Goal: Task Accomplishment & Management: Manage account settings

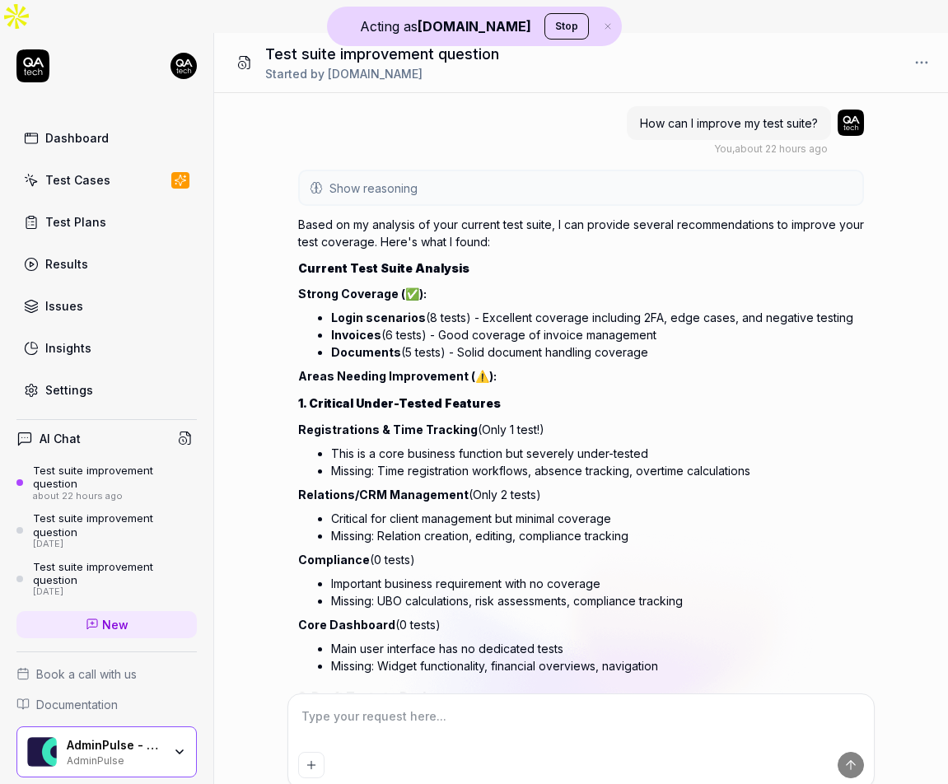
scroll to position [637, 0]
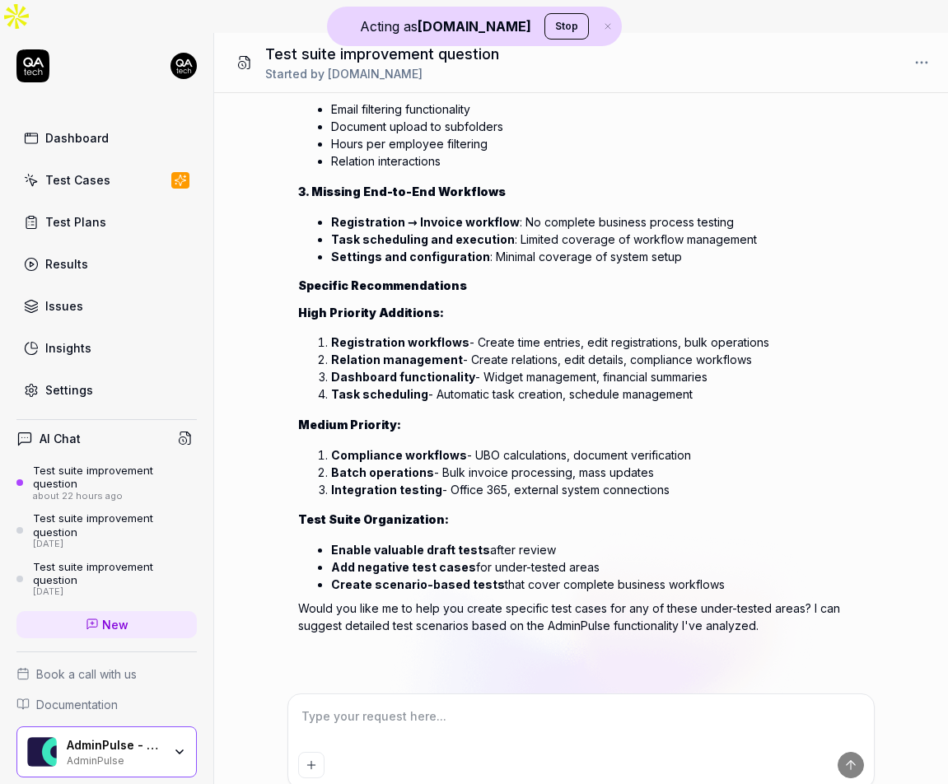
type textarea "*"
click at [111, 122] on link "Dashboard" at bounding box center [106, 138] width 180 height 32
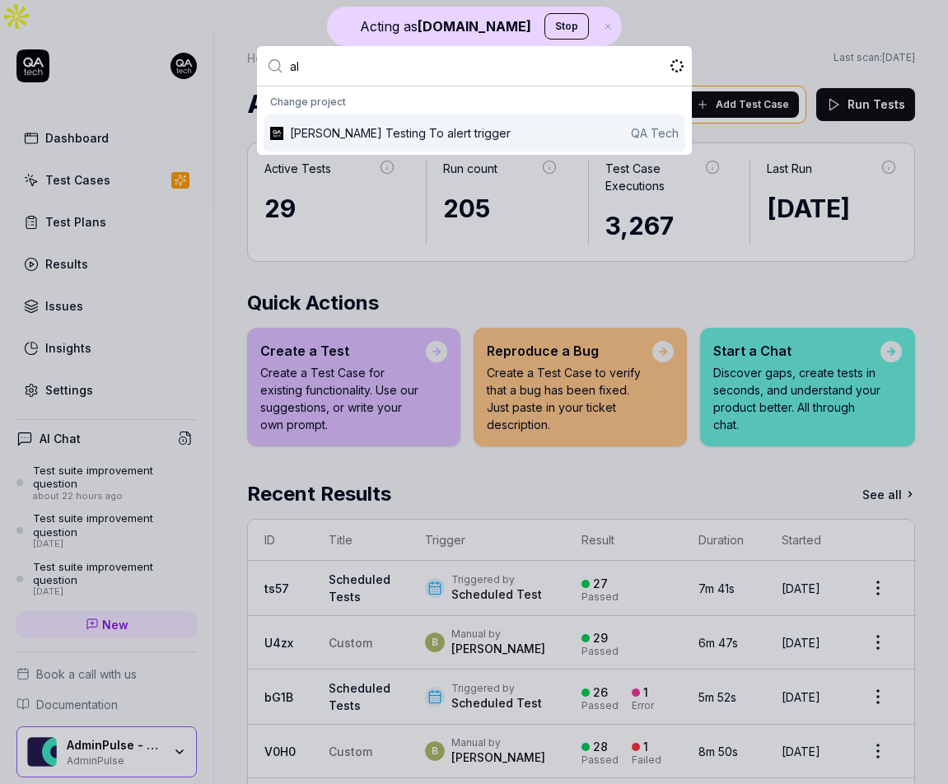
type input "a"
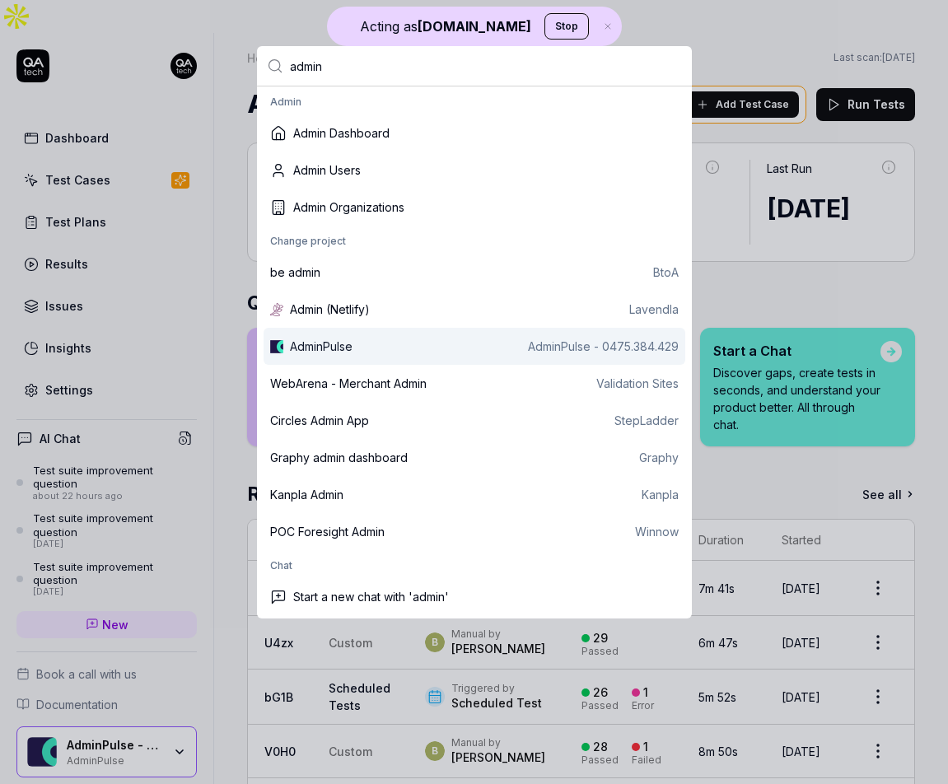
type input "admin"
click at [343, 357] on div "AdminPulse AdminPulse - 0475.384.429" at bounding box center [475, 346] width 422 height 37
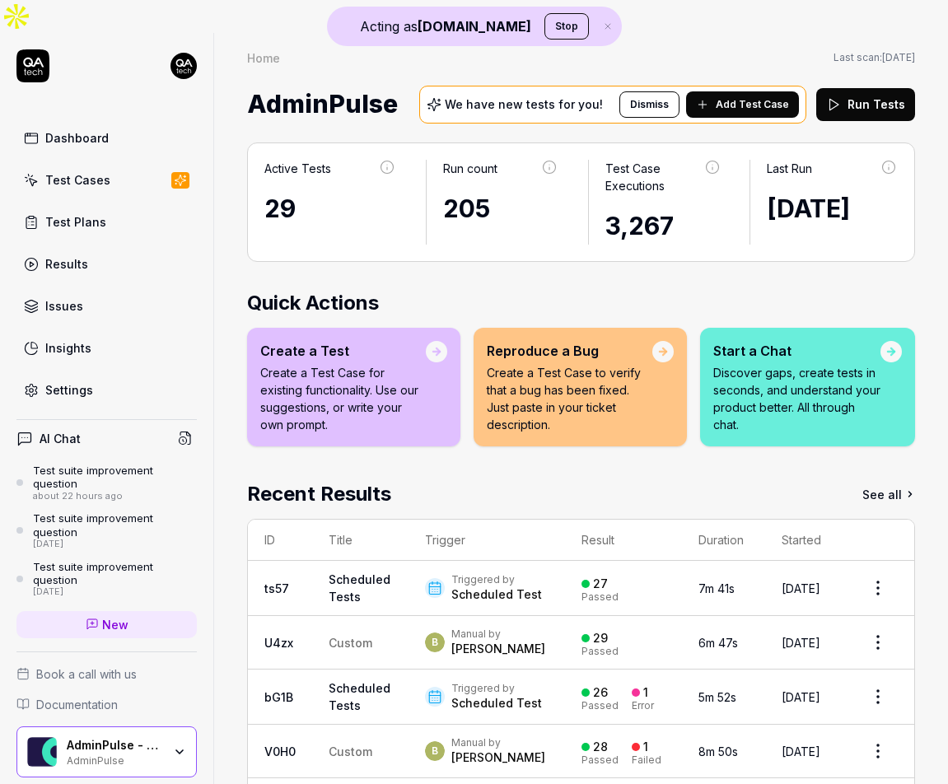
click at [113, 122] on link "Dashboard" at bounding box center [106, 138] width 180 height 32
click at [134, 374] on link "Settings" at bounding box center [106, 390] width 180 height 32
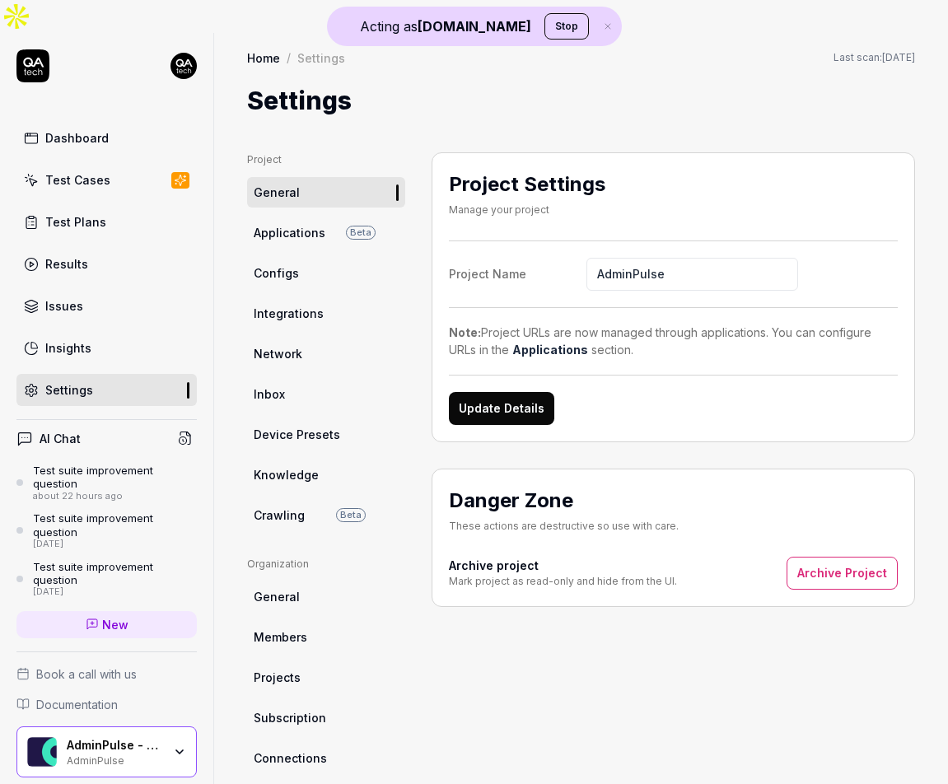
click at [108, 122] on link "Dashboard" at bounding box center [106, 138] width 180 height 32
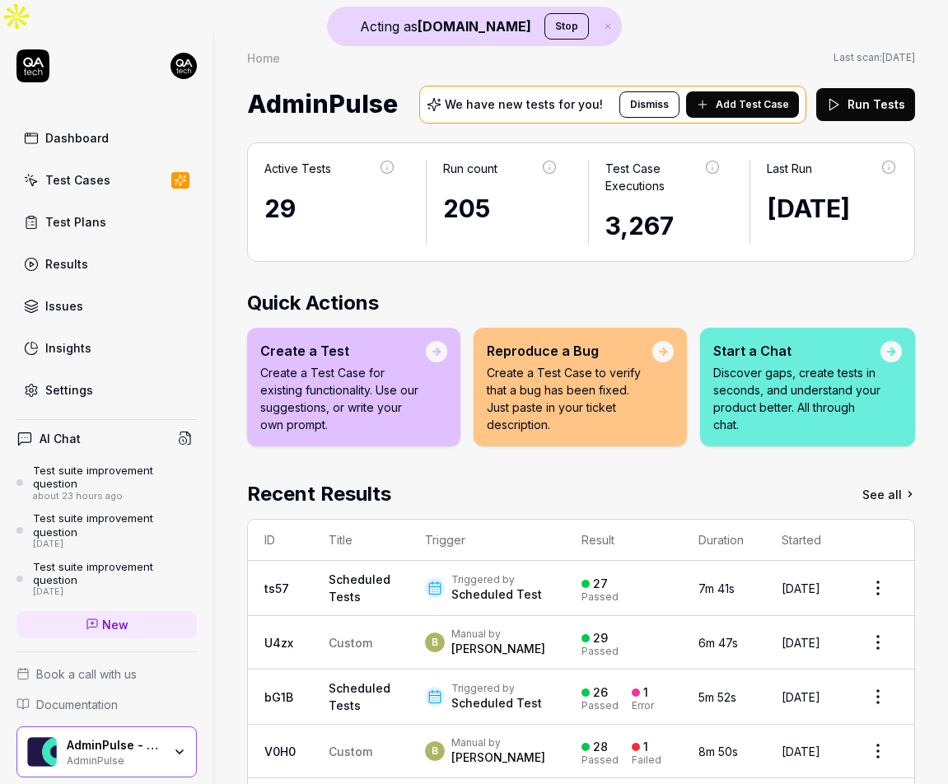
click at [119, 374] on link "Settings" at bounding box center [106, 390] width 180 height 32
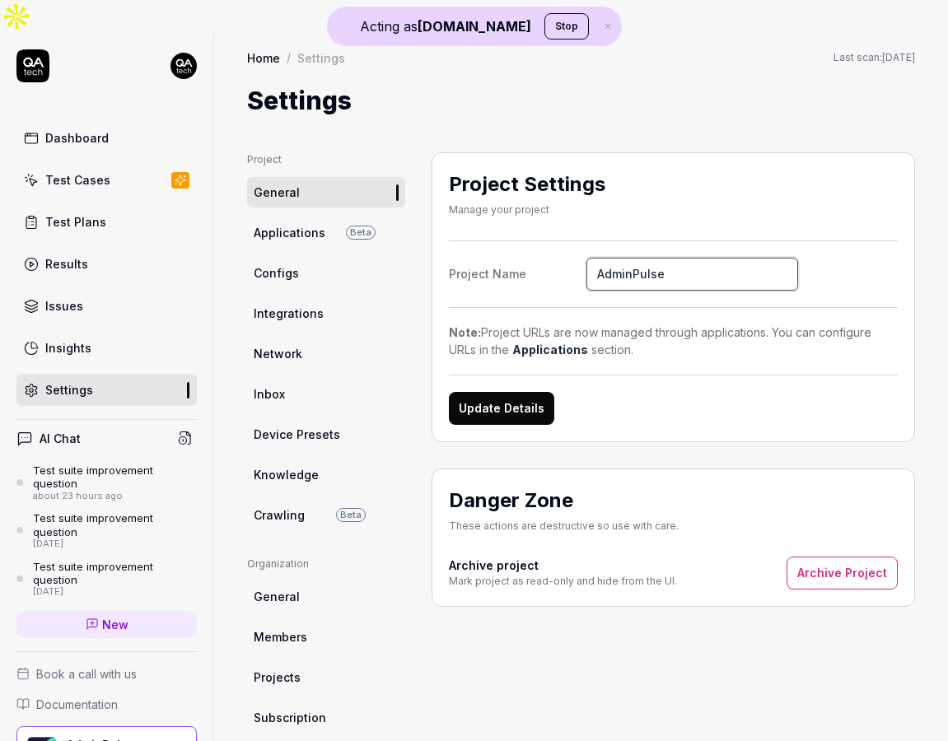
scroll to position [26, 0]
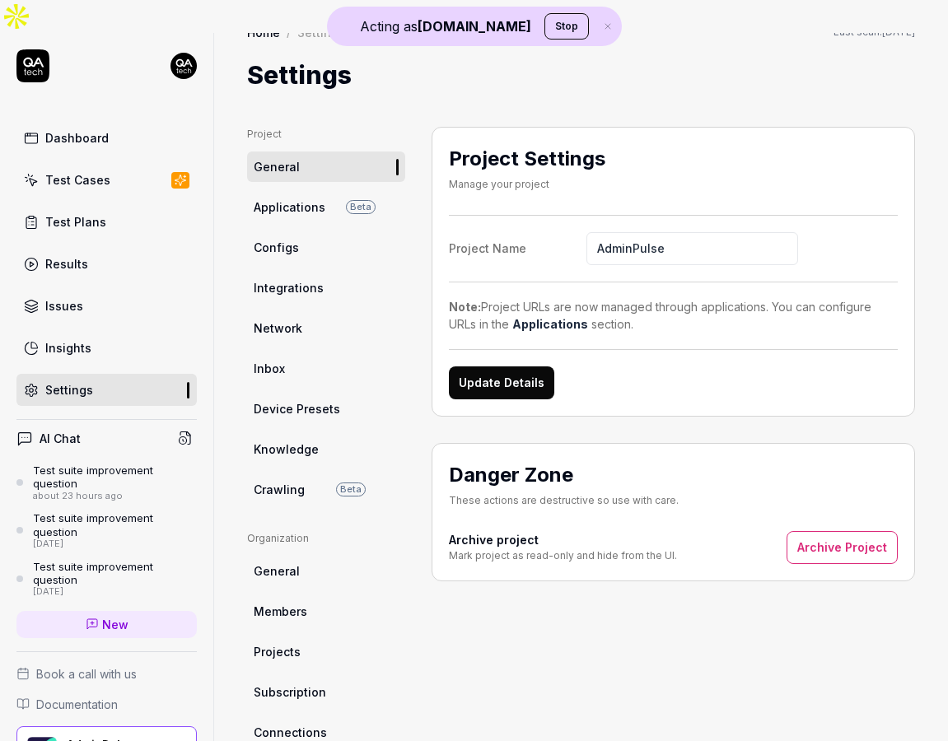
click at [123, 164] on link "Test Cases" at bounding box center [106, 180] width 180 height 32
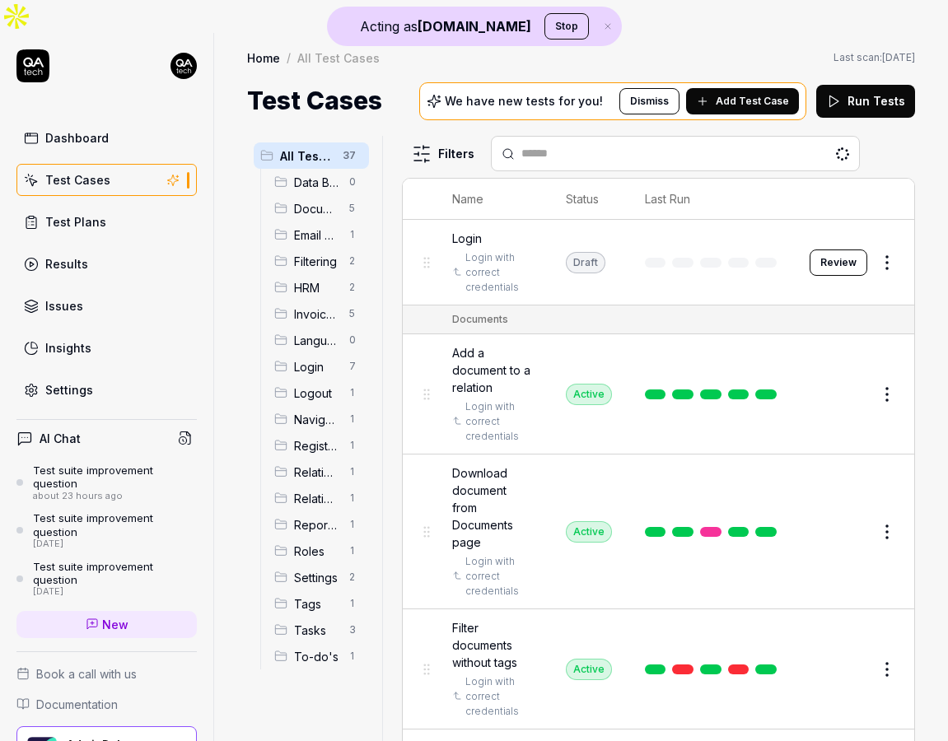
click at [766, 94] on span "Add Test Case" at bounding box center [752, 101] width 73 height 15
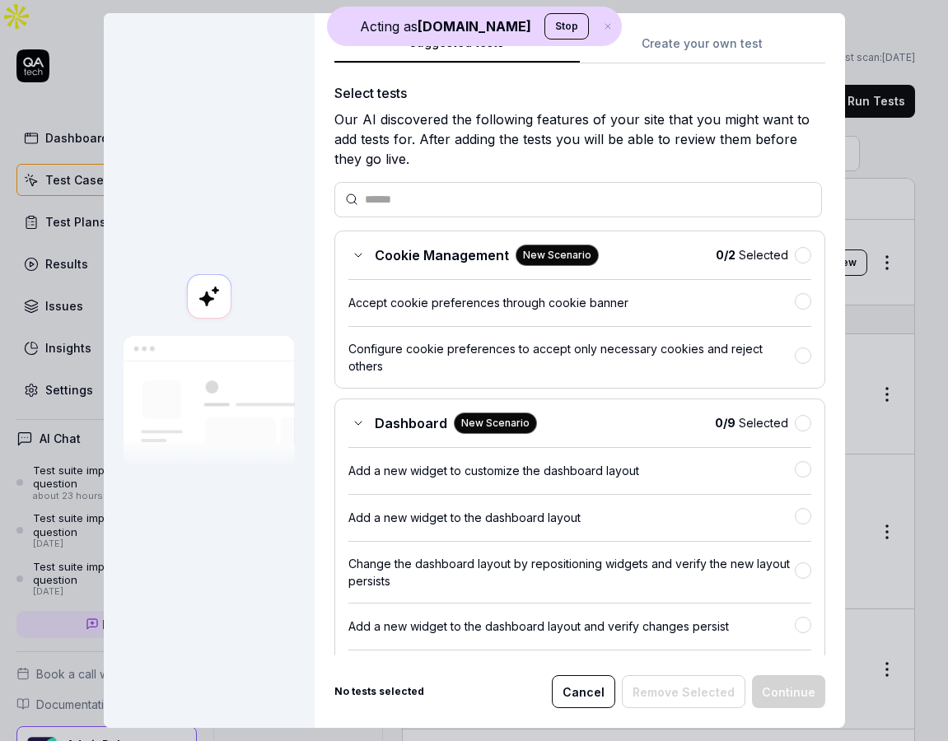
click at [708, 45] on button "Create your own test" at bounding box center [702, 49] width 245 height 30
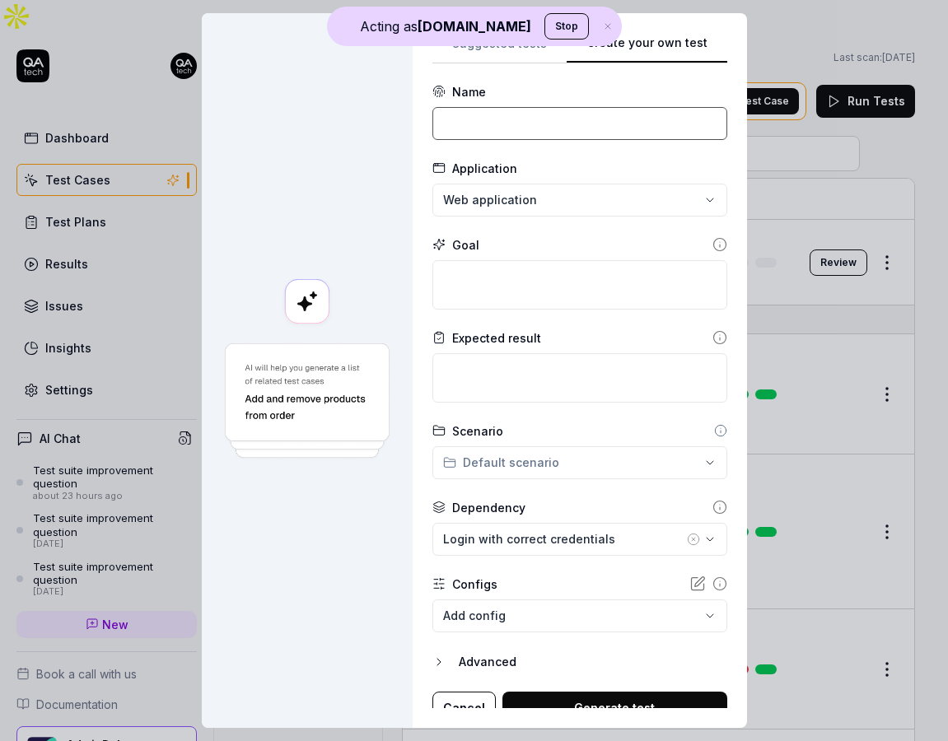
click at [521, 126] on input at bounding box center [579, 123] width 295 height 33
click at [598, 123] on input "Login with correct credentials" at bounding box center [579, 123] width 295 height 33
type input "Login with correct credentials"
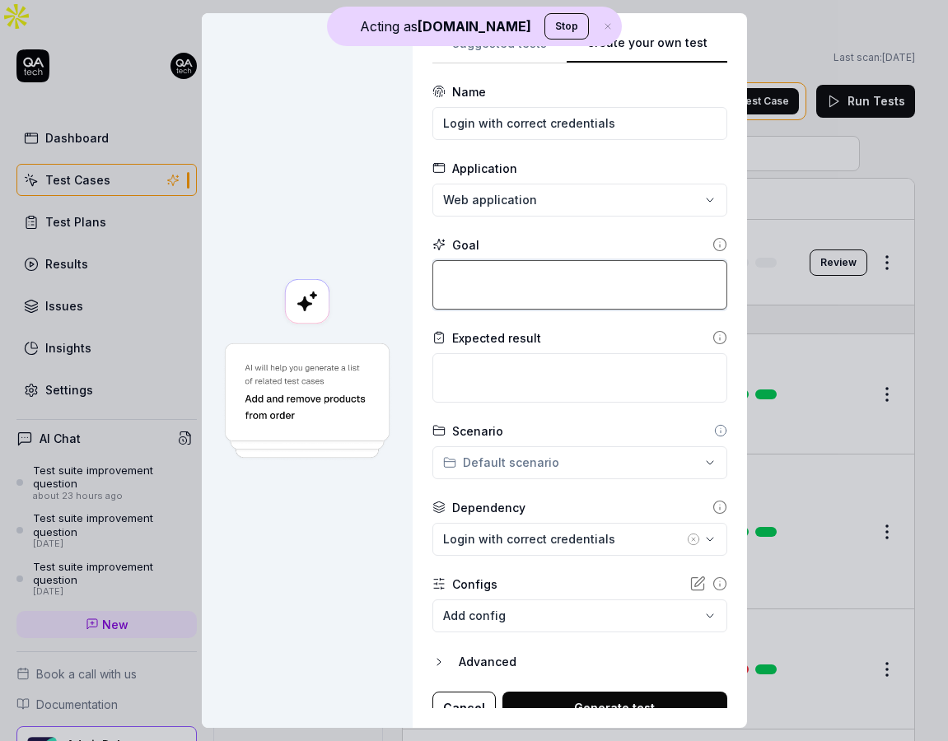
click at [516, 282] on textarea at bounding box center [579, 284] width 295 height 49
paste textarea "Login with correct credentials"
type textarea "*"
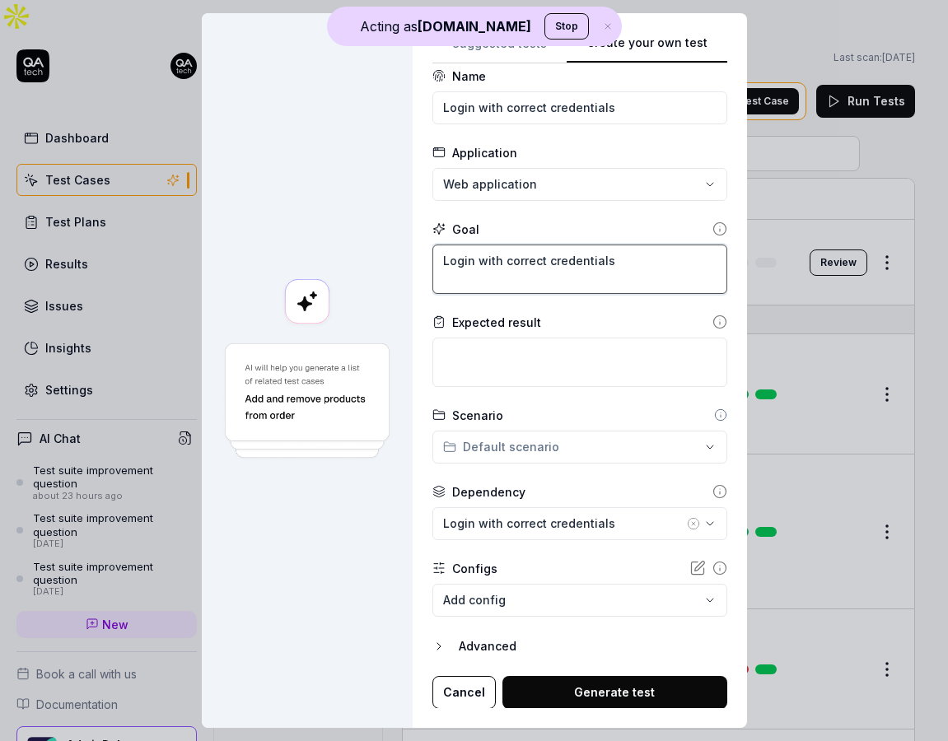
type textarea "Login with correct credentials"
click at [586, 595] on body "Acting as [DOMAIN_NAME] Stop Dashboard Test Cases Test Plans Results Issues Ins…" at bounding box center [474, 387] width 948 height 774
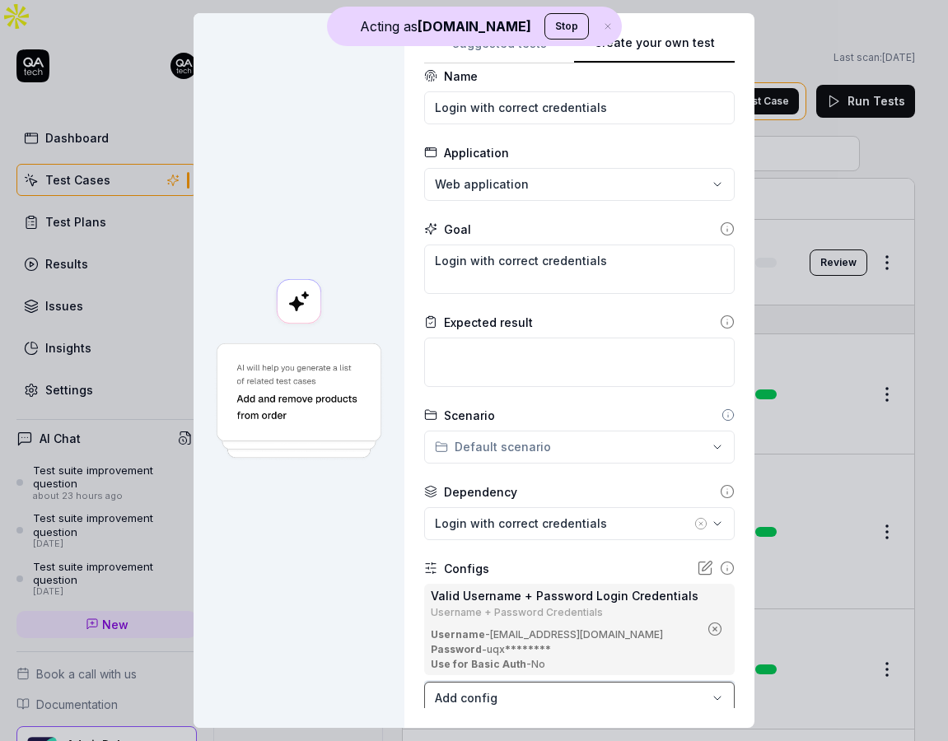
scroll to position [114, 0]
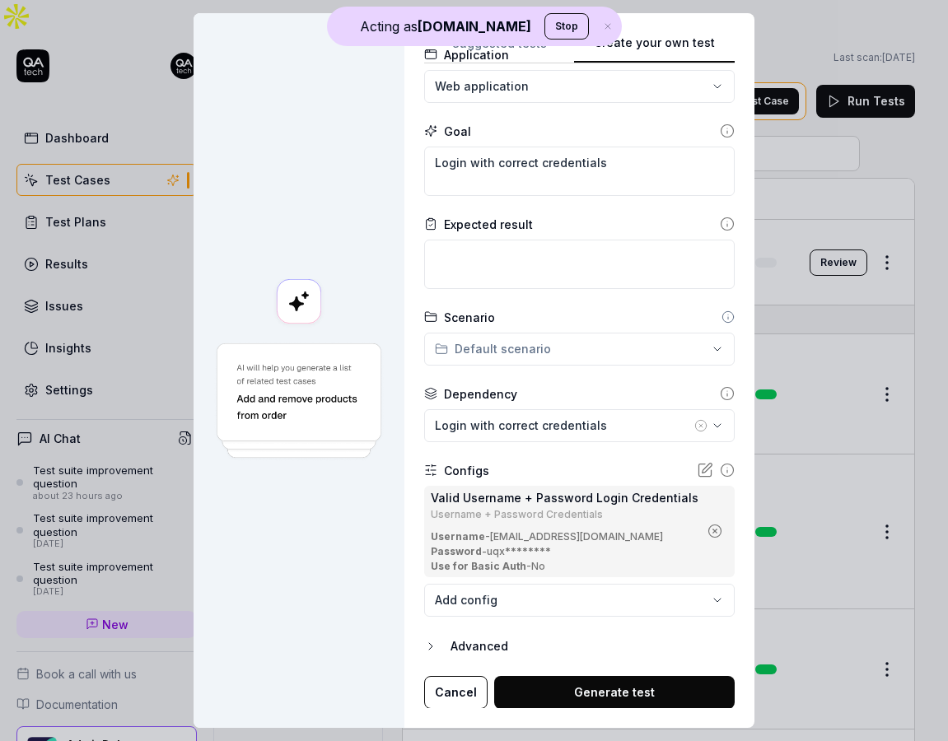
type textarea "*"
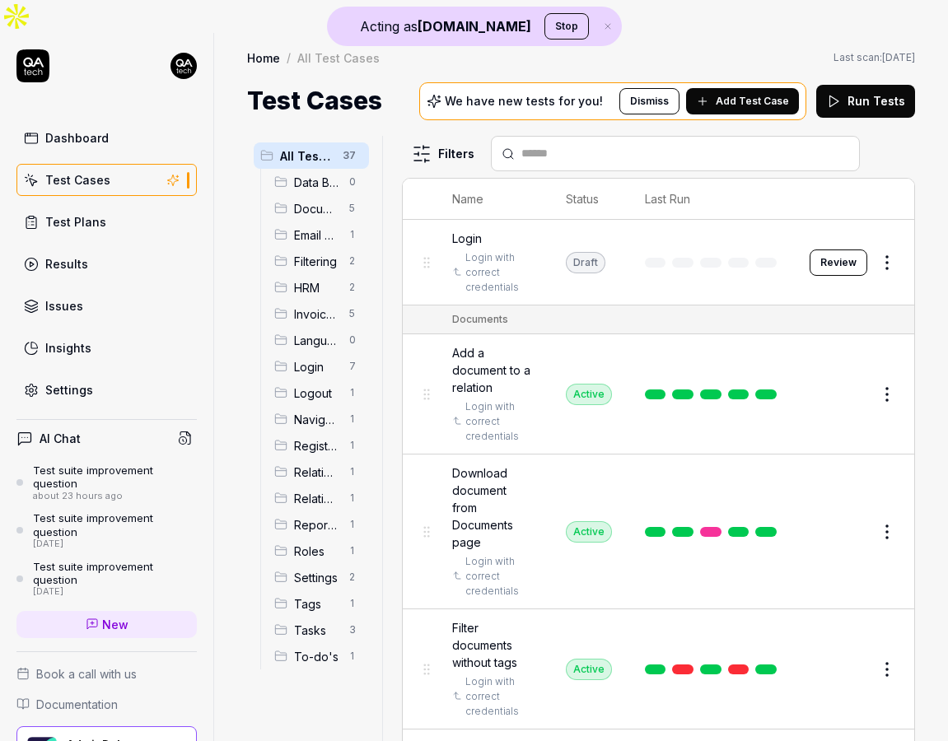
click at [552, 145] on input "text" at bounding box center [685, 153] width 328 height 17
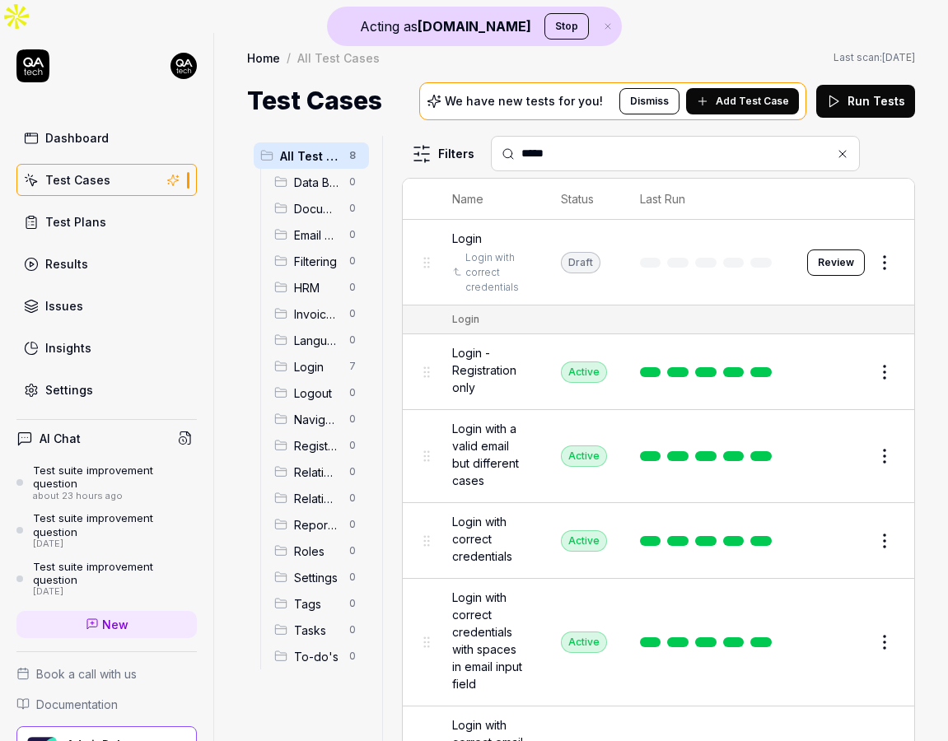
type input "*****"
click at [503, 513] on span "Login with correct credentials" at bounding box center [490, 539] width 76 height 52
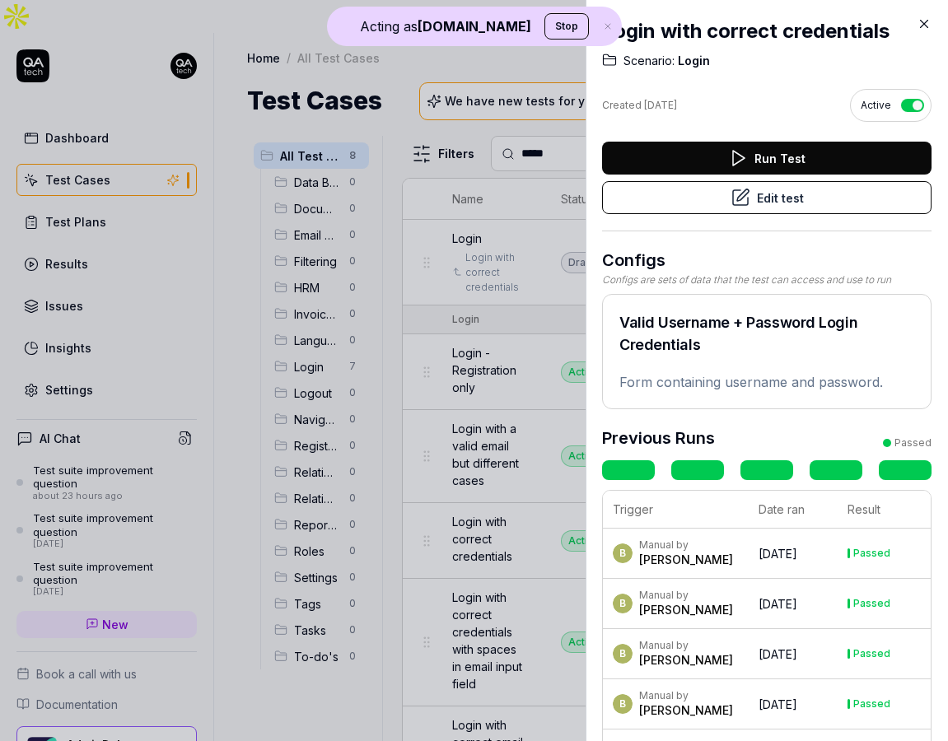
click at [792, 196] on button "Edit test" at bounding box center [766, 197] width 329 height 33
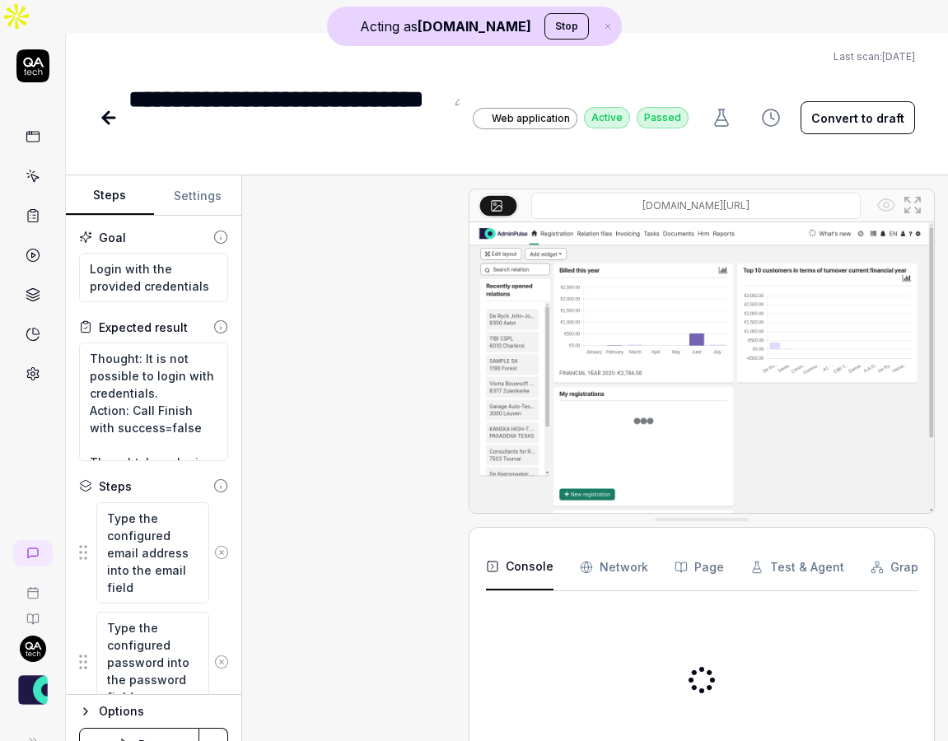
scroll to position [715, 0]
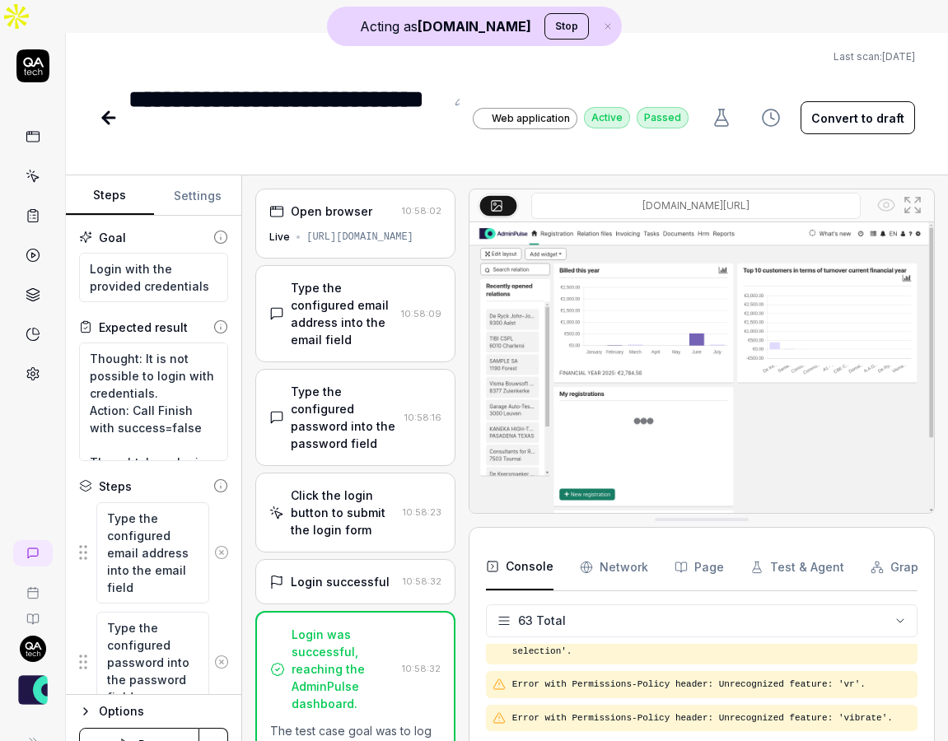
scroll to position [2742, 0]
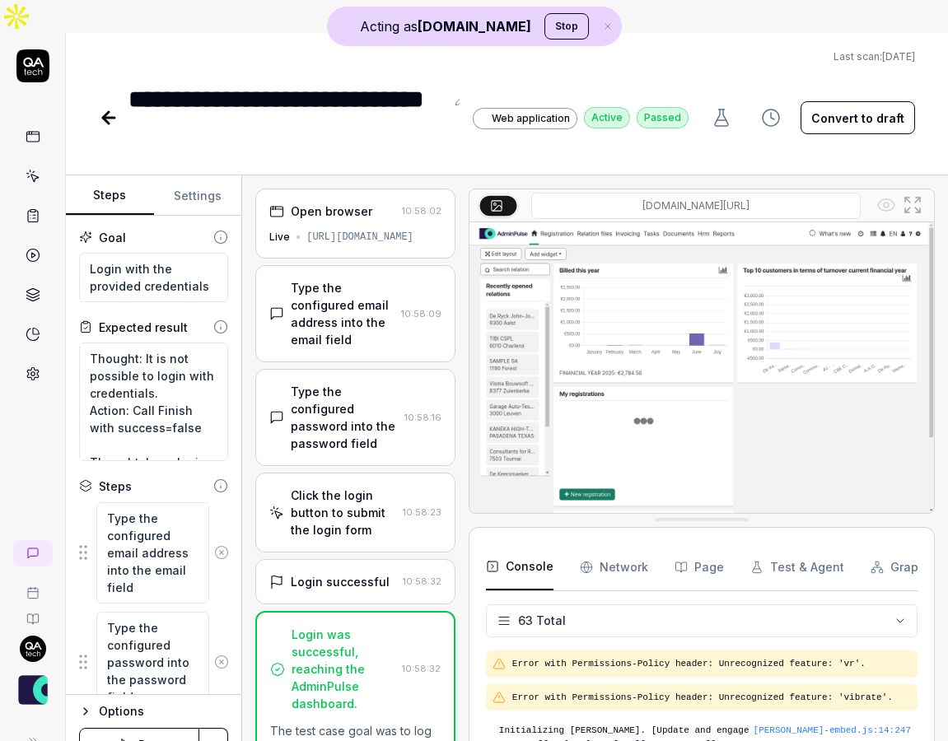
click at [348, 230] on div "[URL][DOMAIN_NAME]" at bounding box center [359, 237] width 107 height 15
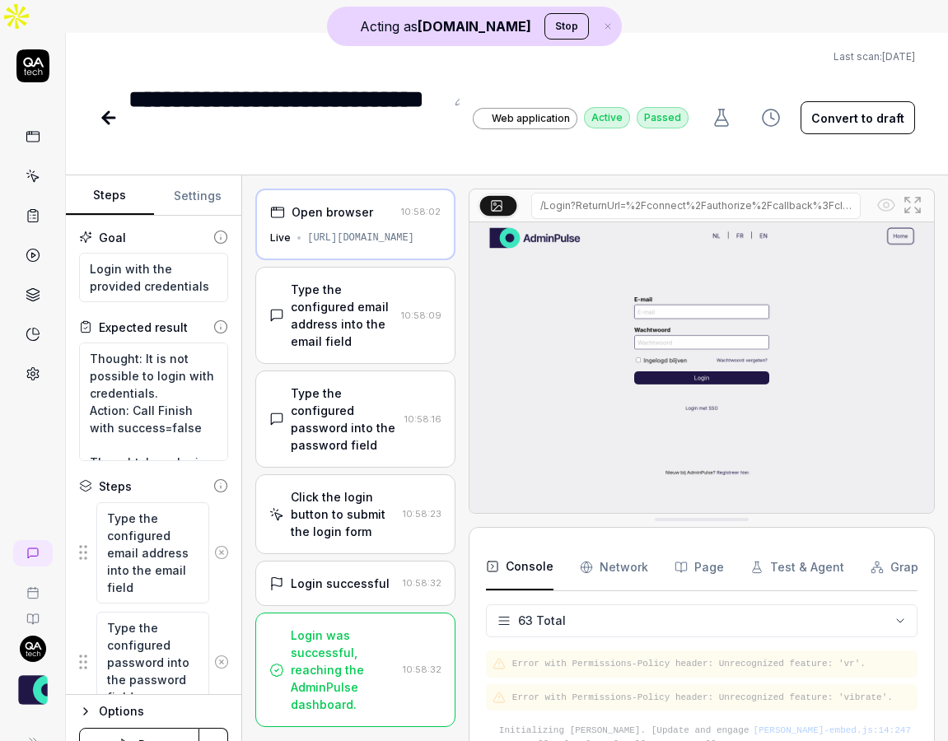
click at [355, 281] on div "Type the configured email address into the email field" at bounding box center [343, 315] width 104 height 69
click at [351, 231] on div "[URL][DOMAIN_NAME]" at bounding box center [360, 238] width 107 height 15
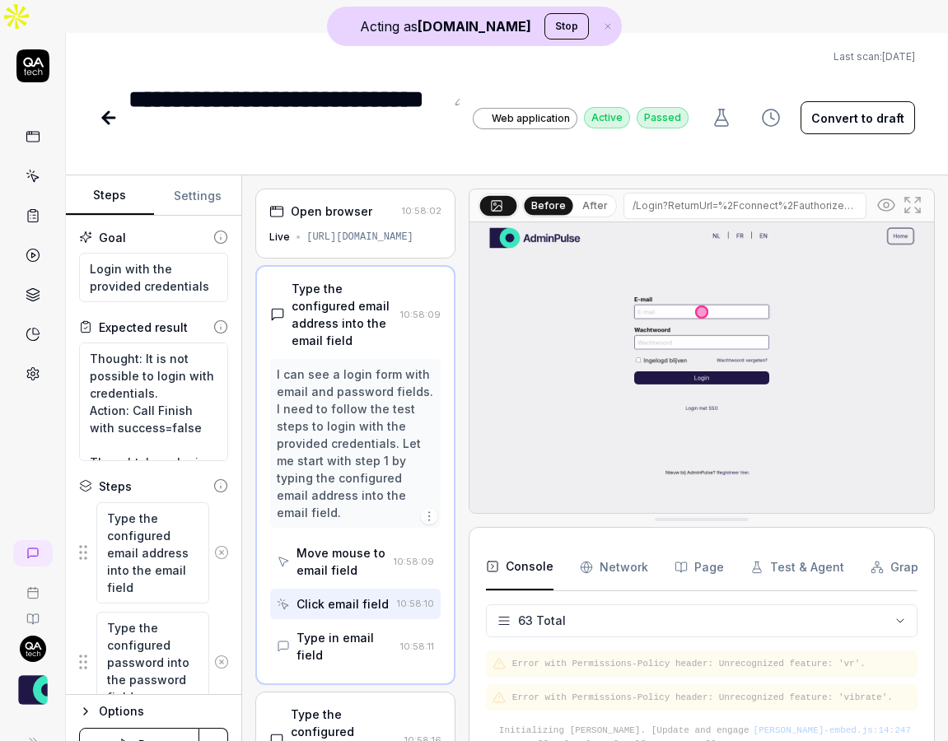
click at [349, 366] on div "I can see a login form with email and password fields. I need to follow the tes…" at bounding box center [355, 444] width 157 height 156
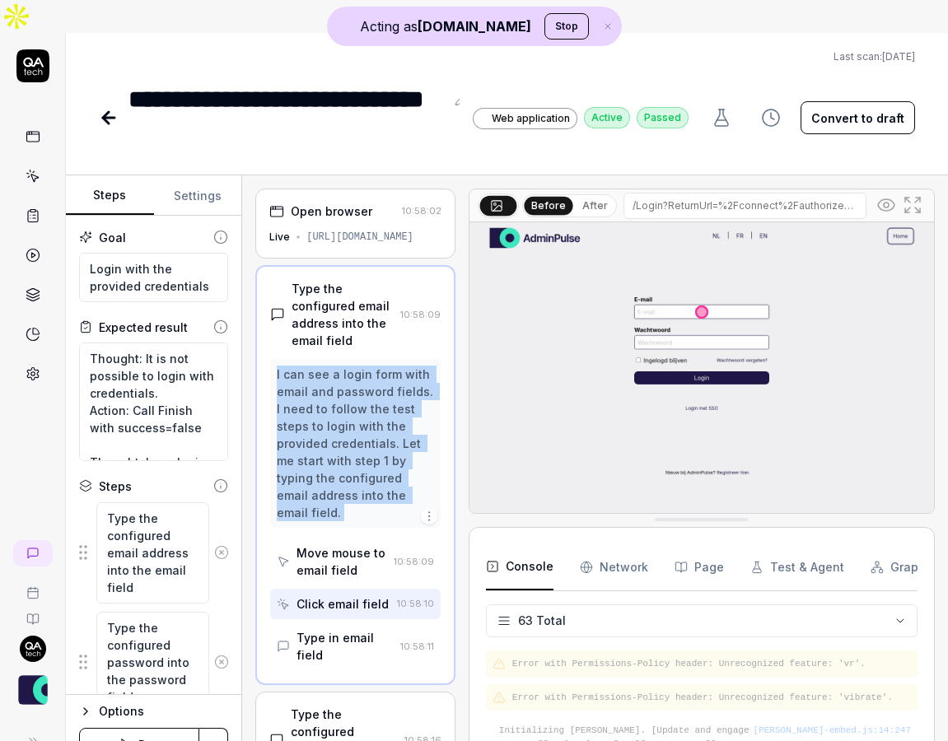
click at [349, 366] on div "I can see a login form with email and password fields. I need to follow the tes…" at bounding box center [355, 444] width 157 height 156
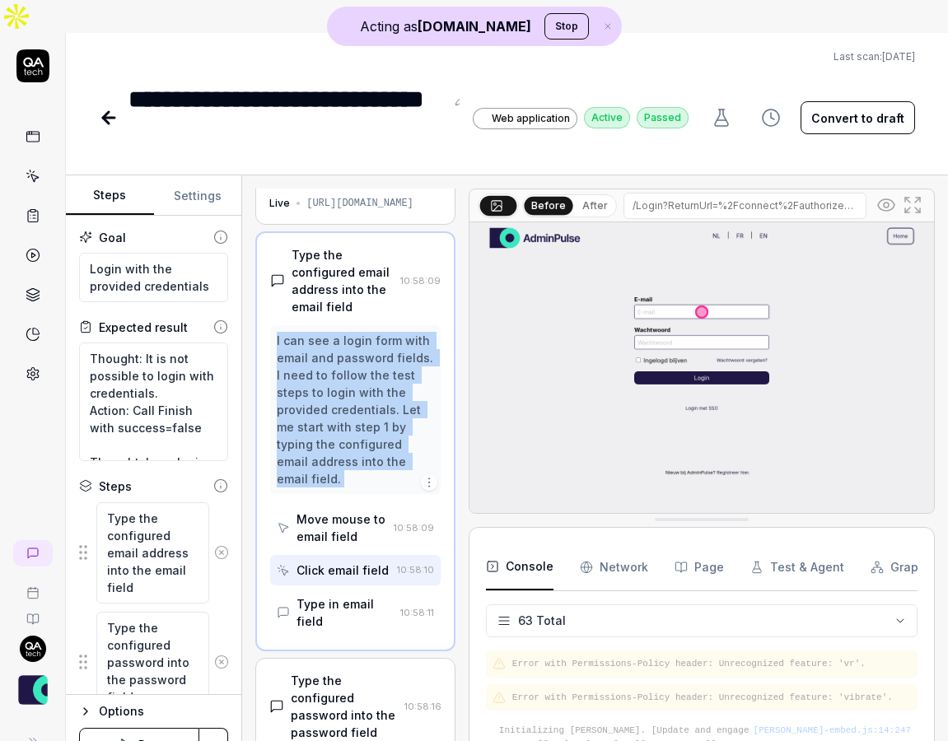
scroll to position [35, 0]
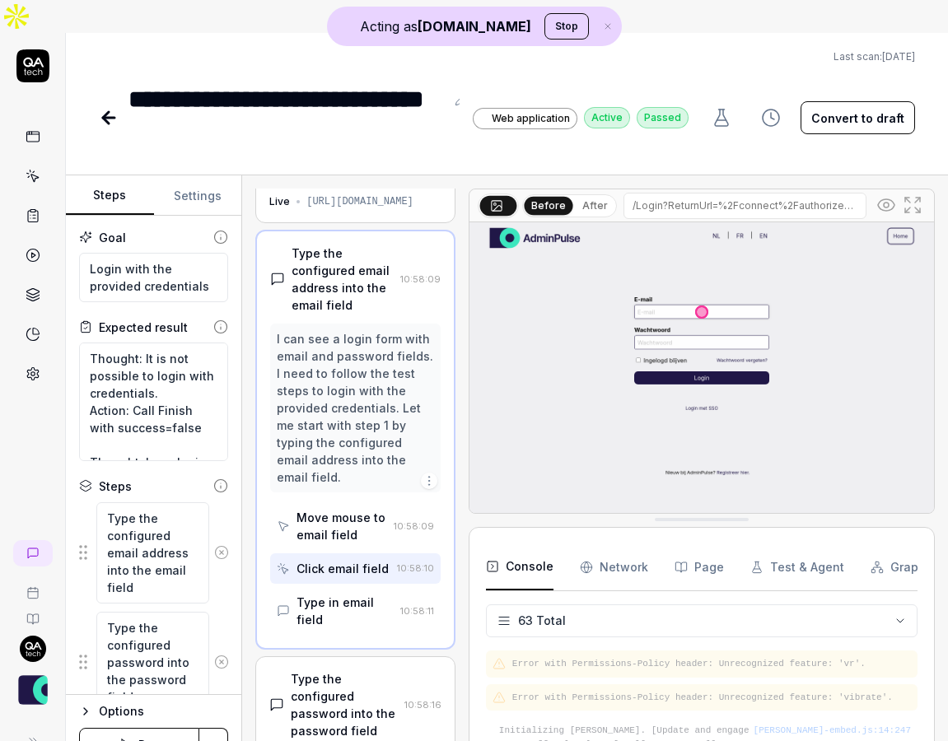
click at [330, 670] on div "Type the configured password into the password field" at bounding box center [344, 704] width 107 height 69
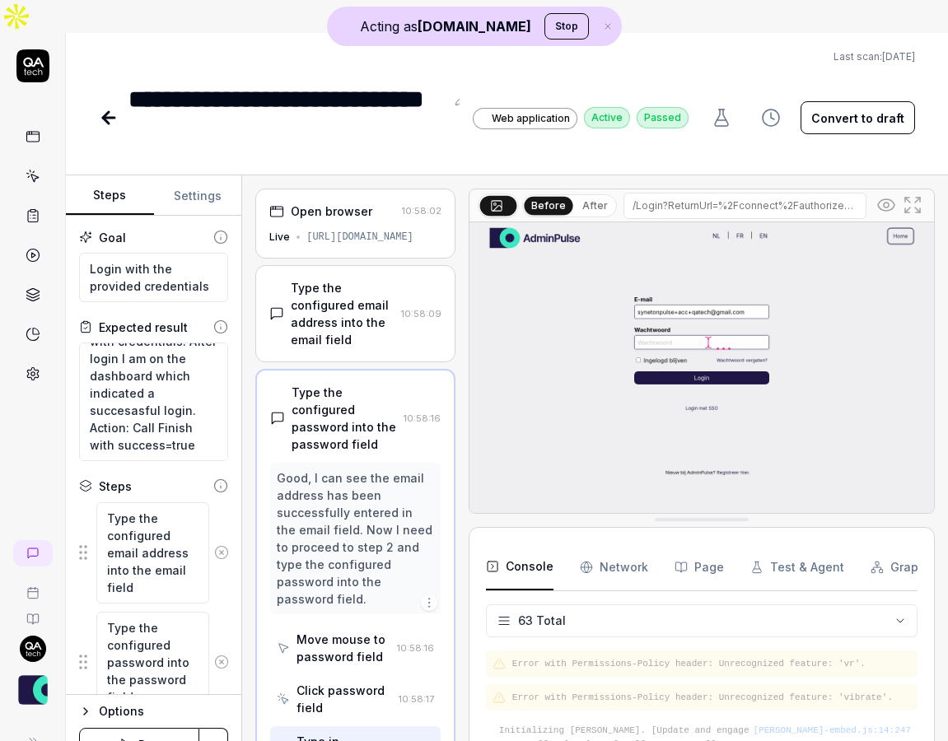
scroll to position [145, 0]
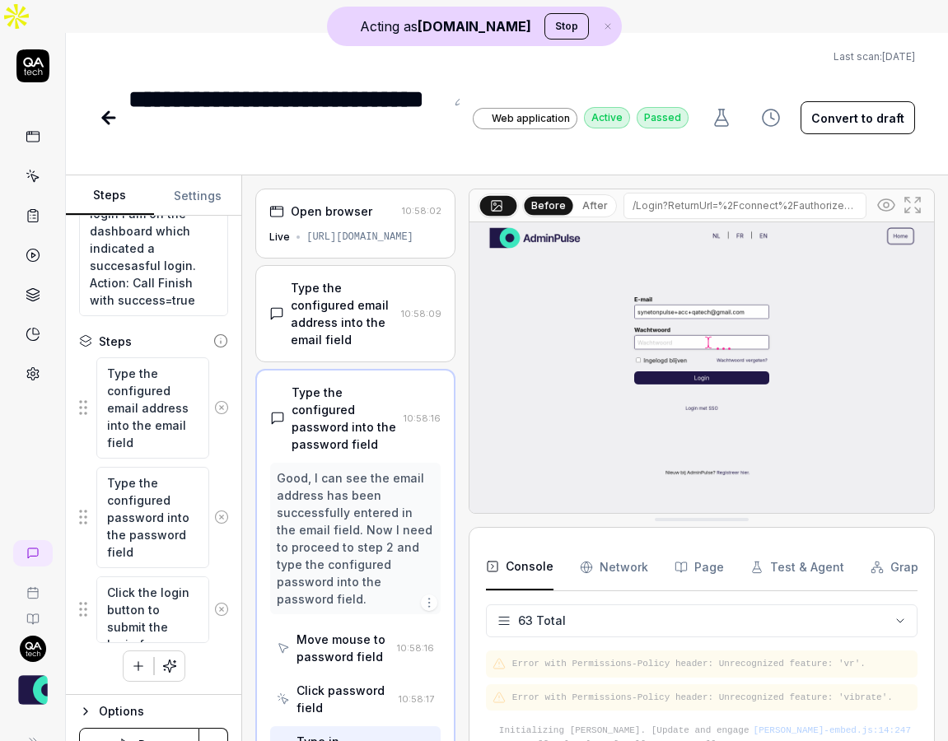
click at [880, 195] on icon at bounding box center [886, 205] width 20 height 20
click at [888, 197] on icon at bounding box center [886, 205] width 16 height 16
click at [368, 279] on div "Type the configured email address into the email field" at bounding box center [343, 313] width 104 height 69
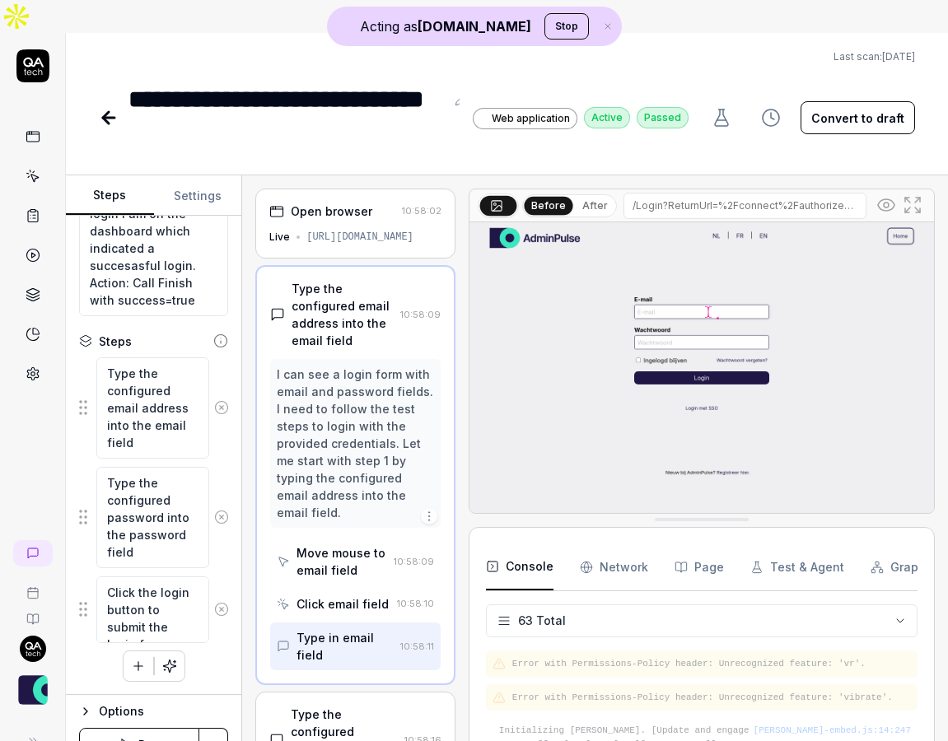
click at [887, 195] on icon at bounding box center [886, 205] width 20 height 20
click at [37, 169] on icon at bounding box center [33, 176] width 15 height 15
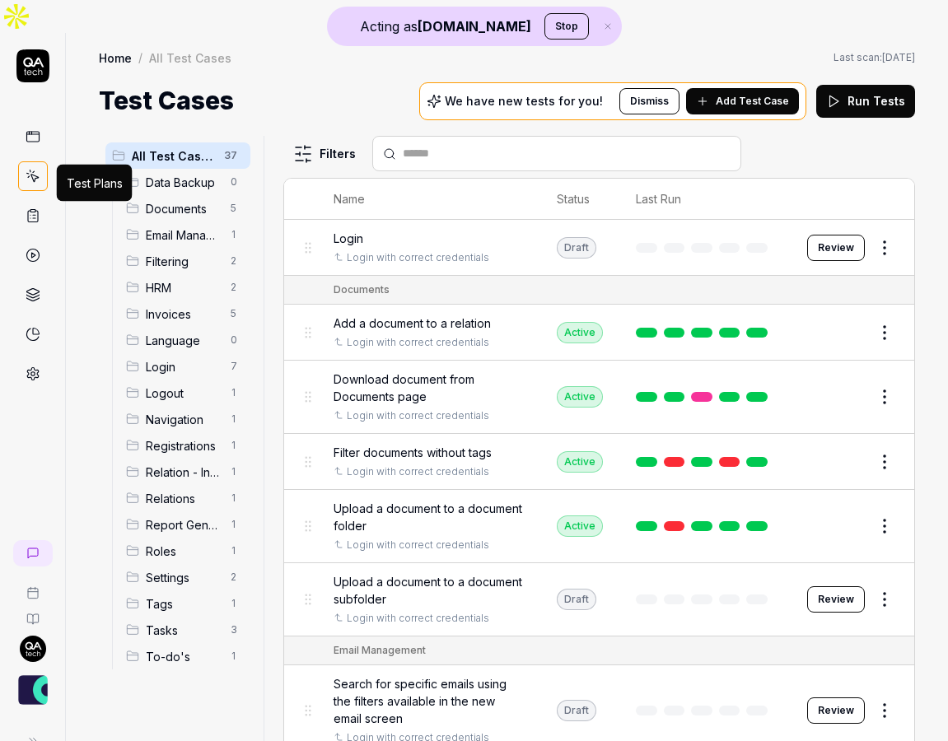
click at [33, 210] on rect at bounding box center [32, 211] width 5 height 2
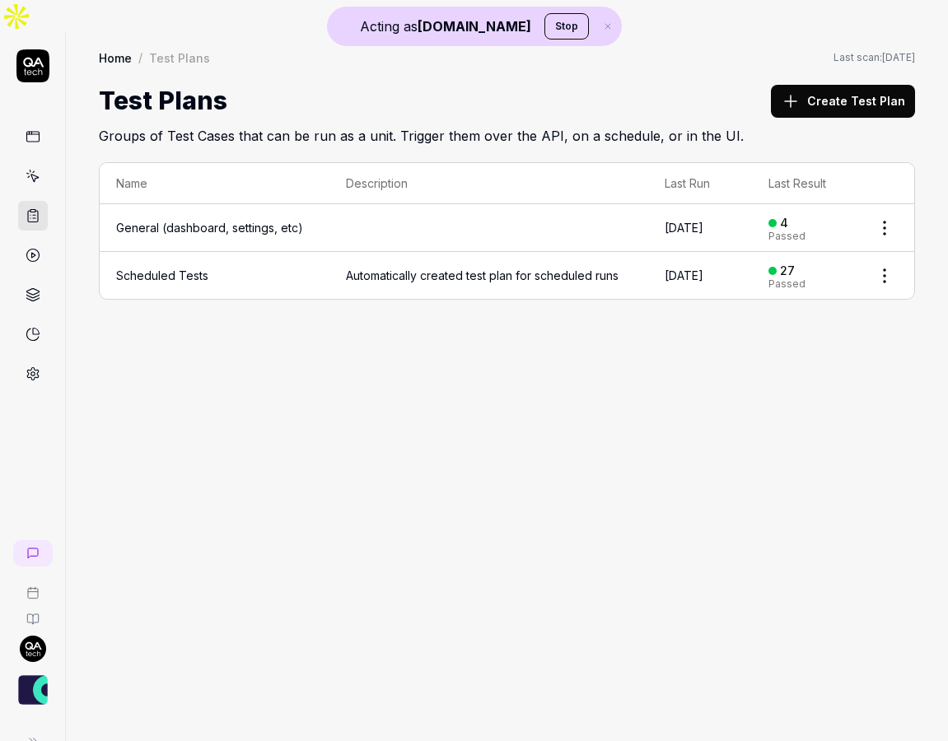
click at [31, 248] on icon at bounding box center [33, 255] width 15 height 15
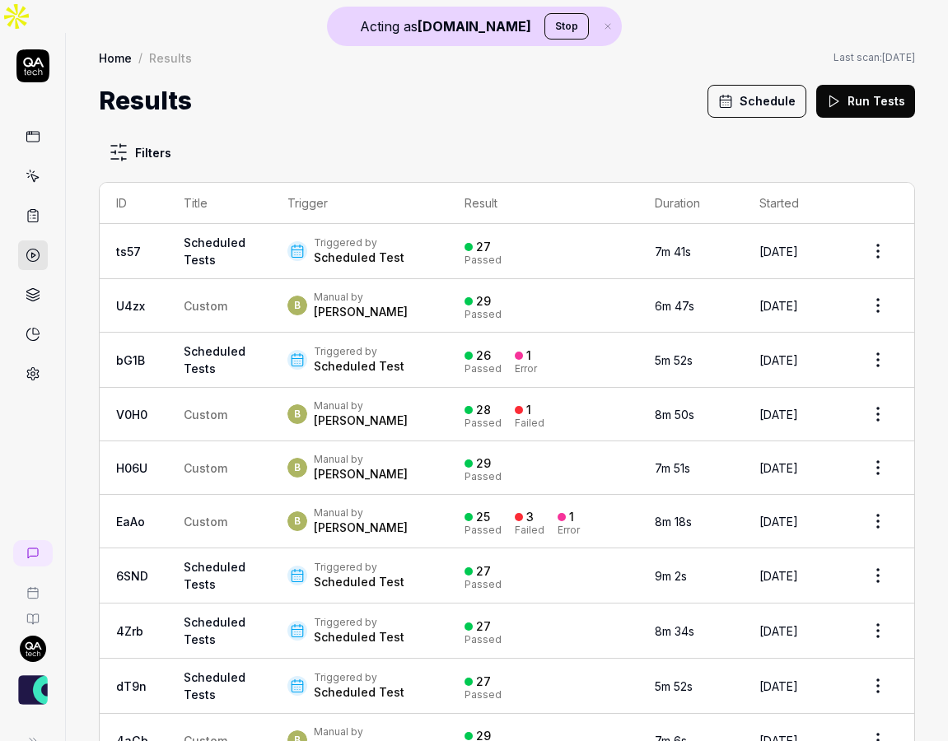
click at [245, 403] on td "Custom" at bounding box center [219, 415] width 104 height 54
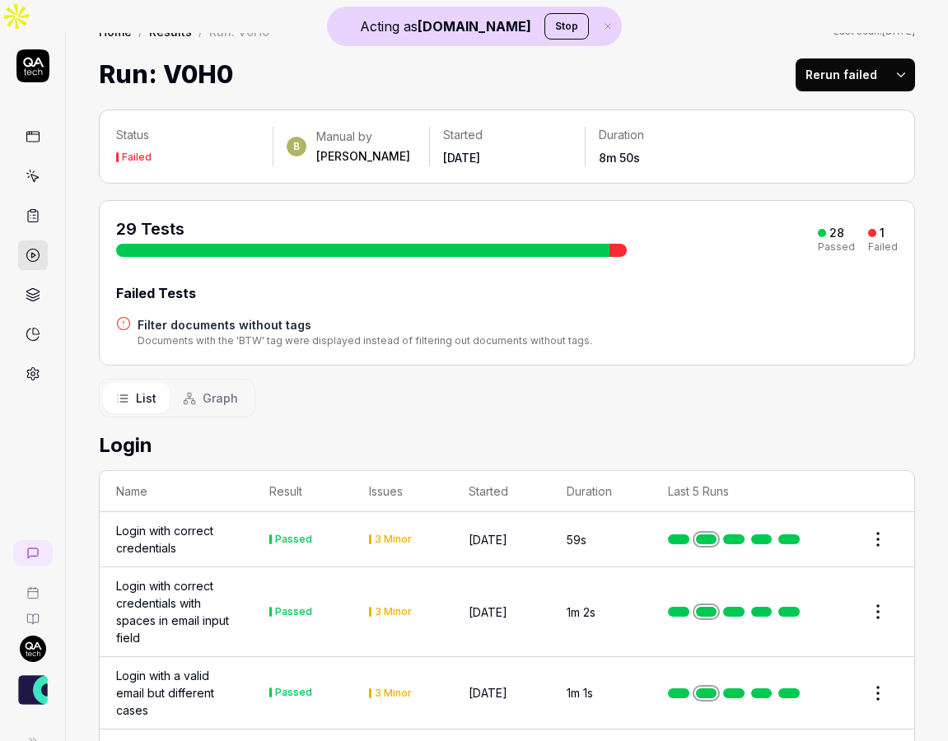
scroll to position [42, 0]
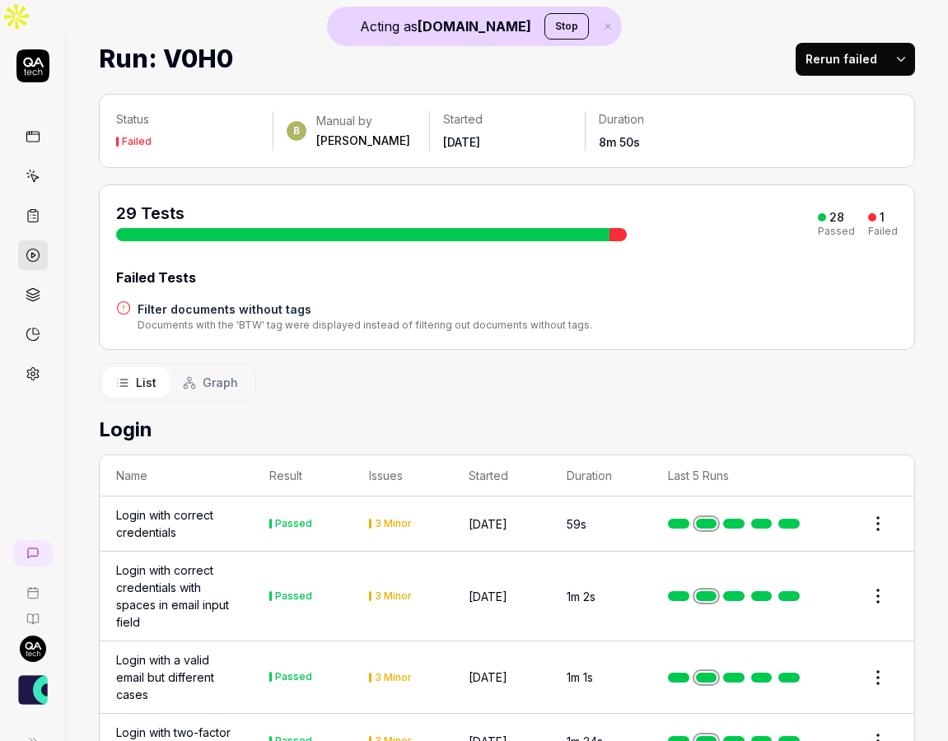
click at [227, 374] on span "Graph" at bounding box center [220, 382] width 35 height 17
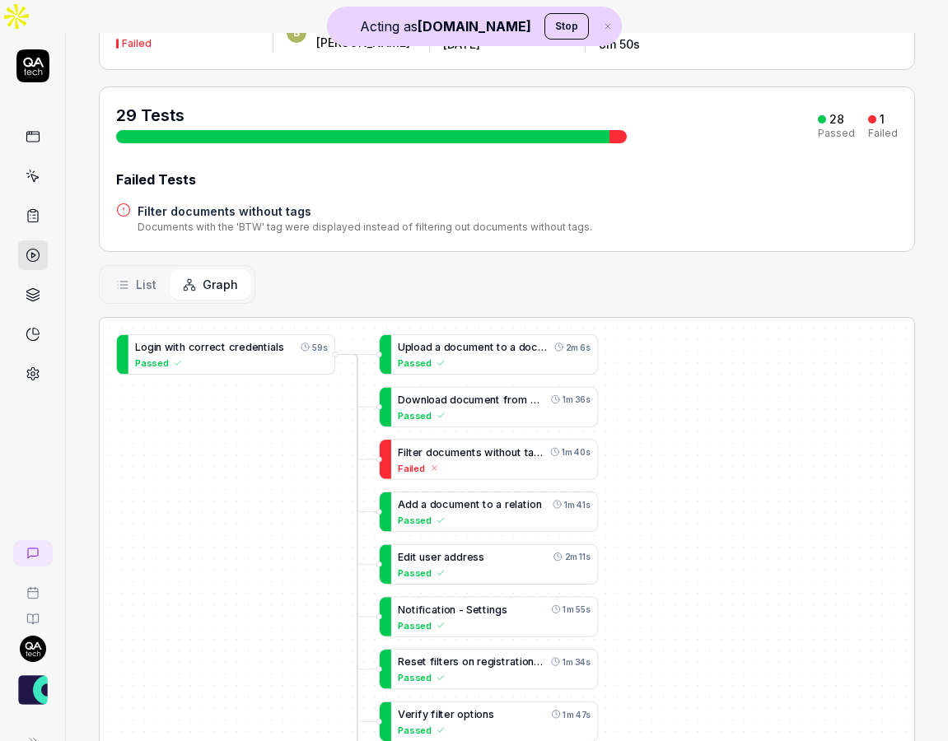
scroll to position [158, 0]
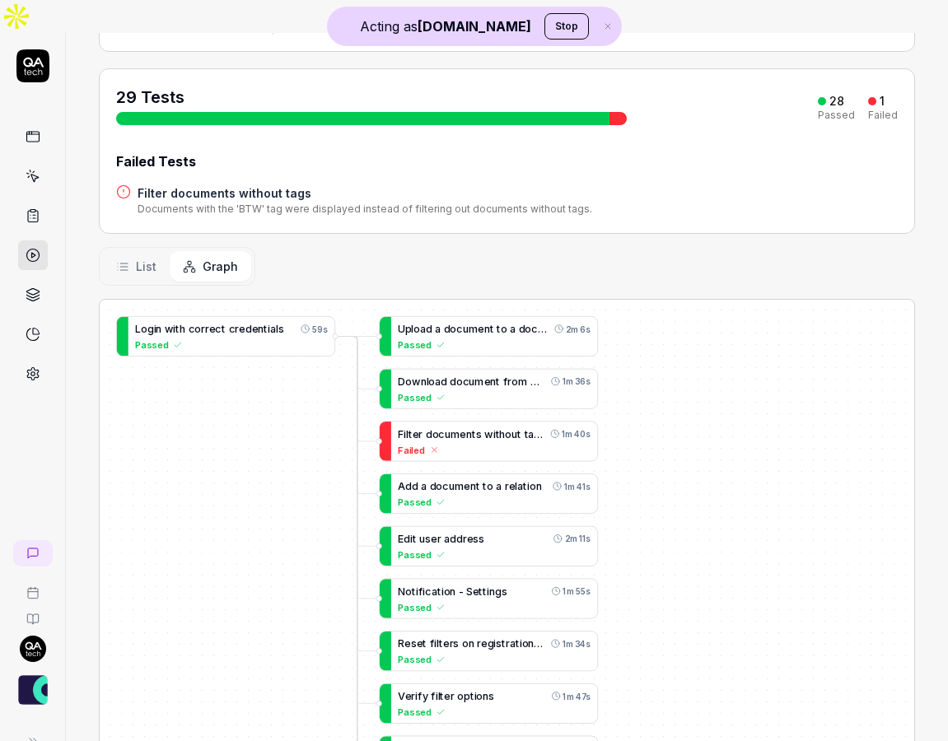
click at [155, 258] on span "List" at bounding box center [146, 266] width 21 height 17
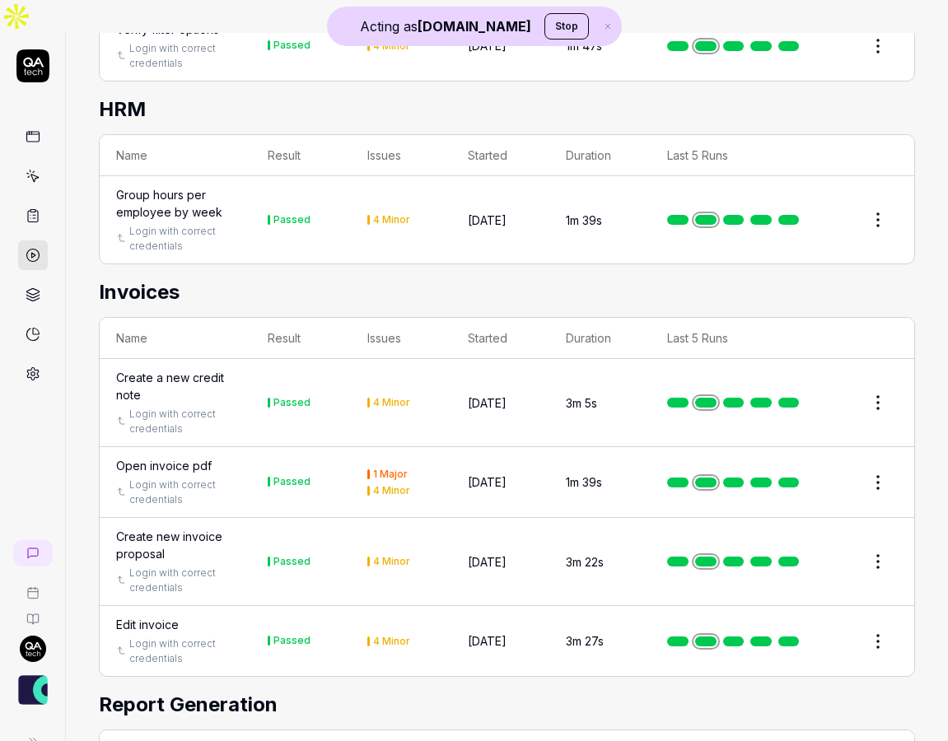
scroll to position [1919, 0]
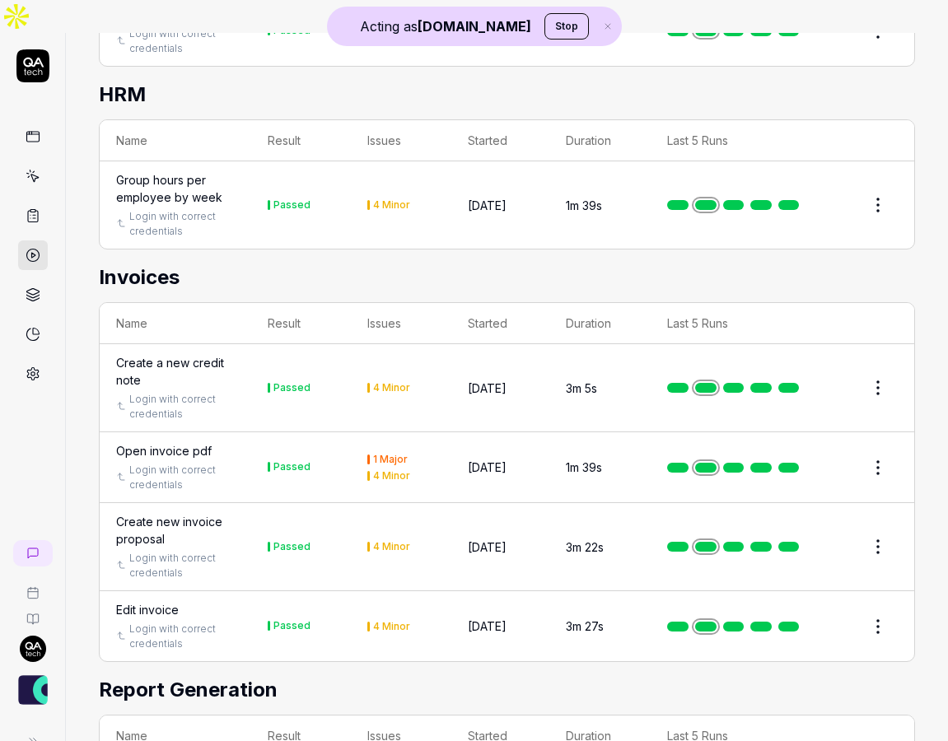
click at [154, 601] on div "Edit invoice" at bounding box center [147, 609] width 63 height 17
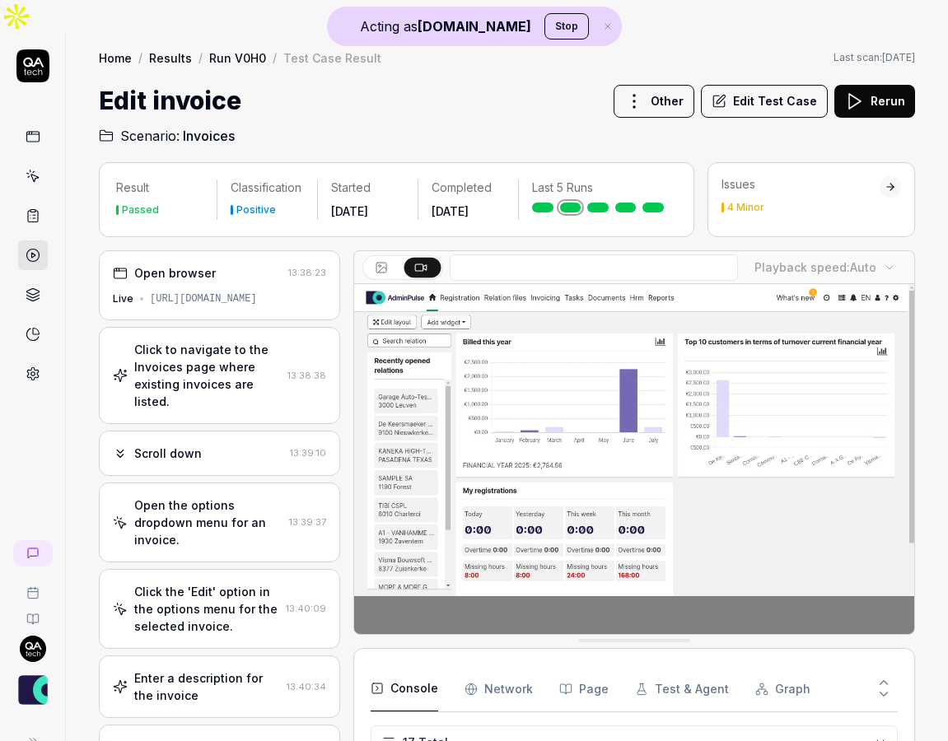
click at [231, 292] on div "[URL][DOMAIN_NAME]" at bounding box center [203, 299] width 107 height 15
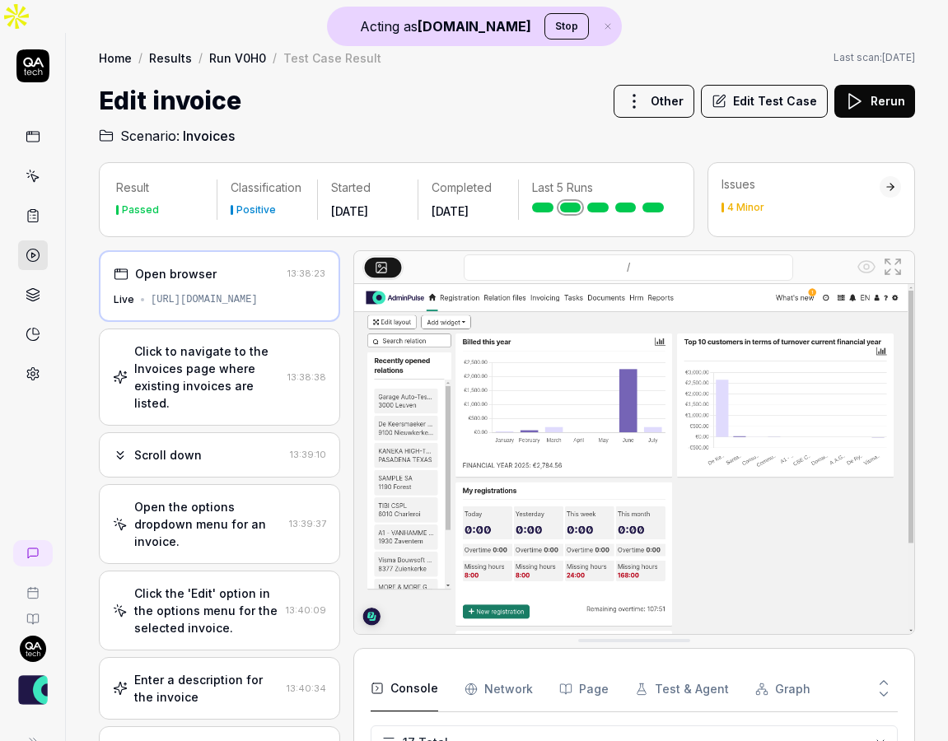
click at [203, 343] on div "Click to navigate to the Invoices page where existing invoices are listed." at bounding box center [207, 377] width 147 height 69
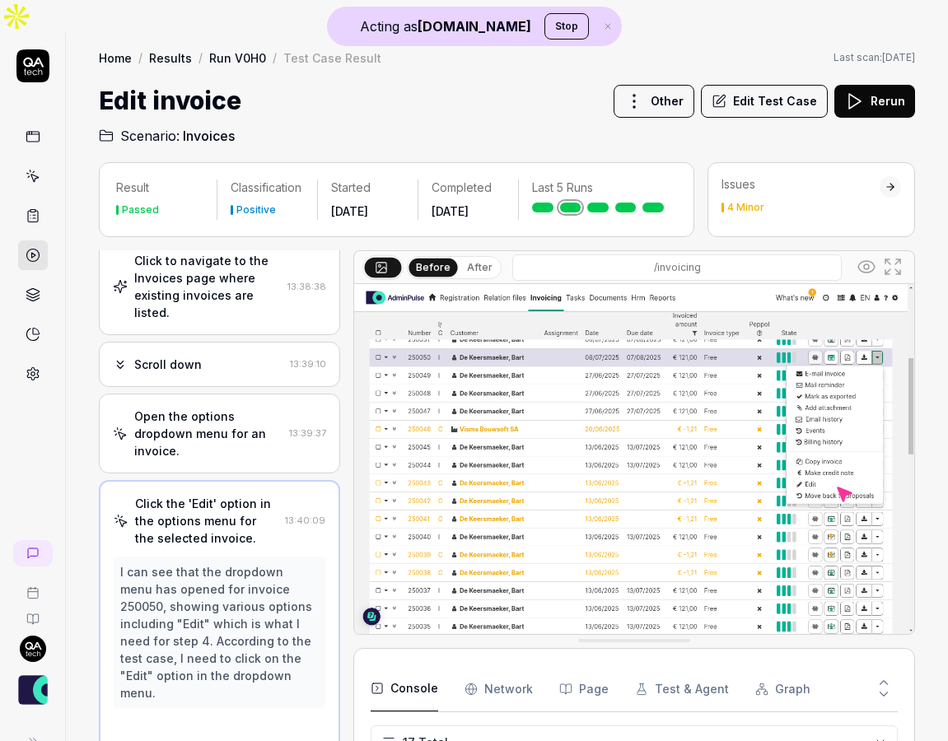
scroll to position [90, 0]
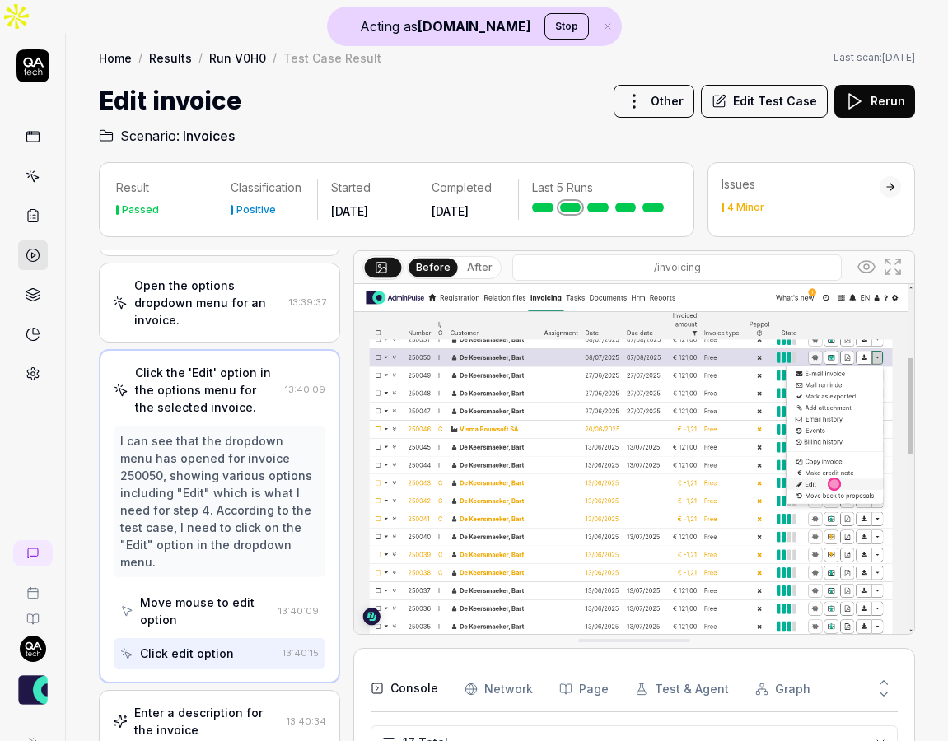
click at [212, 704] on div "Enter a description for the invoice" at bounding box center [207, 721] width 146 height 35
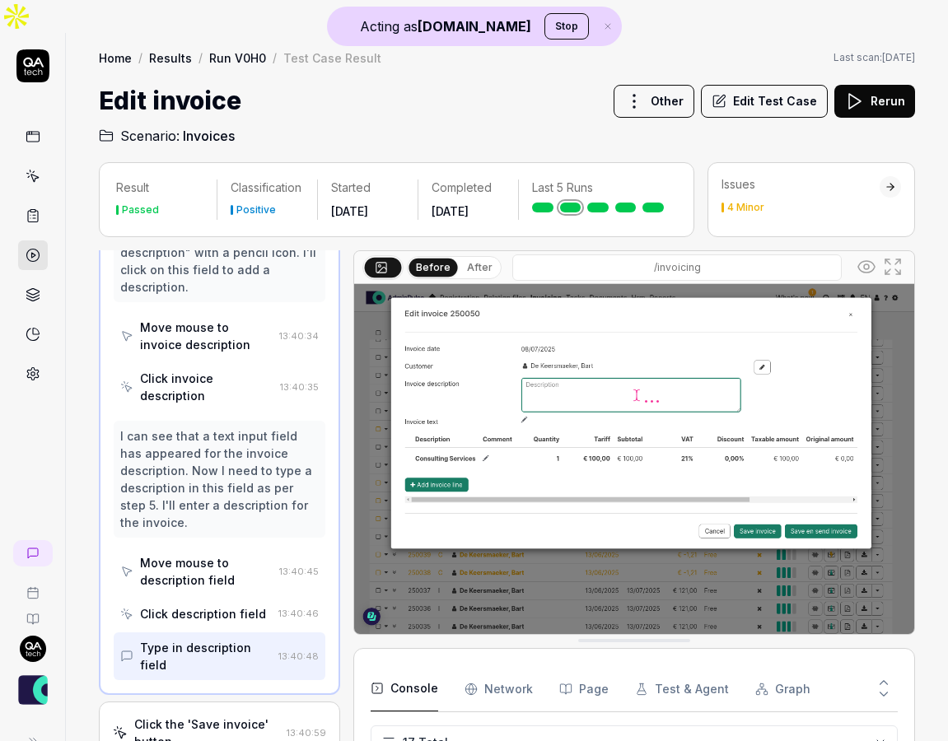
click at [205, 716] on div "Click the 'Save invoice' button." at bounding box center [207, 733] width 146 height 35
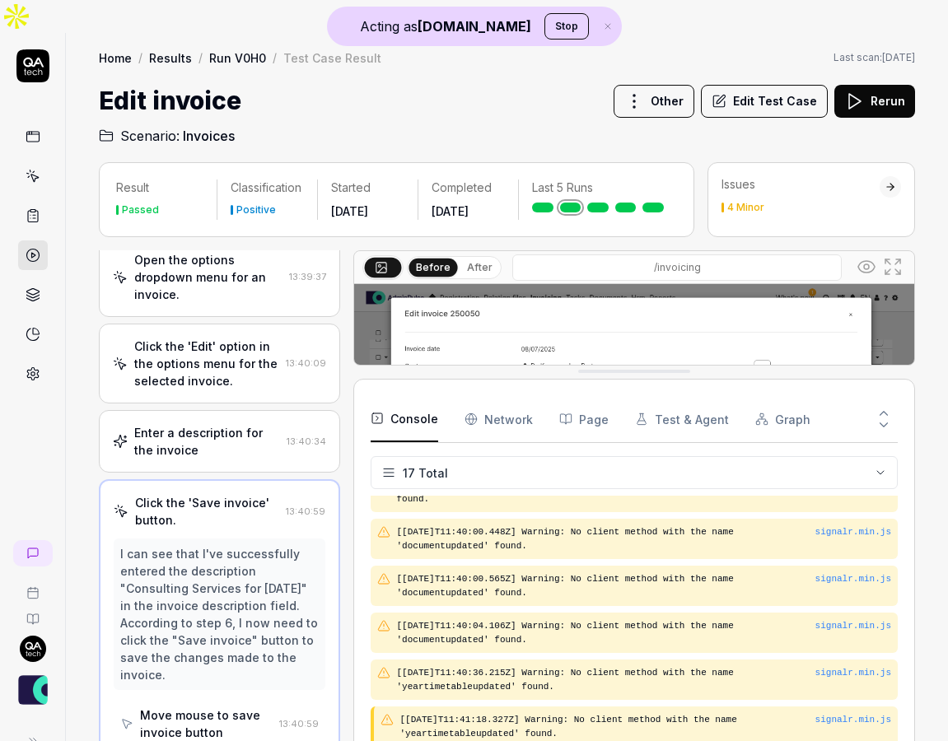
scroll to position [455, 0]
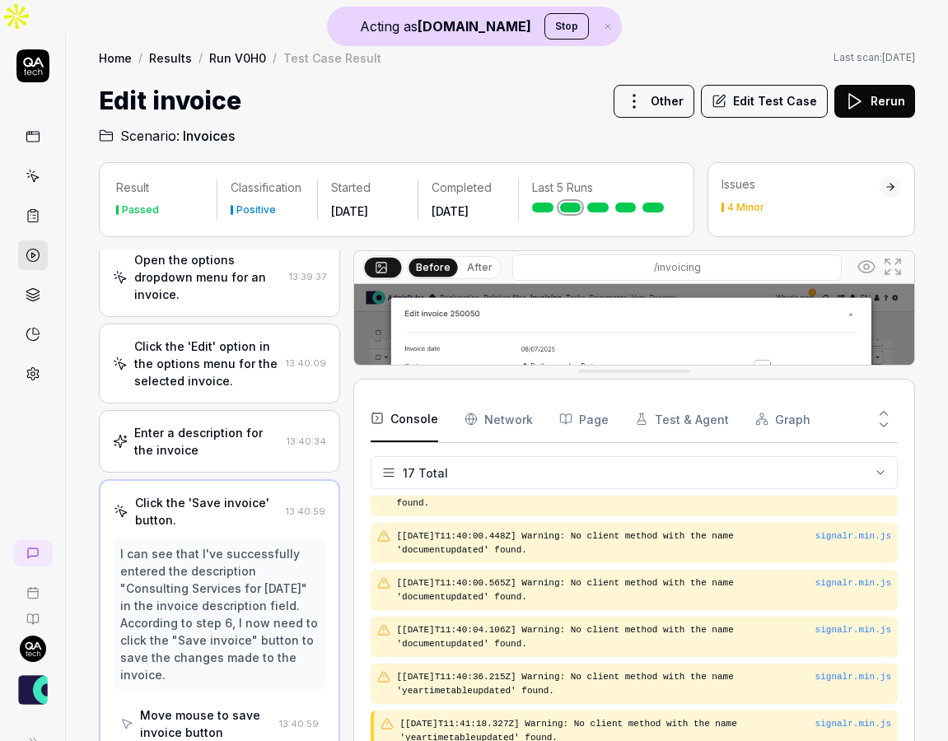
drag, startPoint x: 558, startPoint y: 613, endPoint x: 558, endPoint y: 339, distance: 274.3
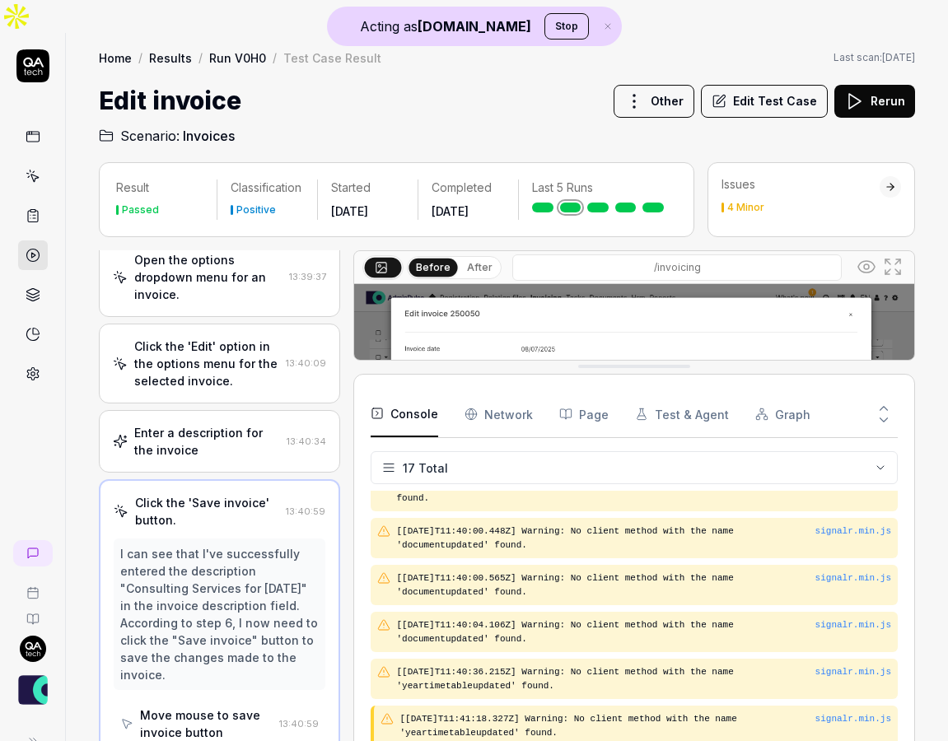
click at [478, 391] on Requests "Network" at bounding box center [499, 414] width 68 height 46
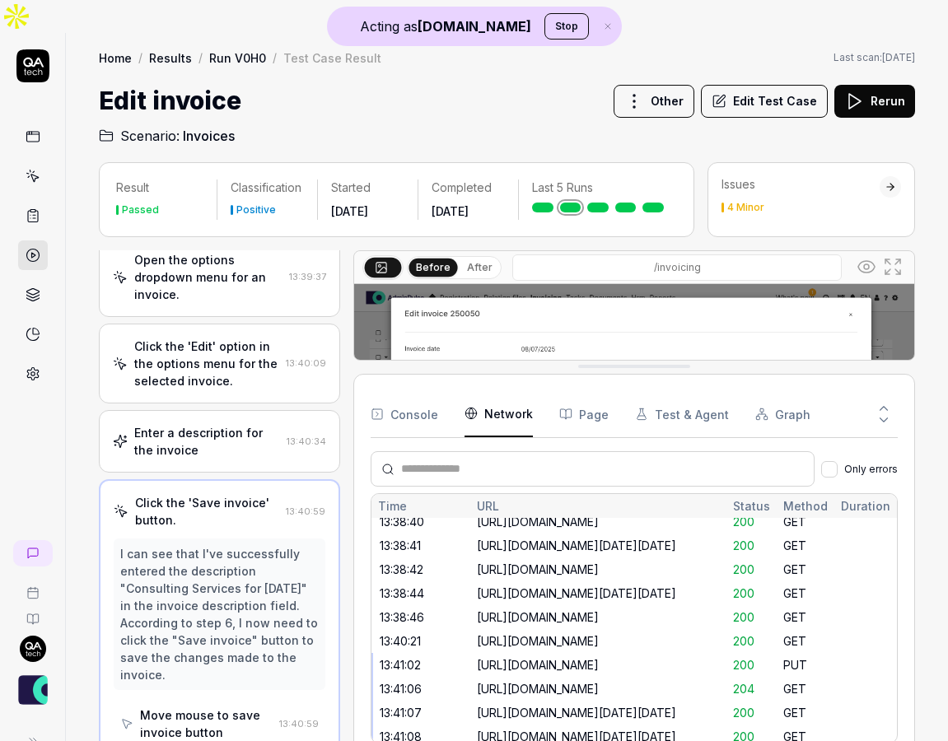
scroll to position [894, 0]
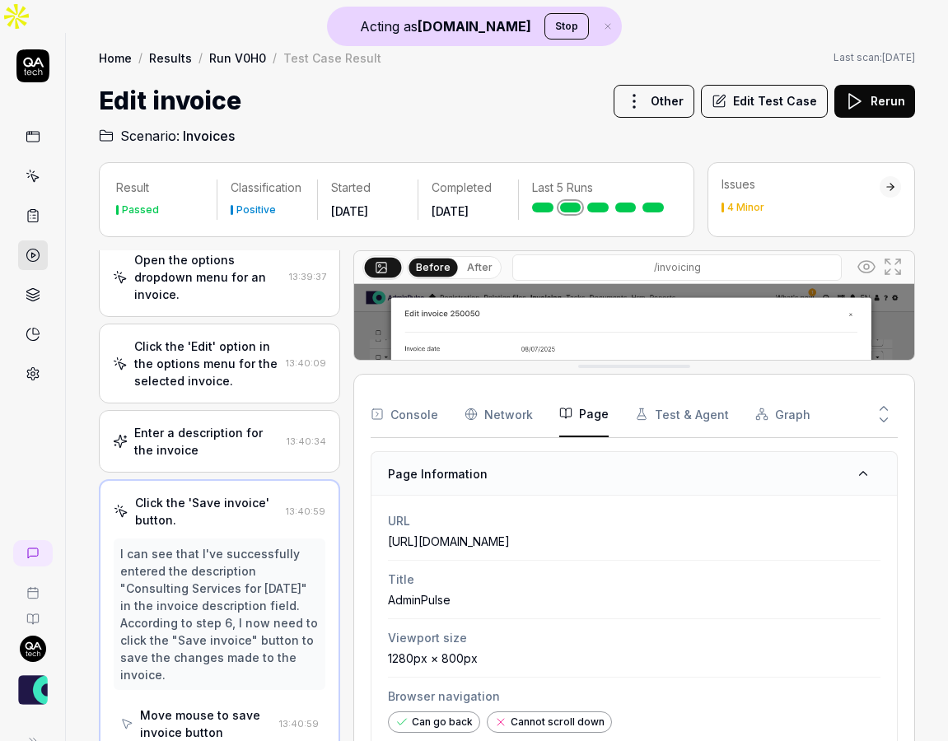
click at [586, 391] on button "Page" at bounding box center [583, 414] width 49 height 46
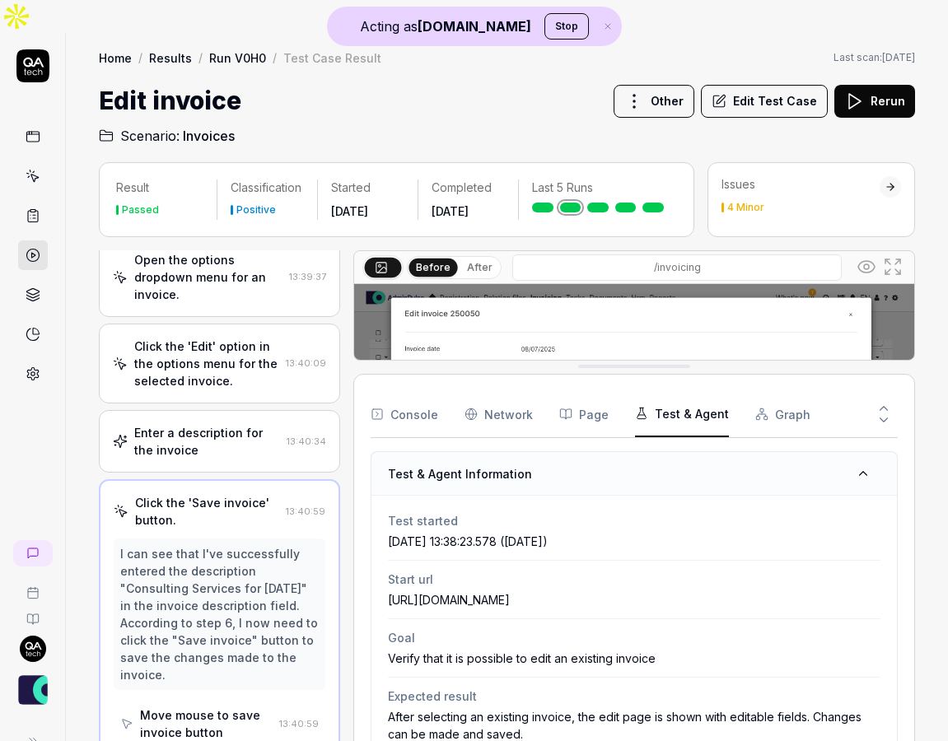
click at [666, 391] on button "Test & Agent" at bounding box center [682, 414] width 94 height 46
click at [764, 417] on rect "button" at bounding box center [765, 418] width 3 height 3
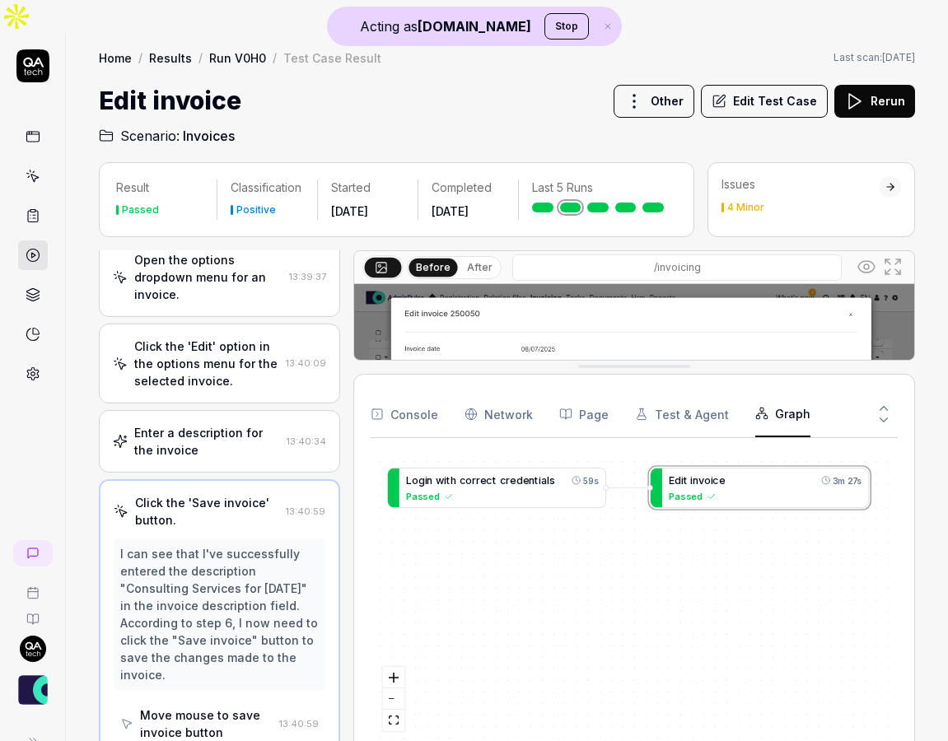
click at [688, 391] on button "Test & Agent" at bounding box center [682, 414] width 94 height 46
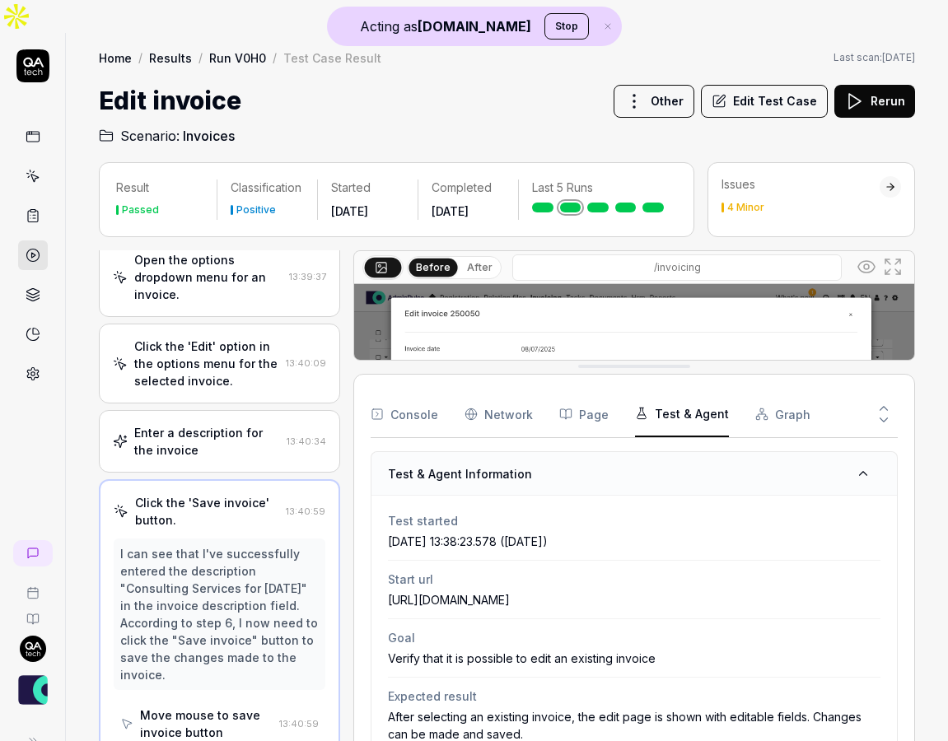
click at [430, 391] on button "Console" at bounding box center [405, 414] width 68 height 46
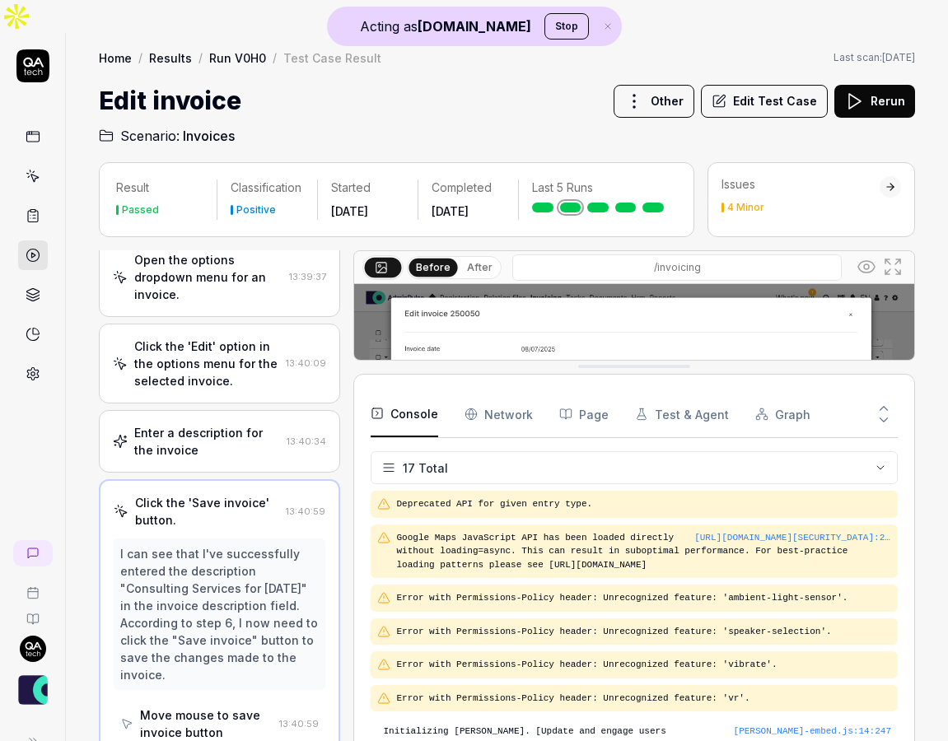
scroll to position [455, 0]
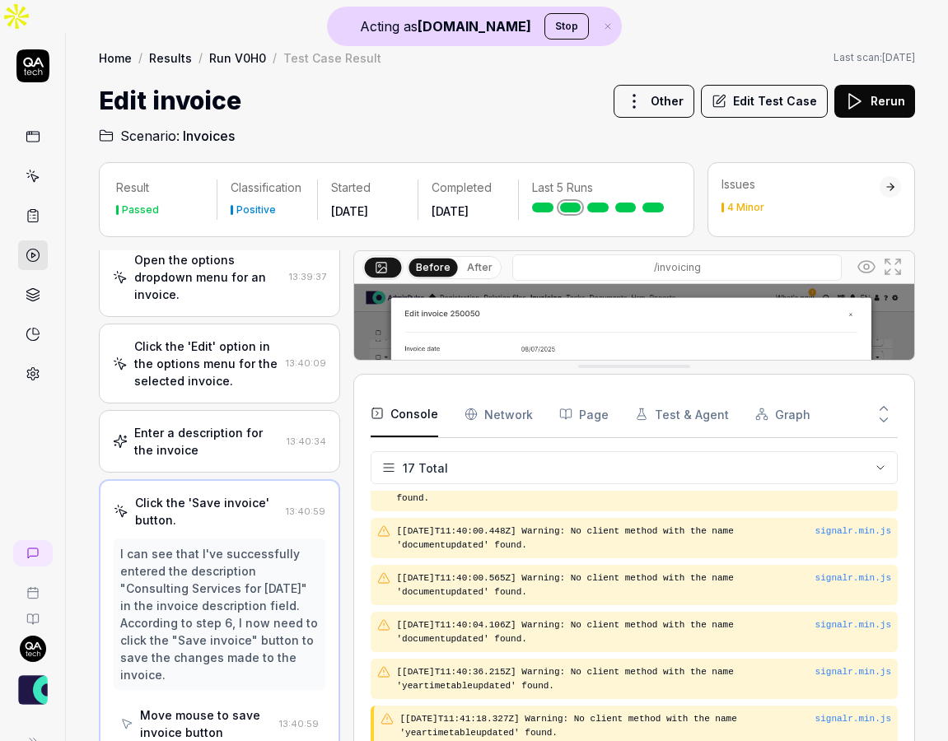
click at [40, 280] on link at bounding box center [33, 295] width 30 height 30
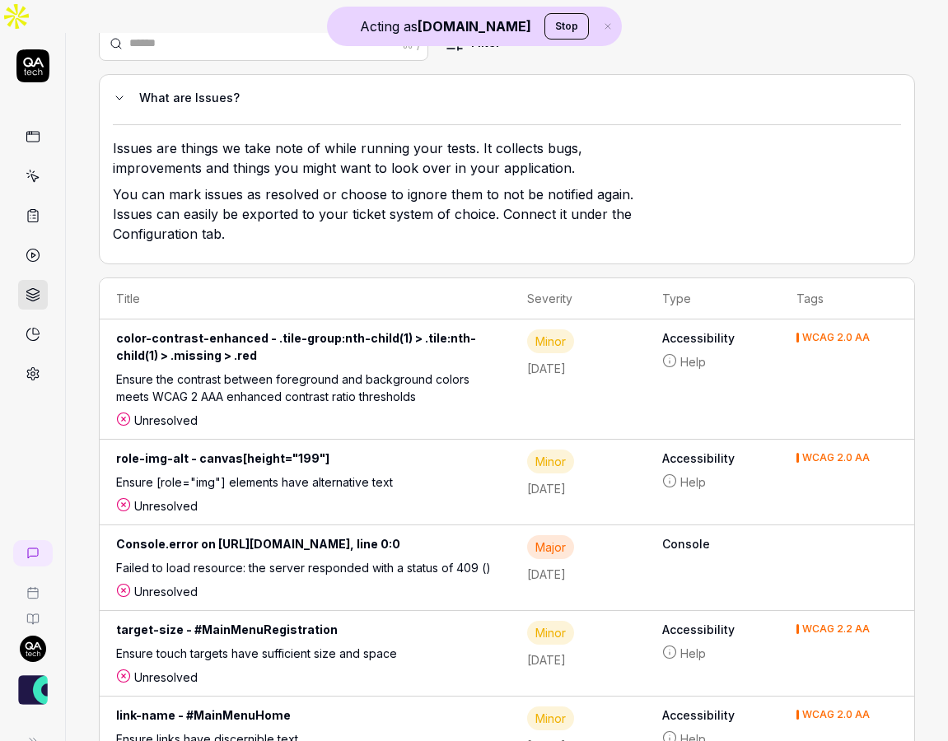
scroll to position [114, 0]
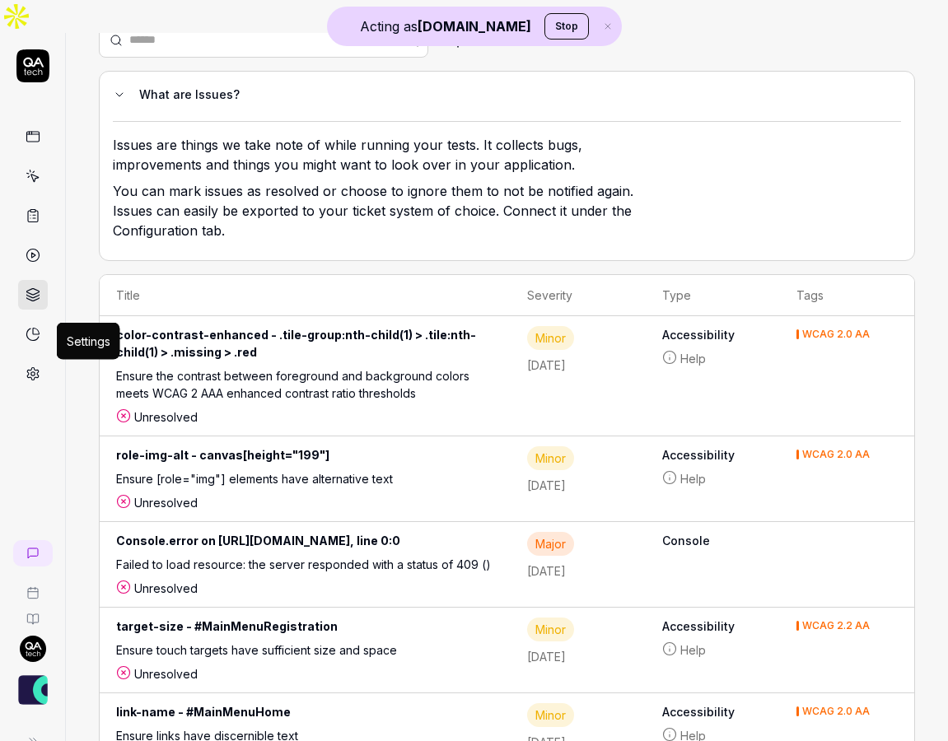
click at [39, 367] on icon at bounding box center [33, 374] width 15 height 15
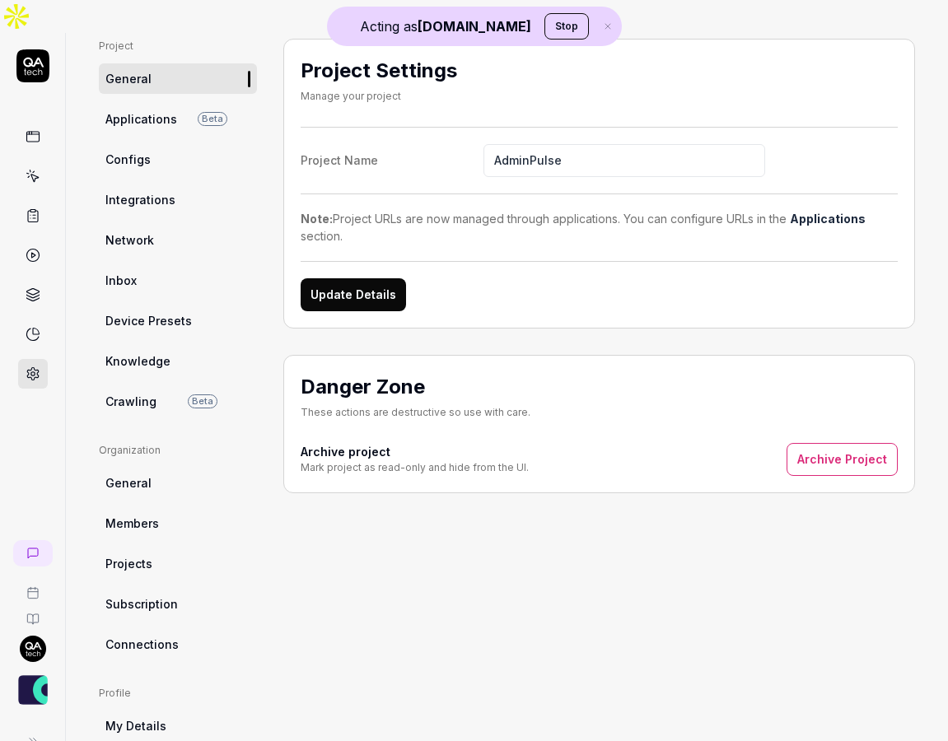
click at [162, 184] on link "Integrations" at bounding box center [178, 199] width 158 height 30
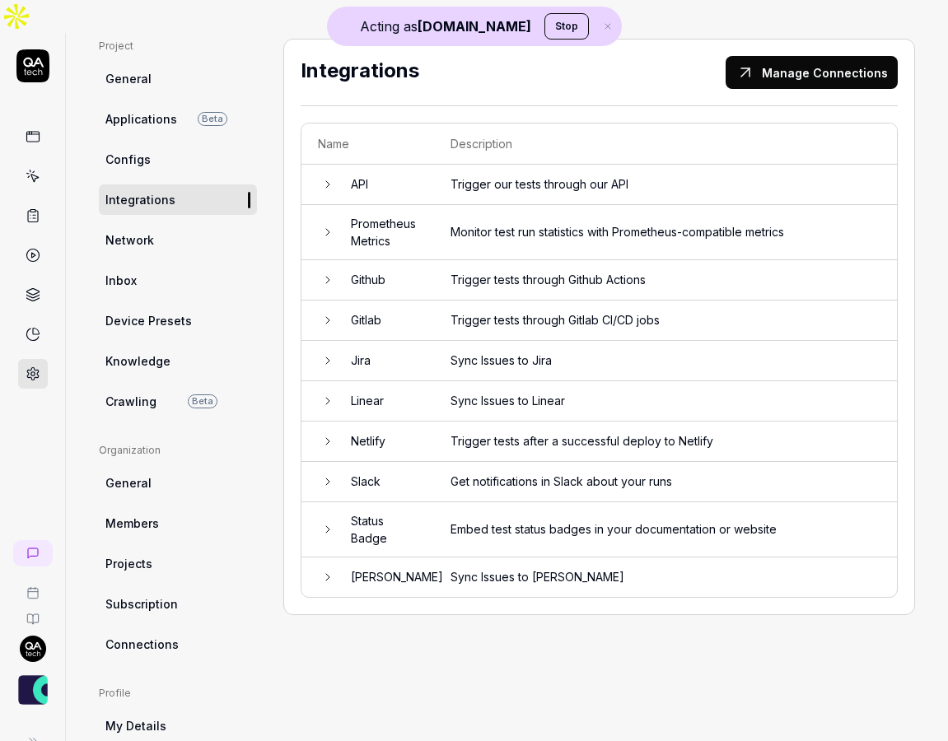
click at [34, 122] on link at bounding box center [33, 137] width 30 height 30
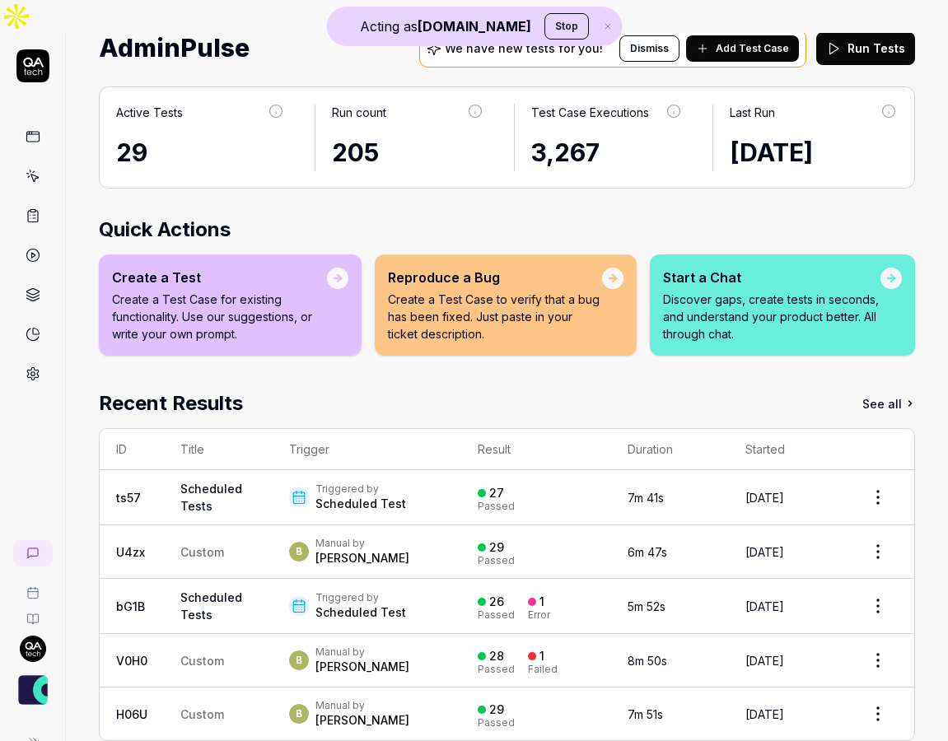
scroll to position [84, 0]
click at [778, 291] on p "Discover gaps, create tests in seconds, and understand your product better. All…" at bounding box center [771, 317] width 217 height 52
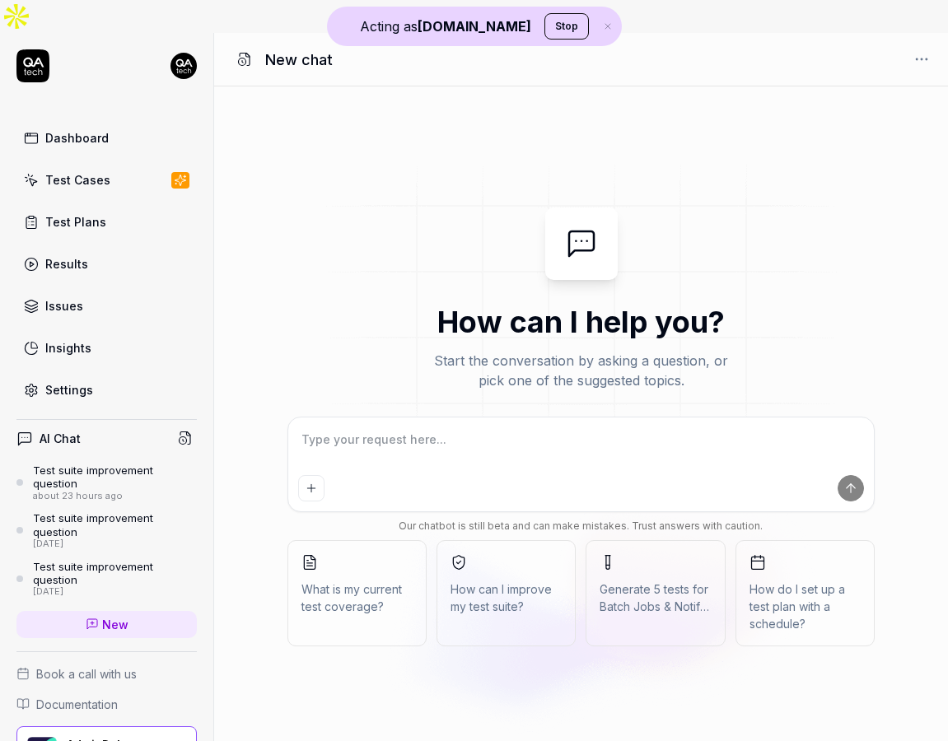
click at [509, 581] on span "How can I improve my test suite?" at bounding box center [506, 598] width 111 height 35
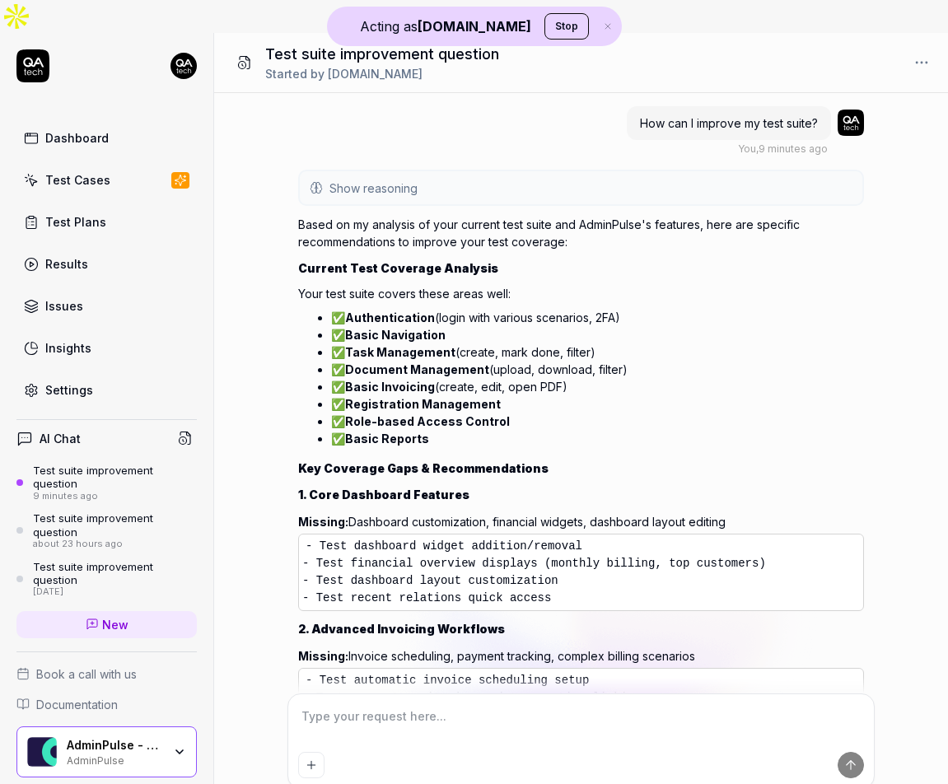
scroll to position [1221, 0]
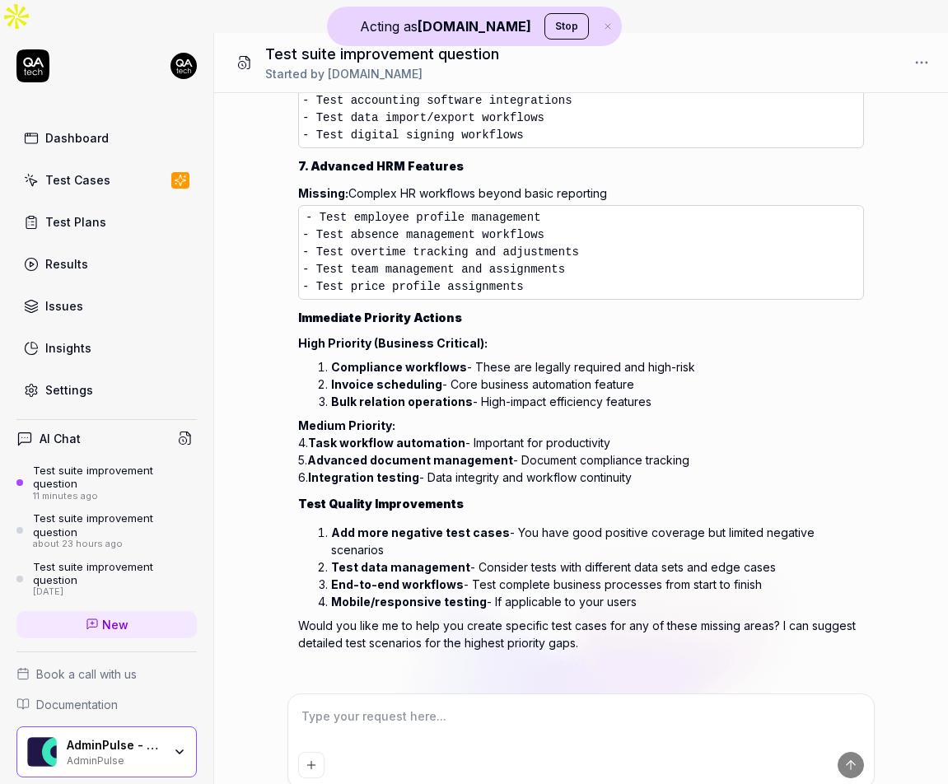
type textarea "*"
click at [121, 374] on link "Settings" at bounding box center [106, 390] width 180 height 32
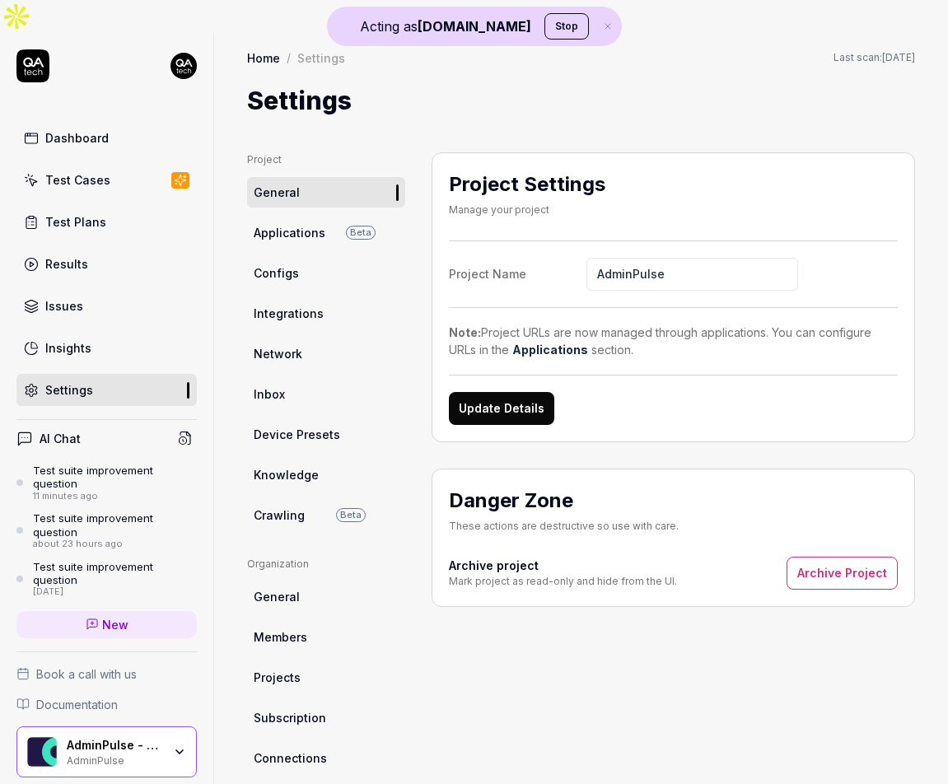
click at [292, 305] on span "Integrations" at bounding box center [289, 313] width 70 height 17
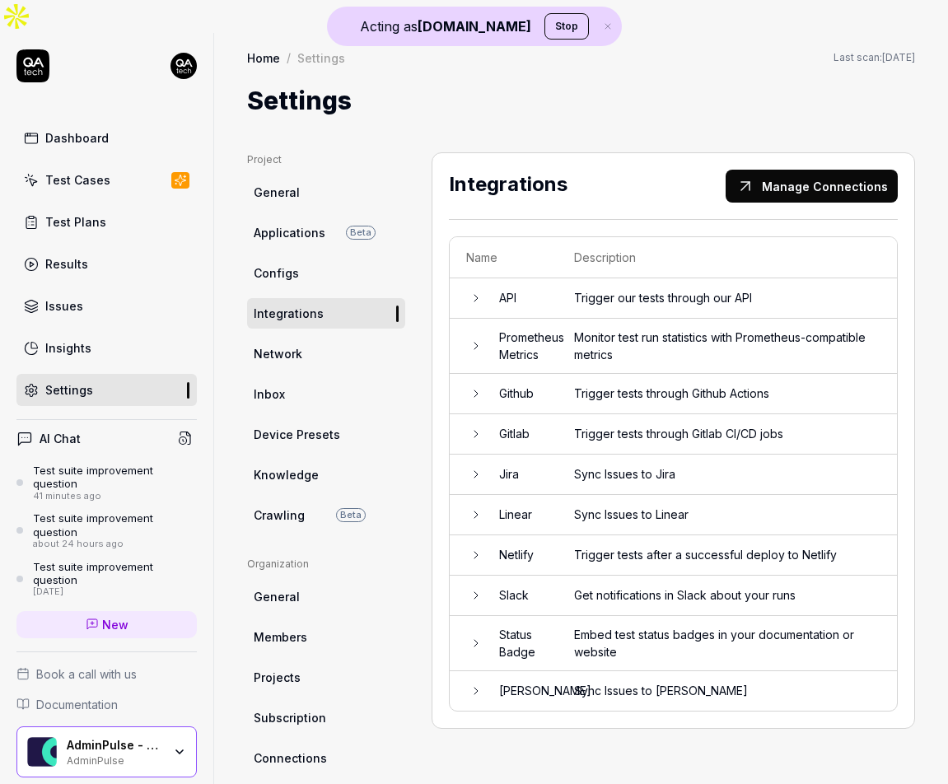
click at [91, 374] on link "Settings" at bounding box center [106, 390] width 180 height 32
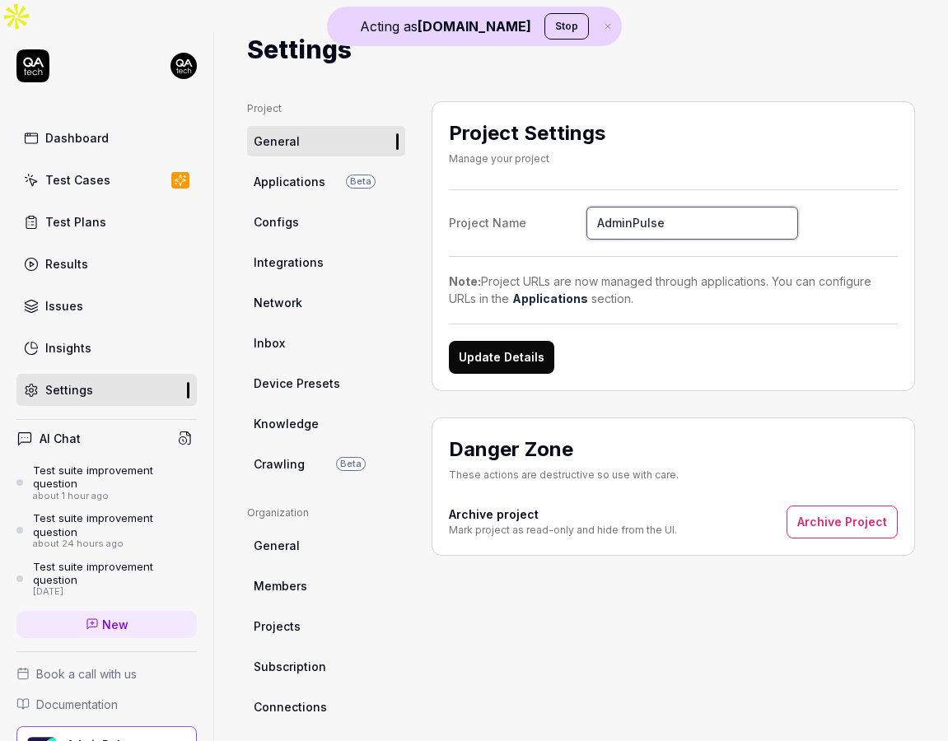
scroll to position [58, 0]
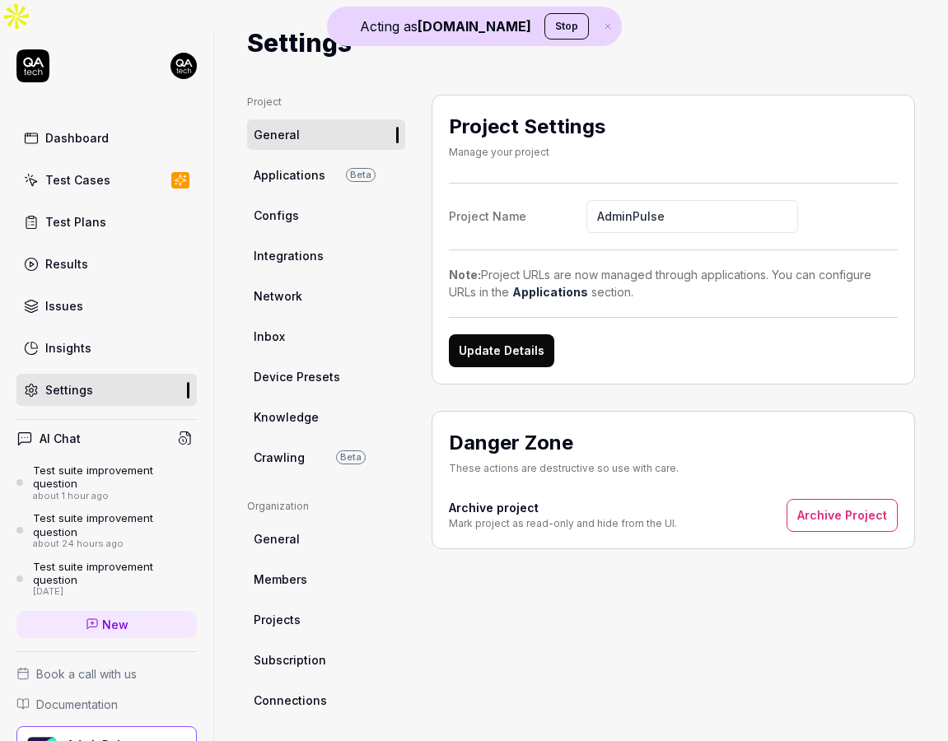
click at [109, 122] on link "Dashboard" at bounding box center [106, 138] width 180 height 32
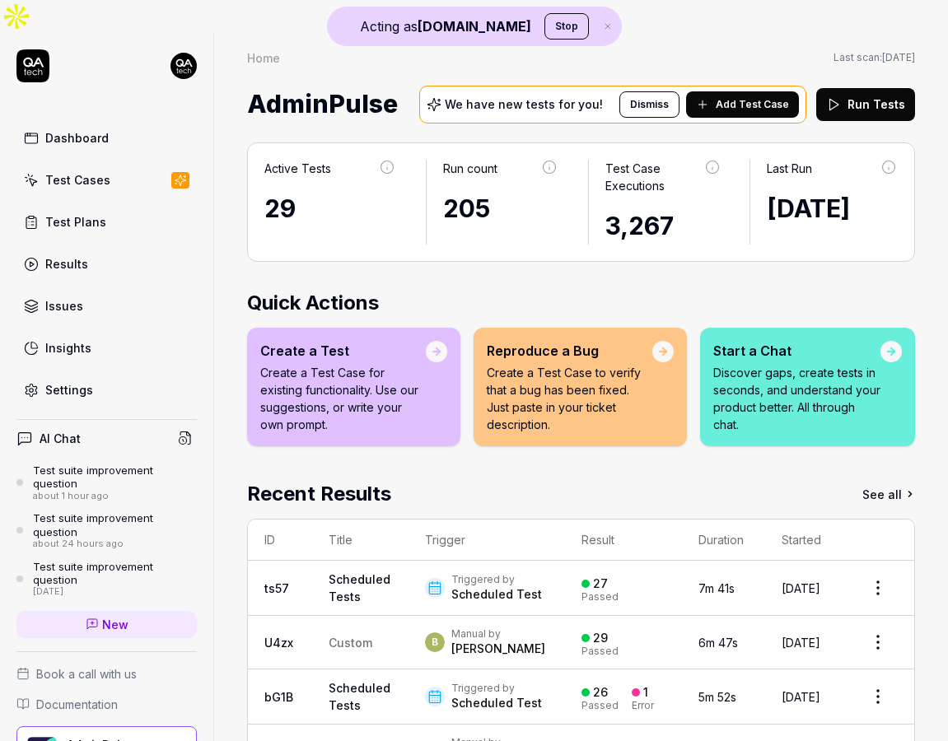
click at [732, 91] on button "Add Test Case" at bounding box center [742, 104] width 113 height 26
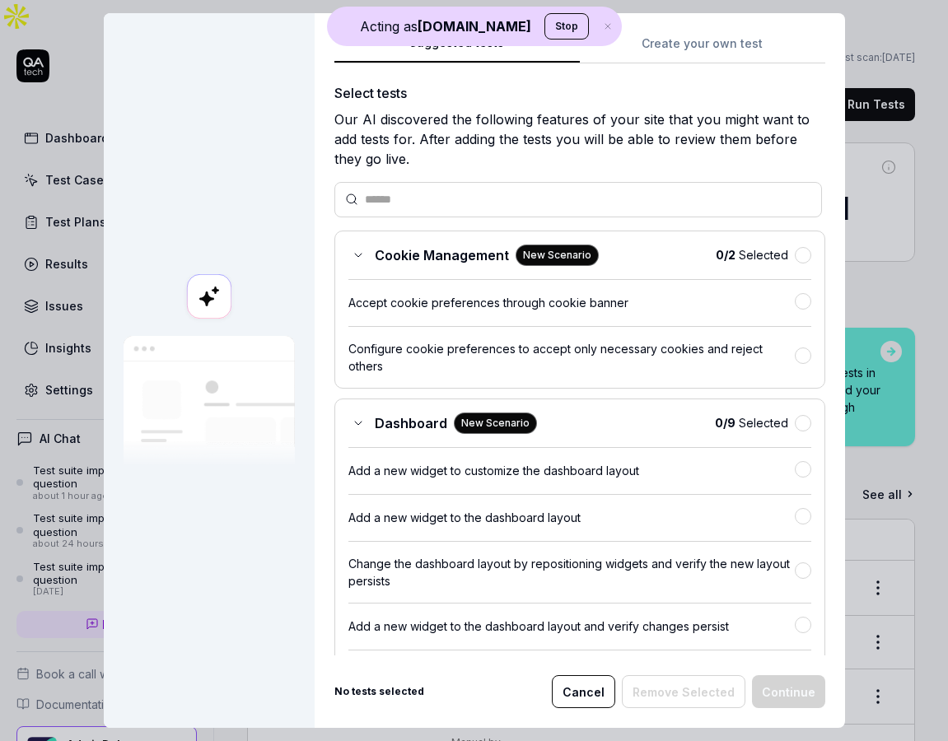
click at [713, 44] on button "Create your own test" at bounding box center [702, 49] width 245 height 30
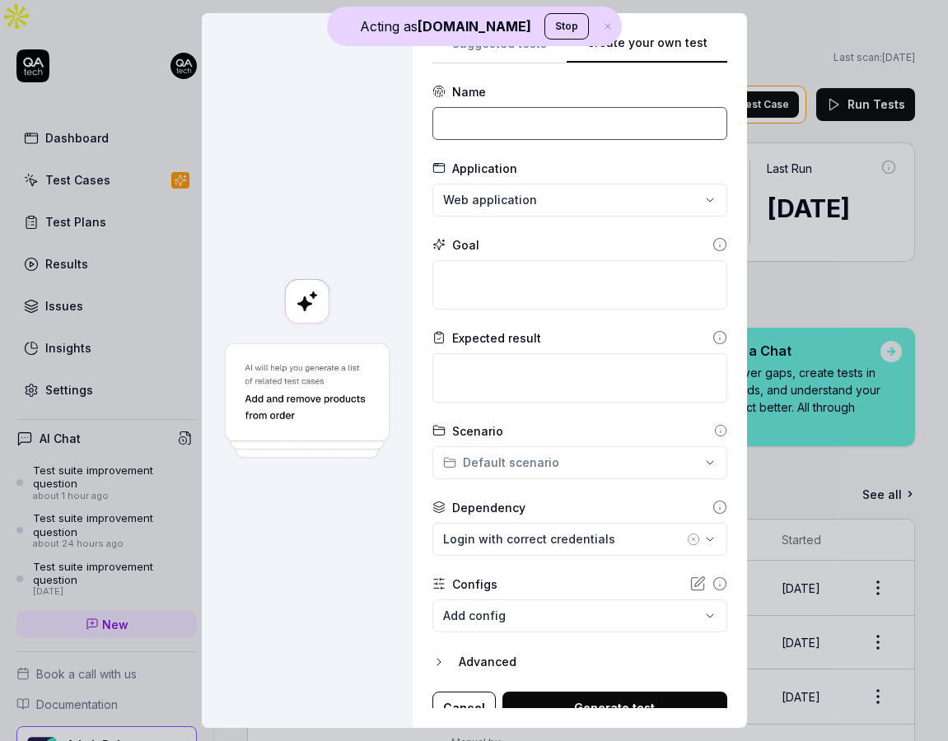
click at [537, 113] on input at bounding box center [579, 123] width 295 height 33
click at [570, 121] on input "Login with correct credentials" at bounding box center [579, 123] width 295 height 33
type input "Login with correct credentials"
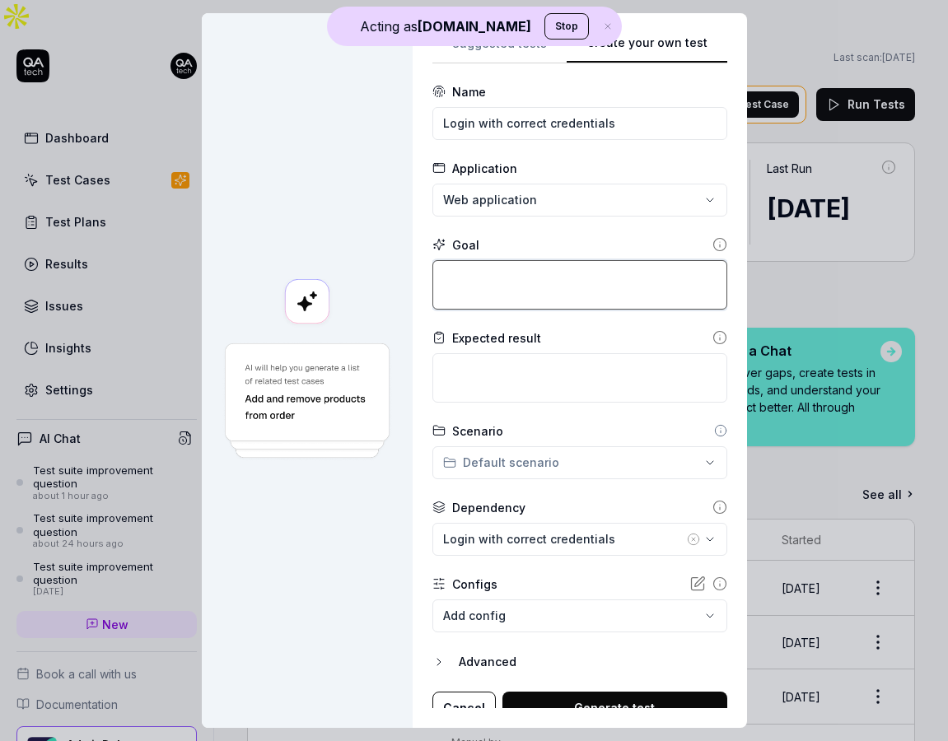
click at [507, 293] on textarea at bounding box center [579, 284] width 295 height 49
paste textarea "Login with correct credentials"
type textarea "*"
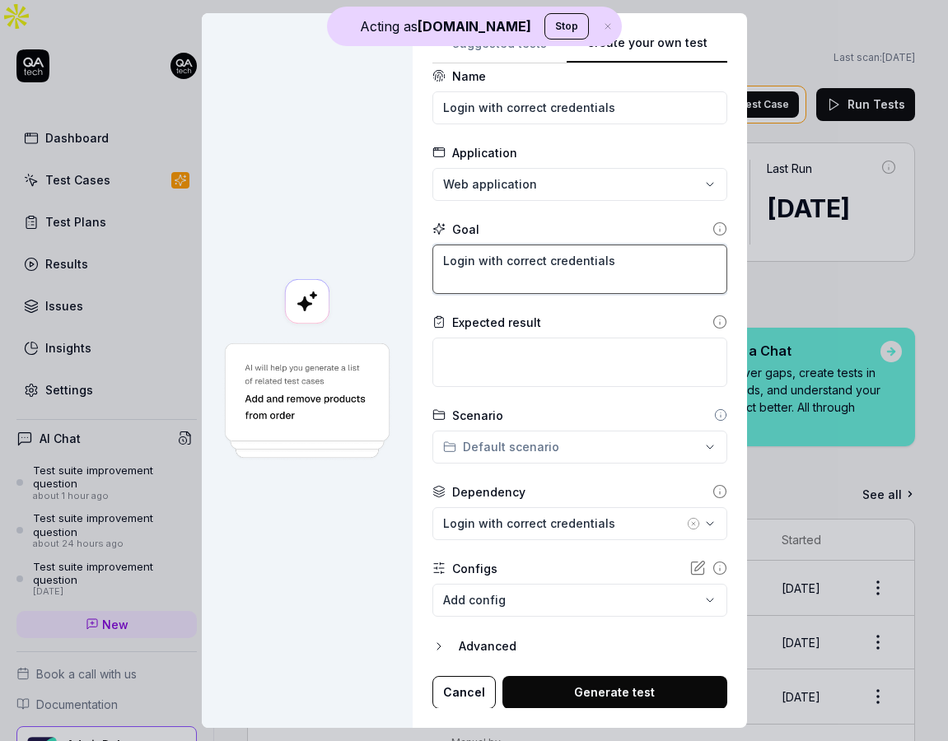
type textarea "Login with correct credentials"
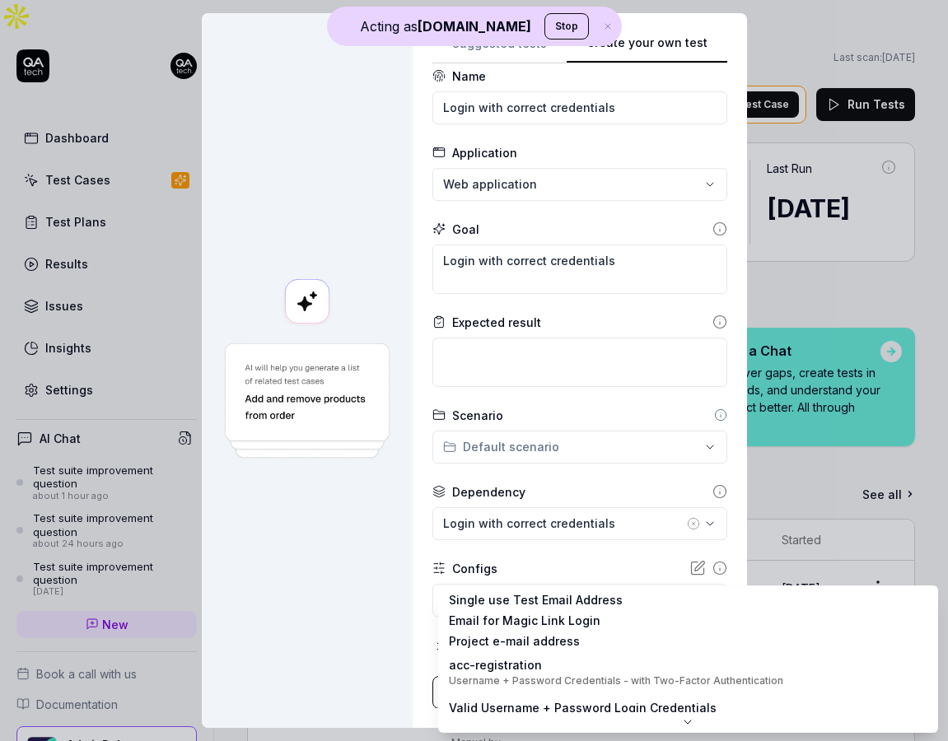
click at [624, 600] on body "Acting as [DOMAIN_NAME] Stop Dashboard Test Cases Test Plans Results Issues Ins…" at bounding box center [474, 387] width 948 height 774
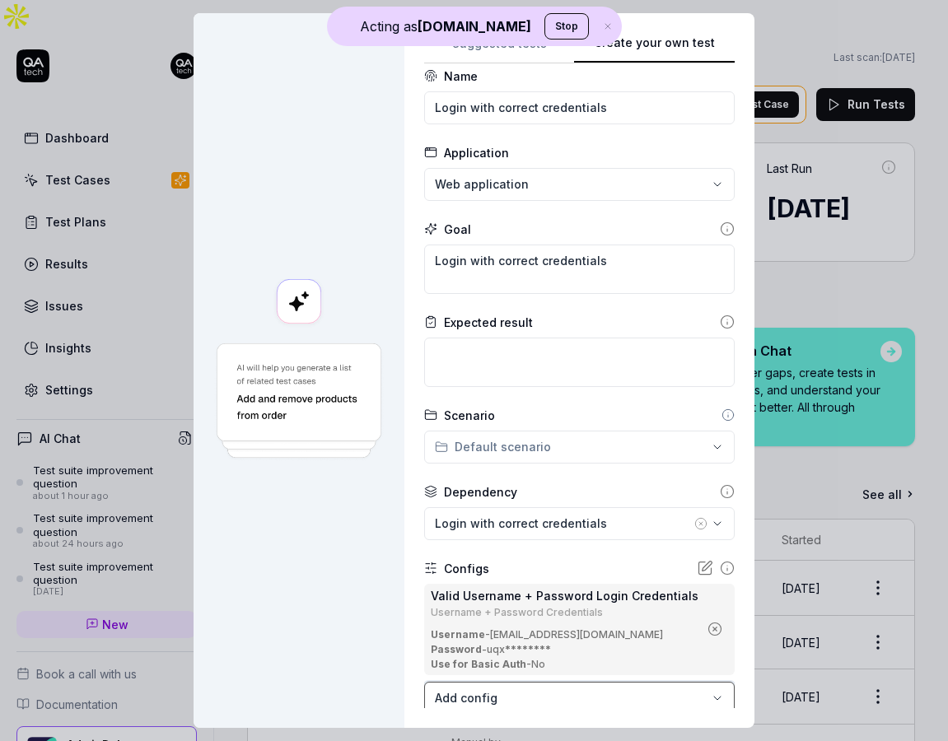
scroll to position [114, 0]
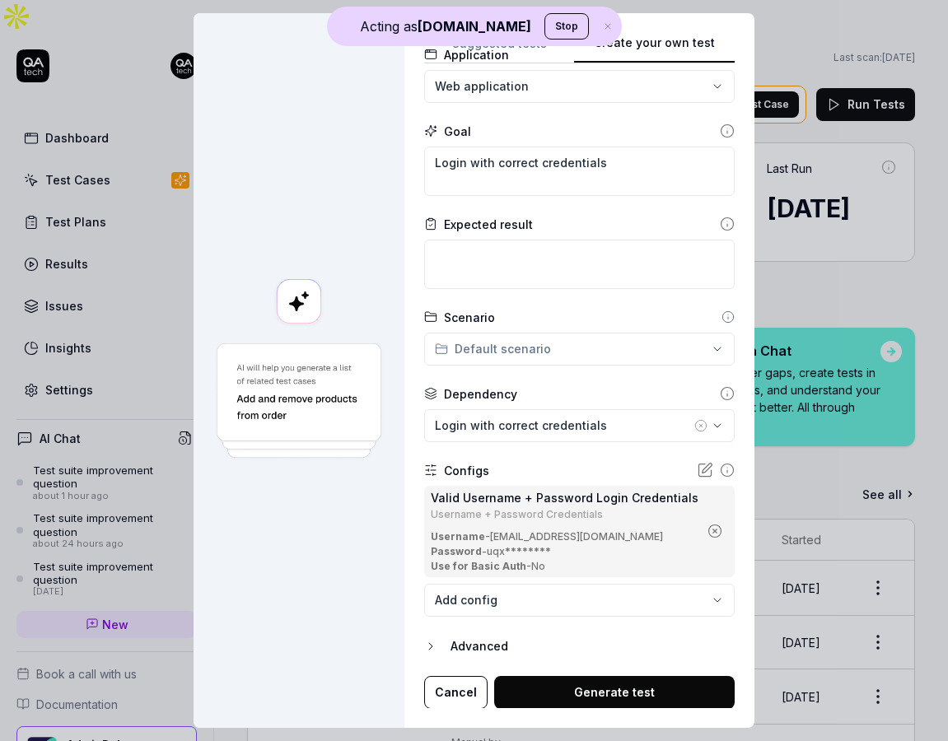
type textarea "*"
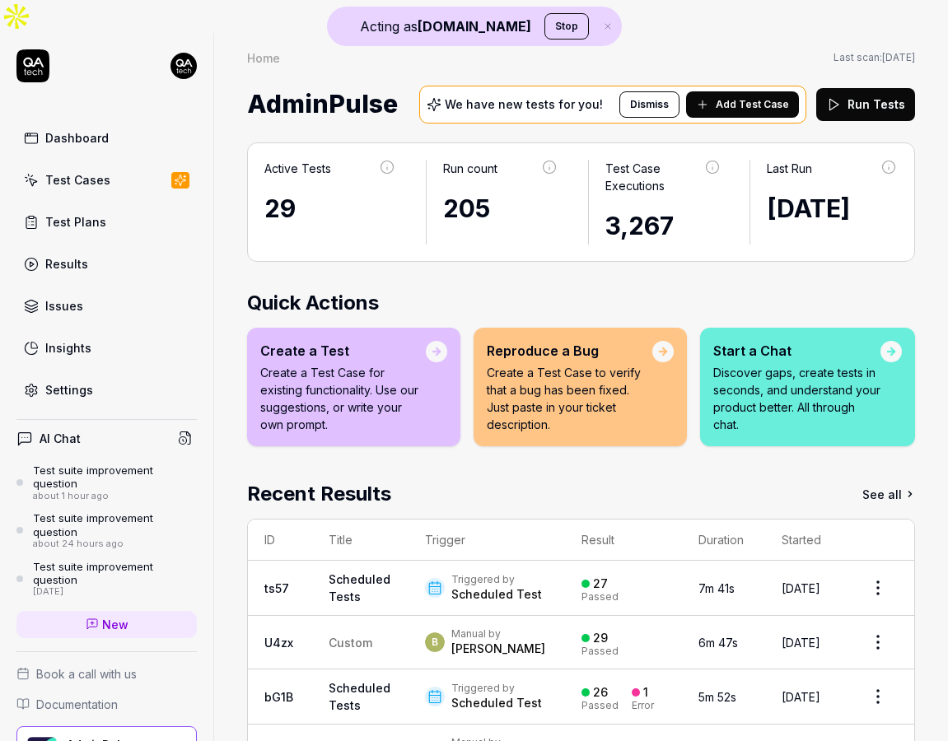
click at [95, 171] on div "Test Cases" at bounding box center [77, 179] width 65 height 17
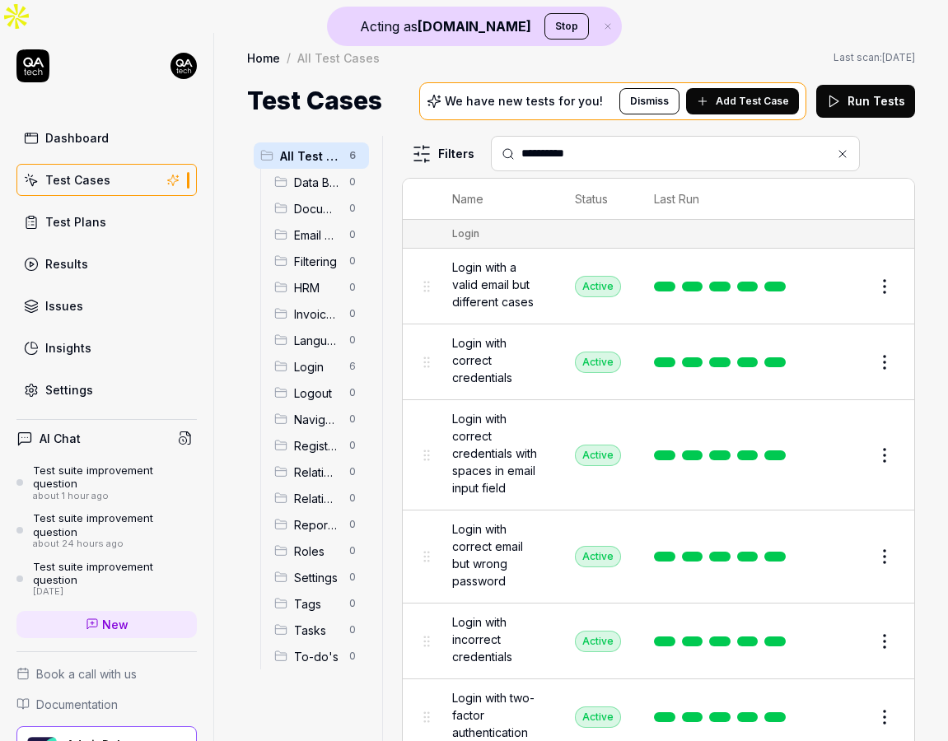
type input "**********"
click at [519, 339] on span "Login with correct credentials" at bounding box center [497, 360] width 90 height 52
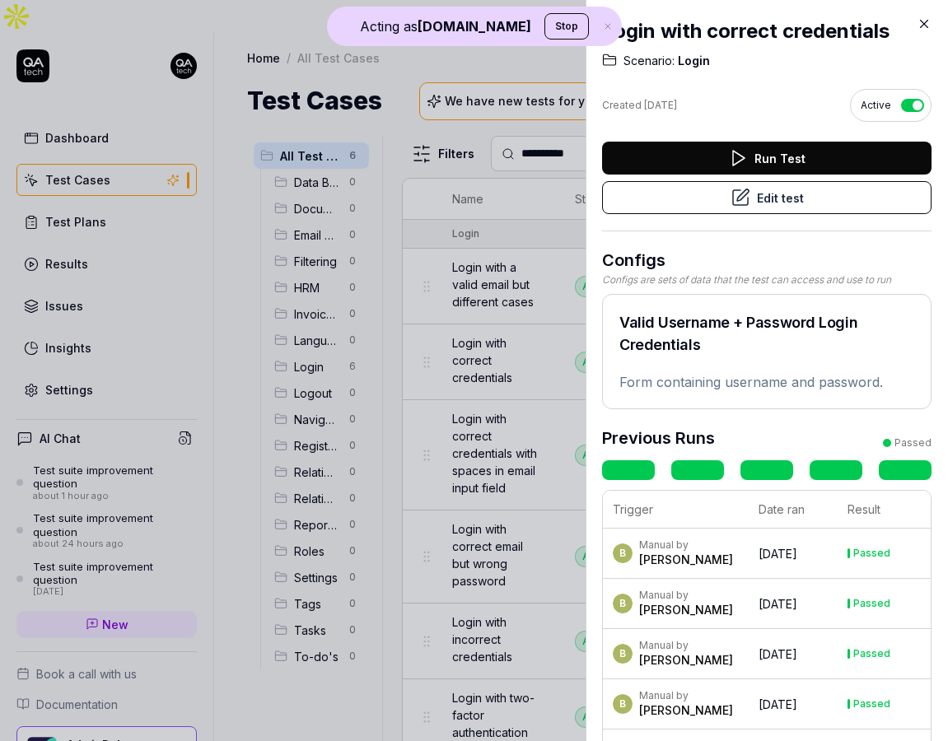
click at [792, 206] on button "Edit test" at bounding box center [766, 197] width 329 height 33
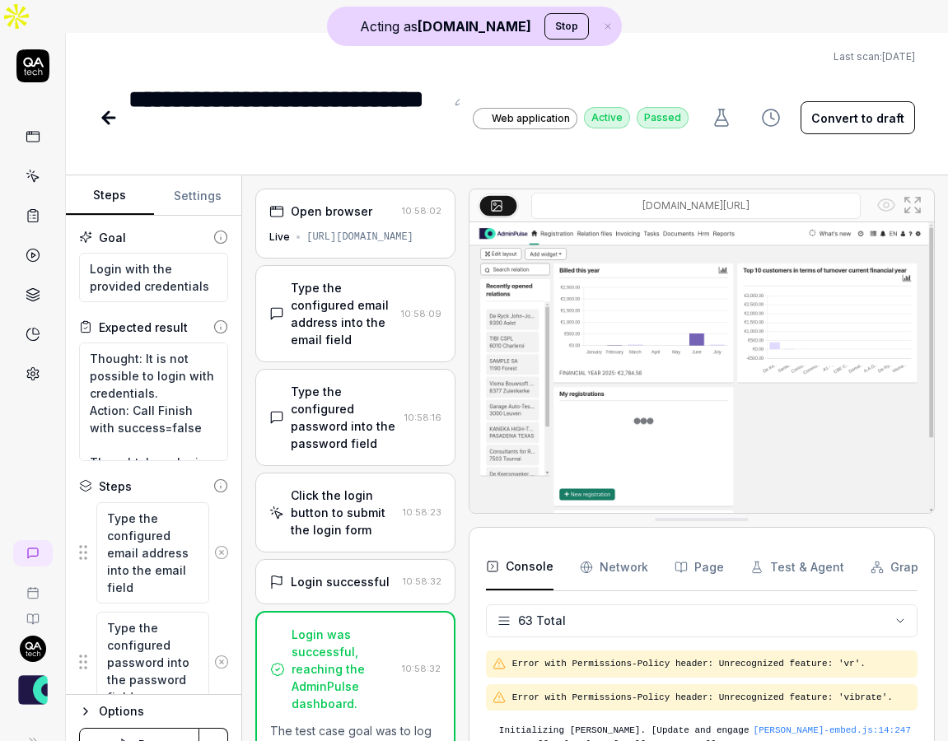
click at [336, 230] on div "[URL][DOMAIN_NAME]" at bounding box center [359, 237] width 107 height 15
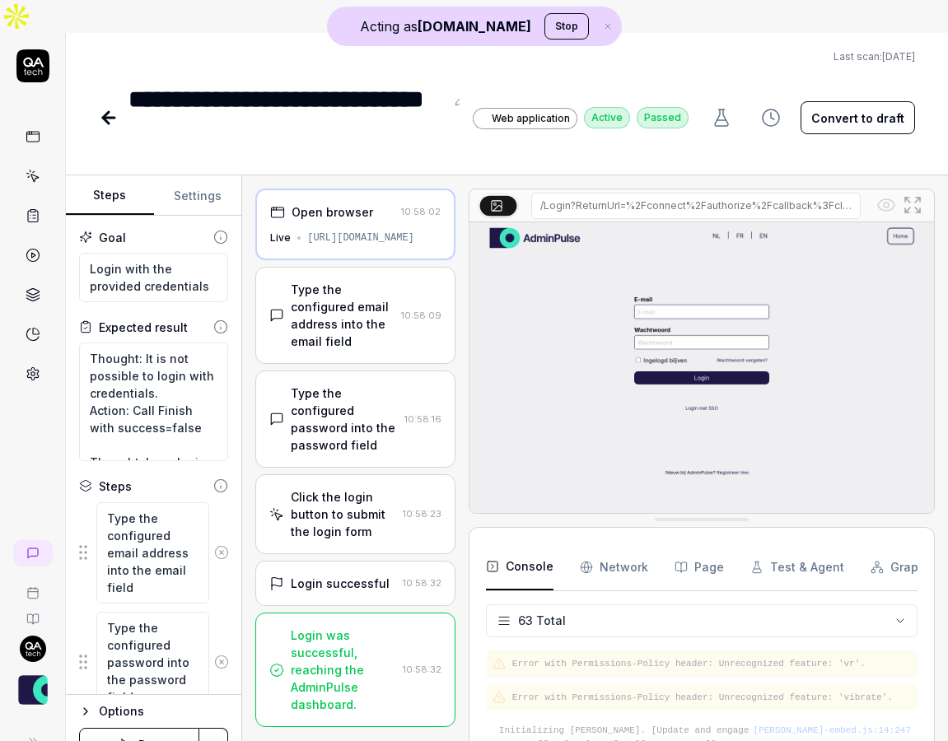
click at [352, 281] on div "Type the configured email address into the email field" at bounding box center [343, 315] width 104 height 69
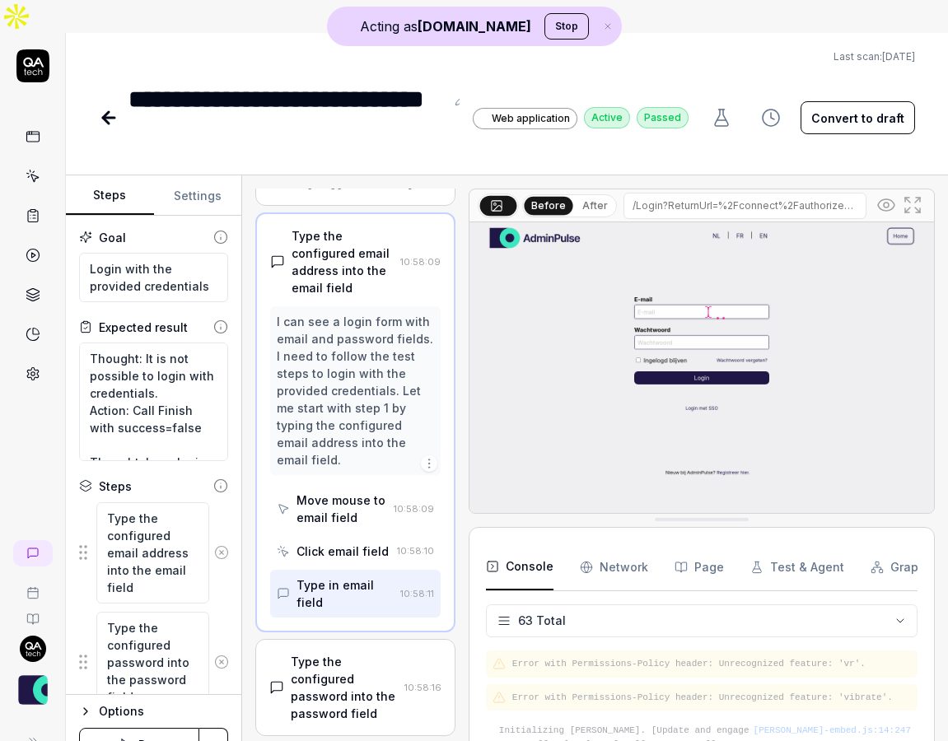
scroll to position [65, 0]
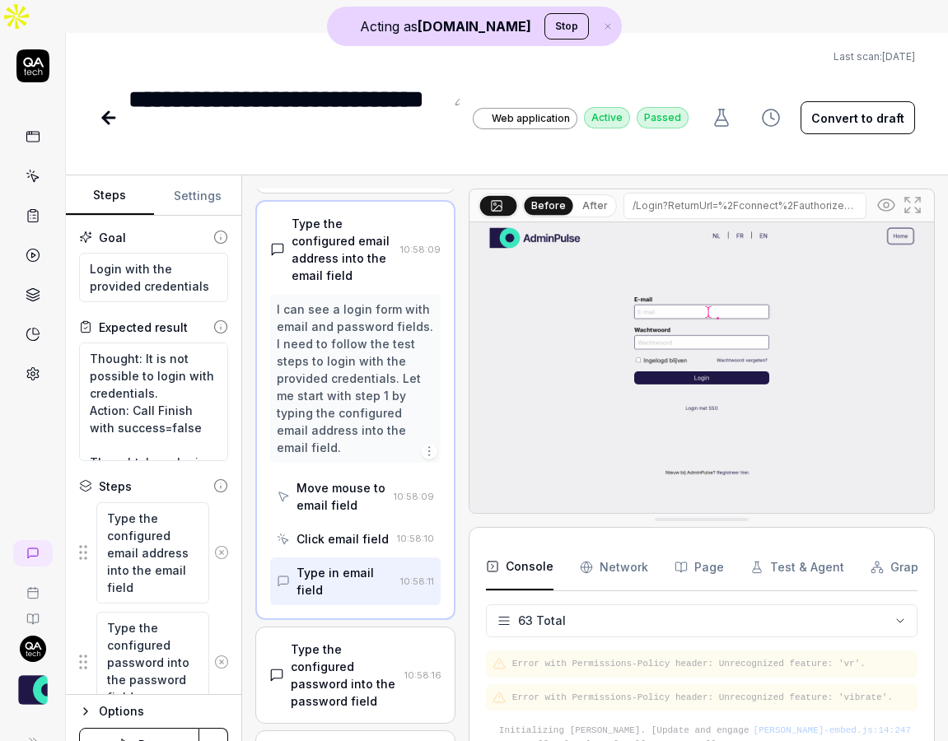
click at [344, 301] on div "I can see a login form with email and password fields. I need to follow the tes…" at bounding box center [355, 379] width 157 height 156
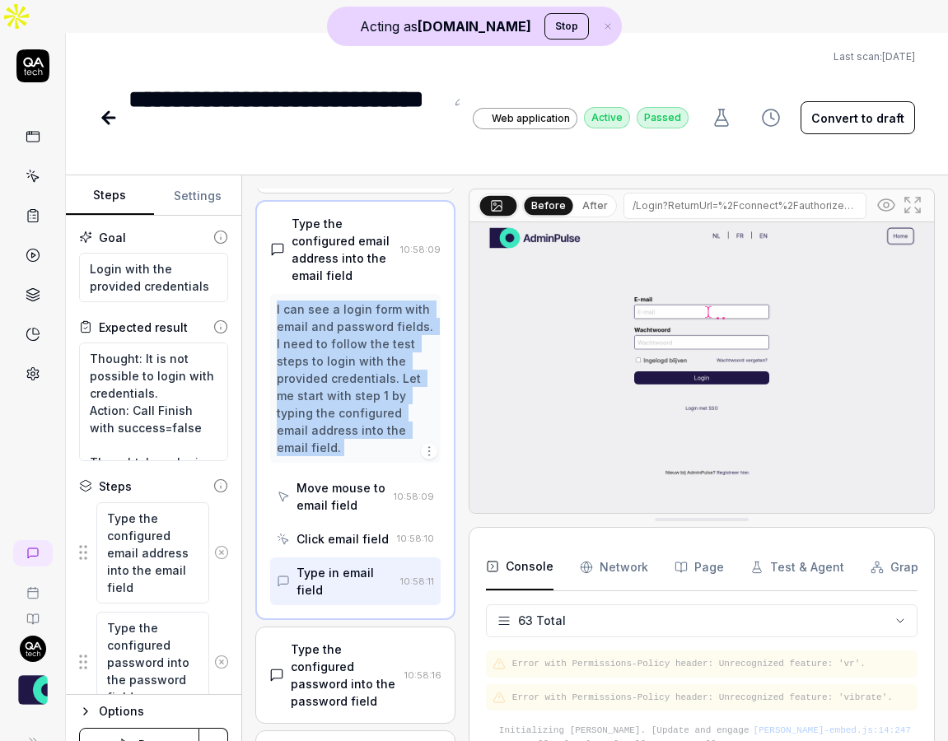
click at [344, 301] on div "I can see a login form with email and password fields. I need to follow the tes…" at bounding box center [355, 379] width 157 height 156
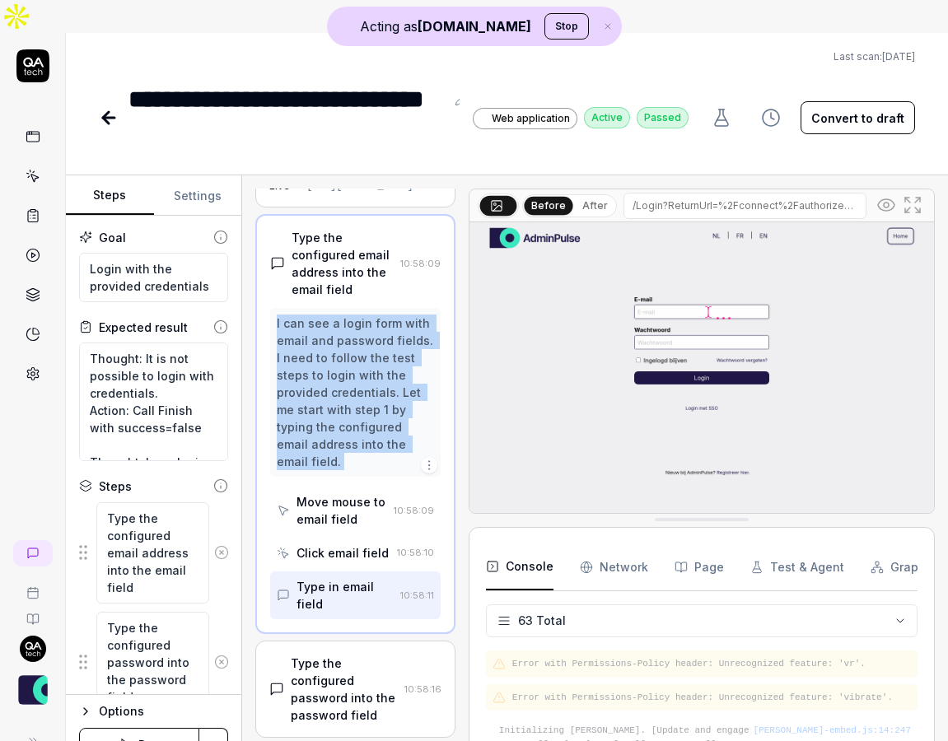
scroll to position [38, 0]
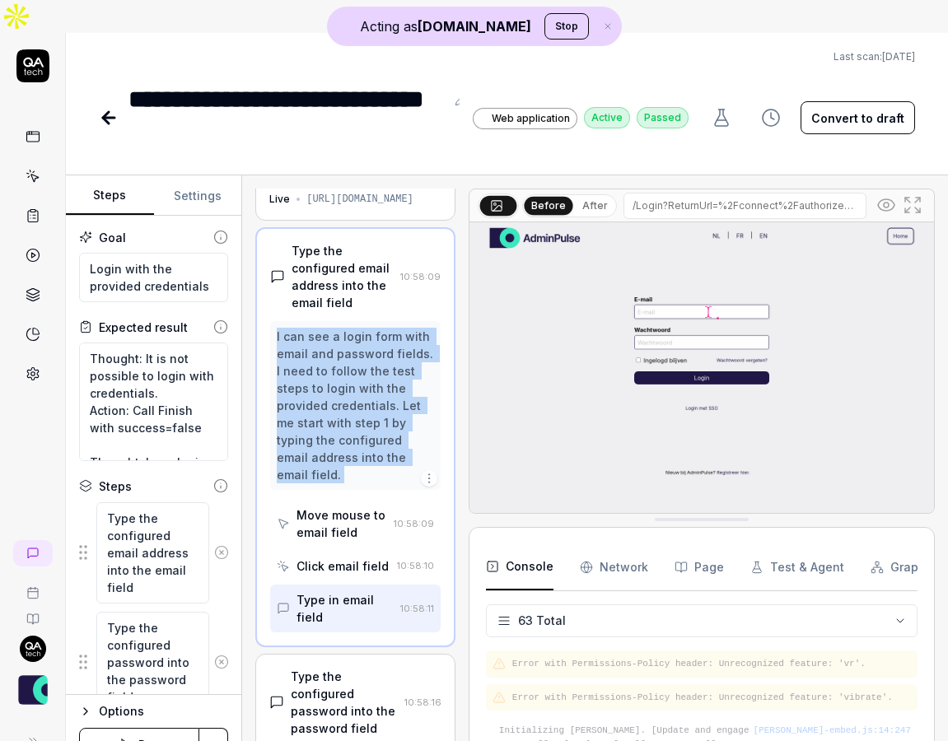
click at [329, 328] on div "I can see a login form with email and password fields. I need to follow the tes…" at bounding box center [355, 406] width 157 height 156
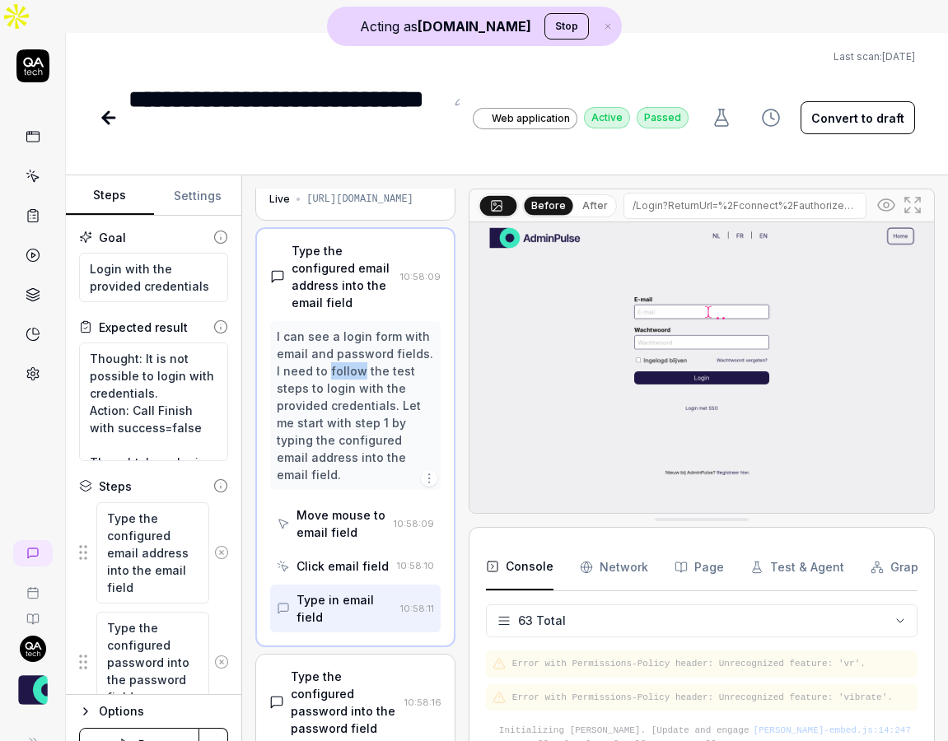
click at [329, 328] on div "I can see a login form with email and password fields. I need to follow the tes…" at bounding box center [355, 406] width 157 height 156
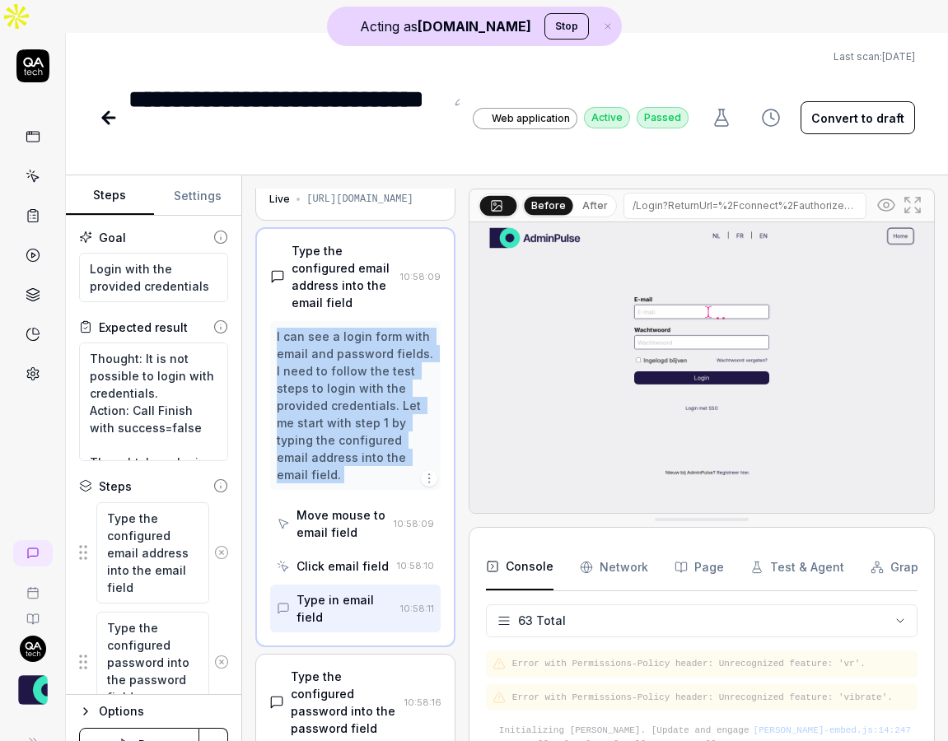
click at [329, 328] on div "I can see a login form with email and password fields. I need to follow the tes…" at bounding box center [355, 406] width 157 height 156
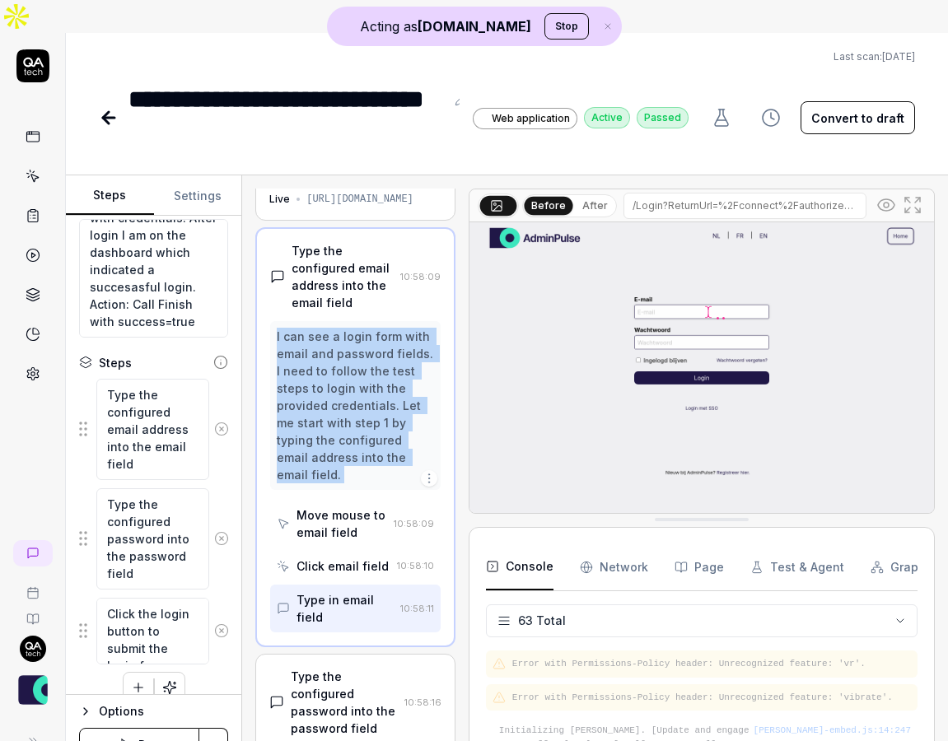
scroll to position [145, 0]
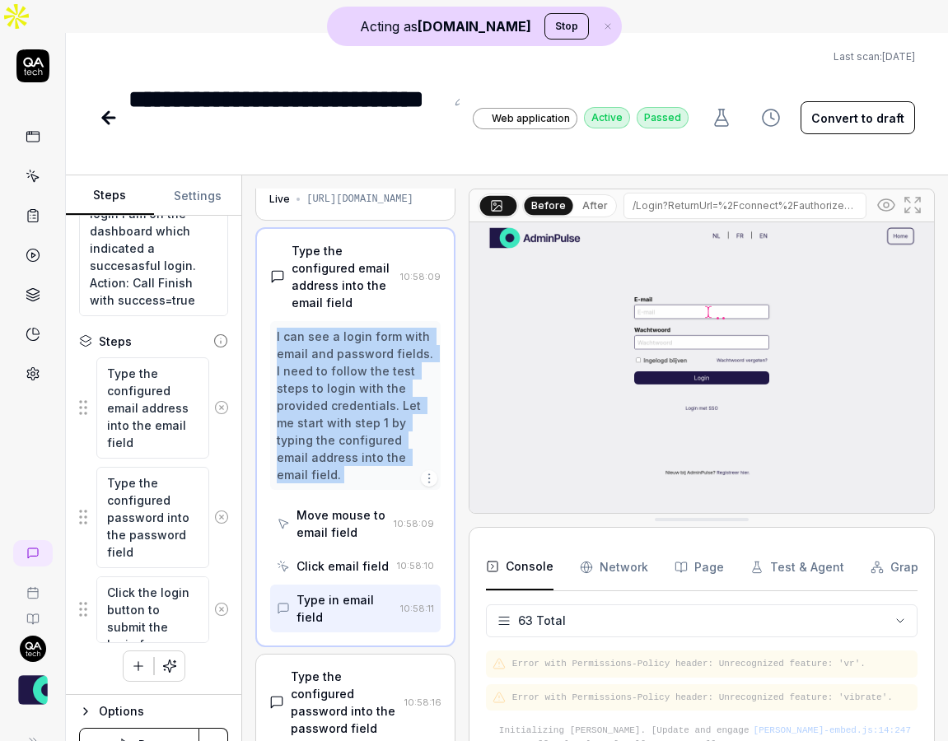
click at [885, 203] on circle at bounding box center [886, 205] width 5 height 5
click at [885, 203] on icon at bounding box center [886, 205] width 4 height 4
click at [885, 203] on circle at bounding box center [886, 205] width 5 height 5
click at [885, 203] on icon at bounding box center [886, 205] width 4 height 4
click at [885, 203] on circle at bounding box center [886, 205] width 5 height 5
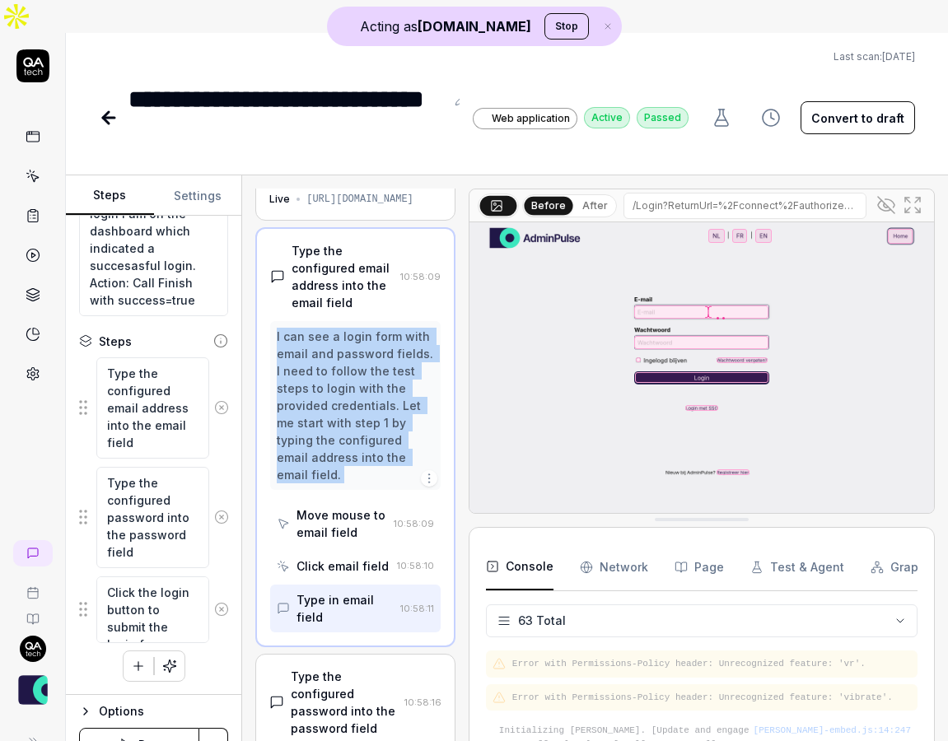
click at [885, 203] on icon at bounding box center [886, 205] width 4 height 4
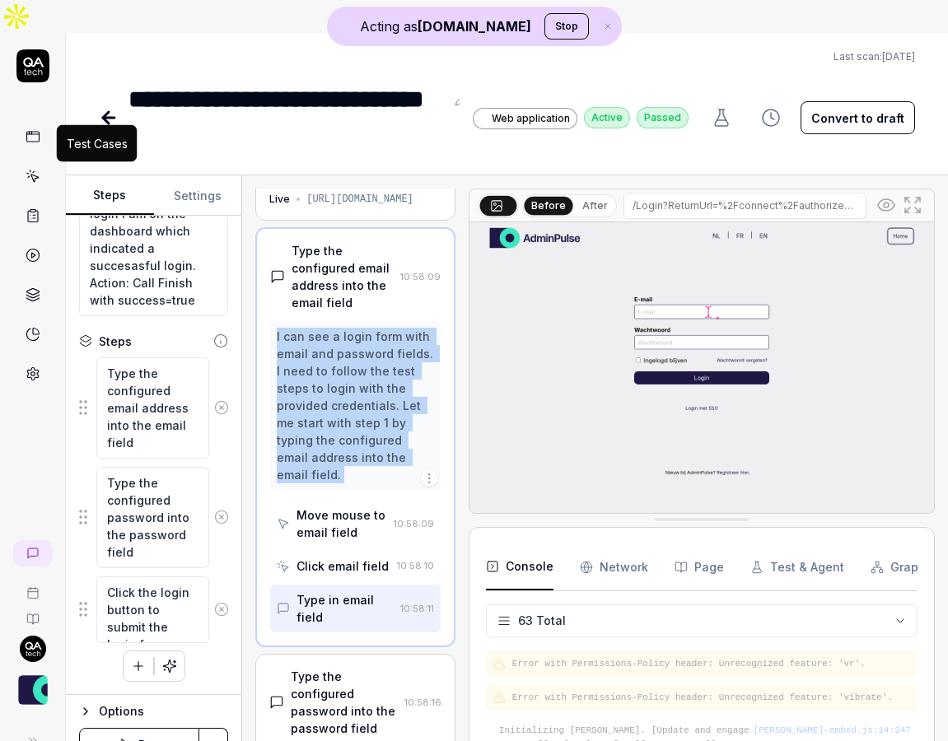
click at [35, 169] on icon at bounding box center [33, 176] width 15 height 15
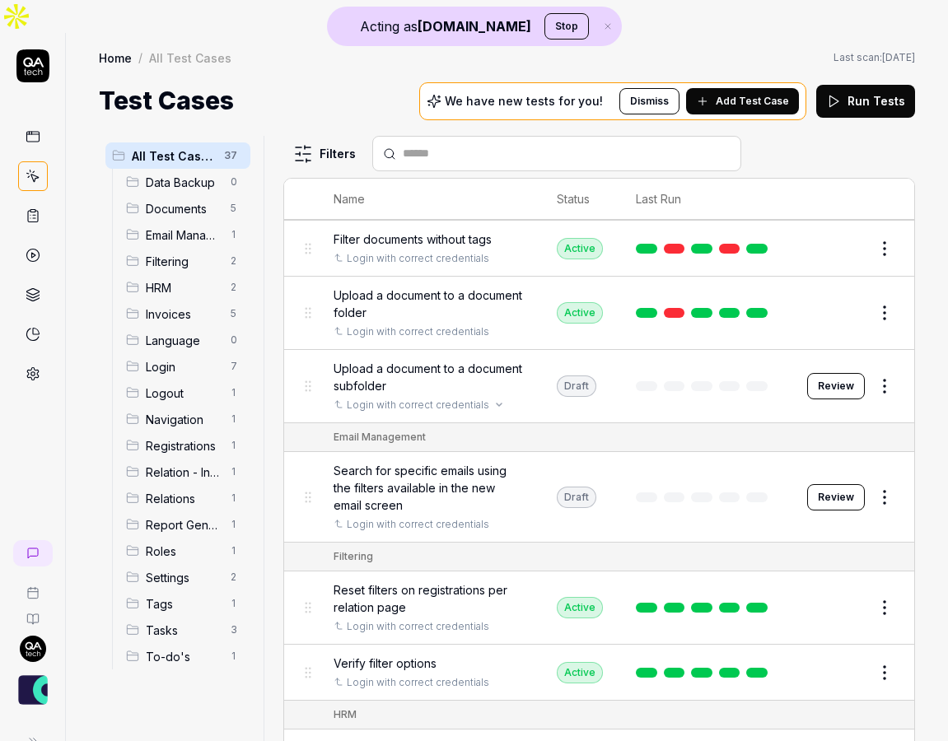
scroll to position [214, 0]
click at [35, 208] on icon at bounding box center [33, 215] width 15 height 15
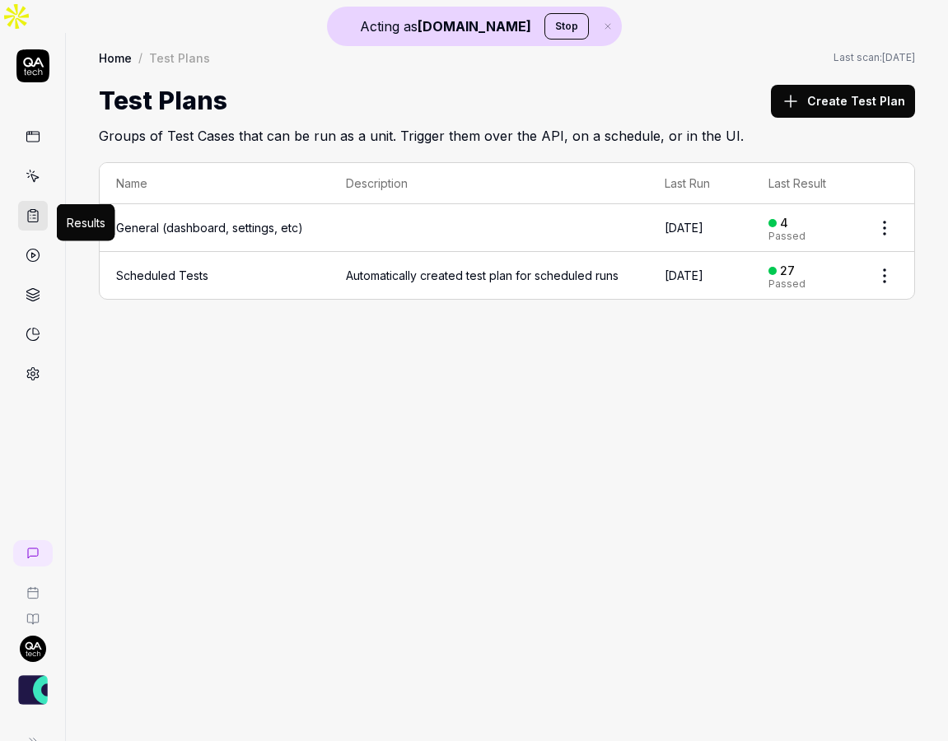
click at [33, 248] on icon at bounding box center [33, 255] width 15 height 15
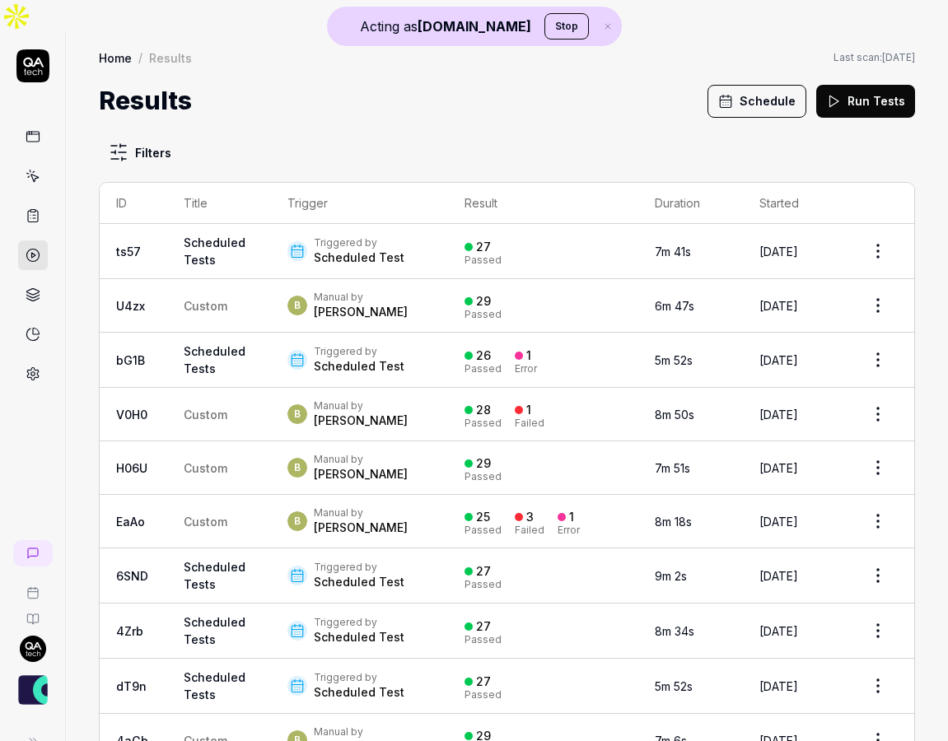
click at [241, 451] on td "Custom" at bounding box center [219, 468] width 104 height 54
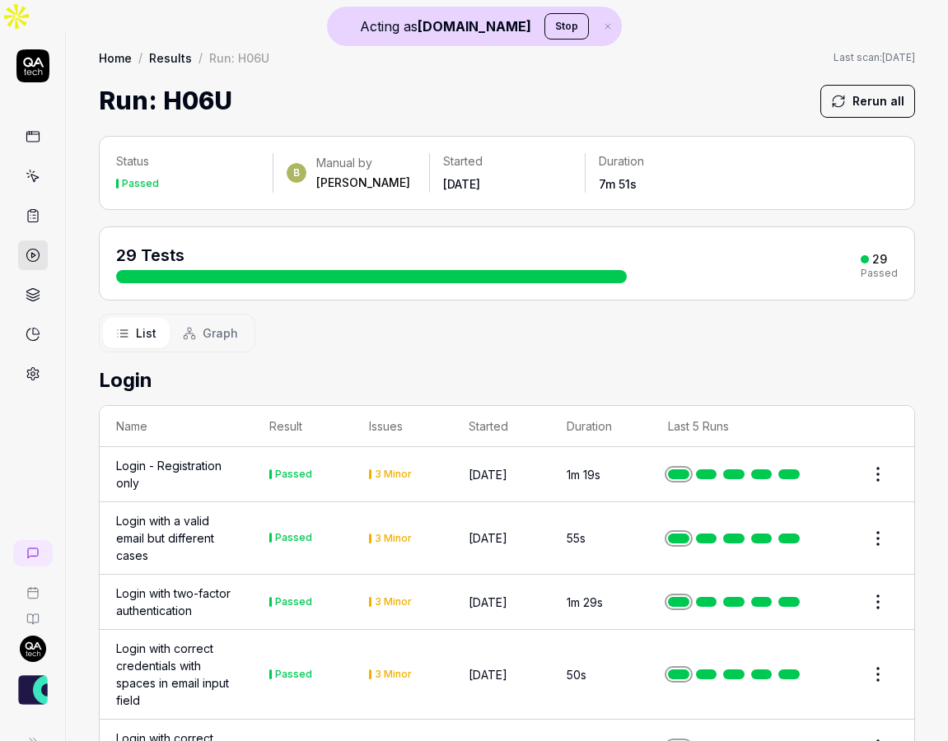
click at [232, 325] on span "Graph" at bounding box center [220, 333] width 35 height 17
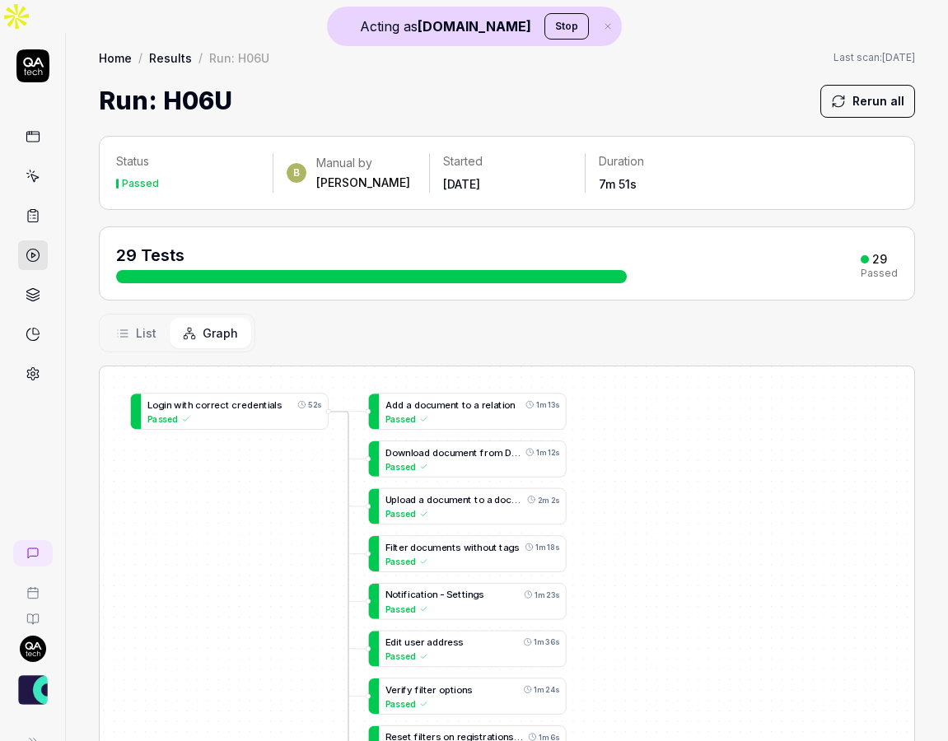
click at [144, 318] on button "List" at bounding box center [136, 333] width 67 height 30
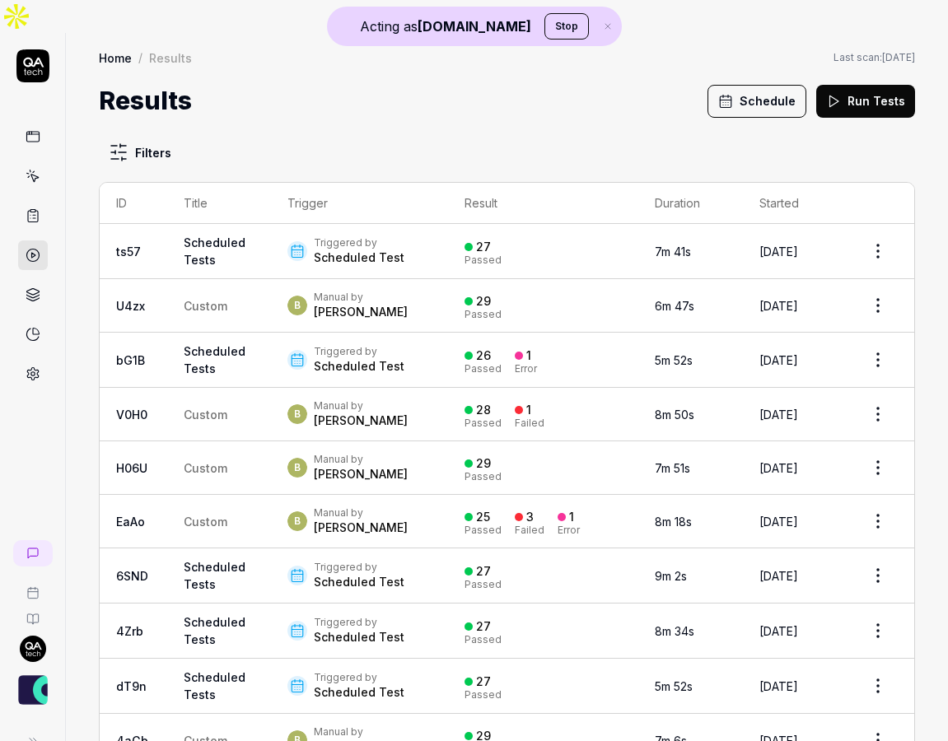
click at [172, 441] on td "Custom" at bounding box center [219, 468] width 104 height 54
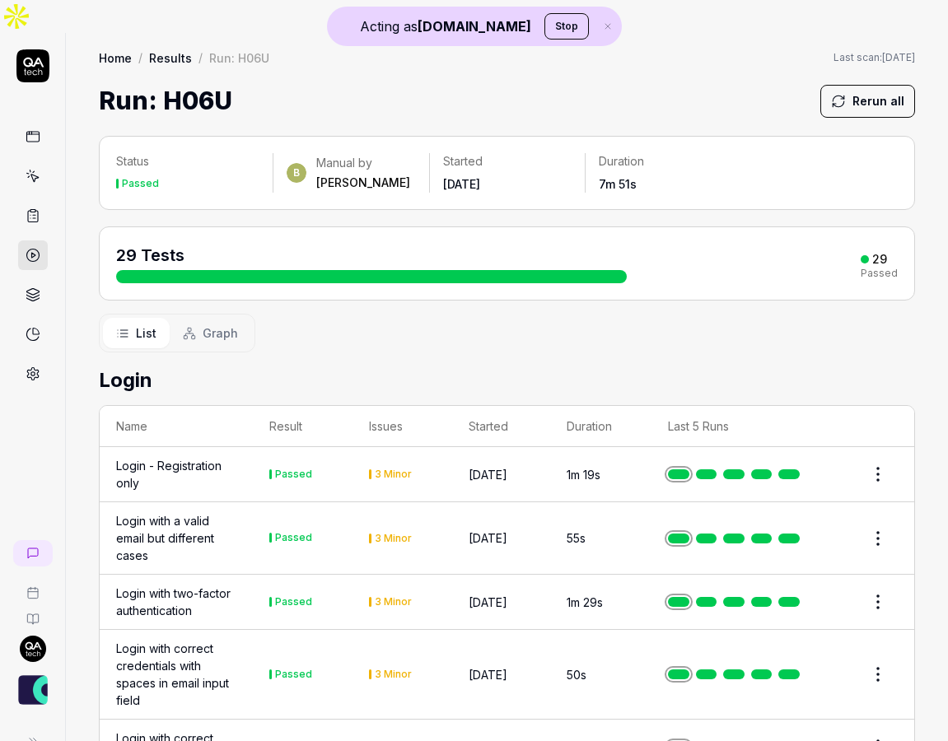
click at [206, 318] on button "Graph" at bounding box center [211, 333] width 82 height 30
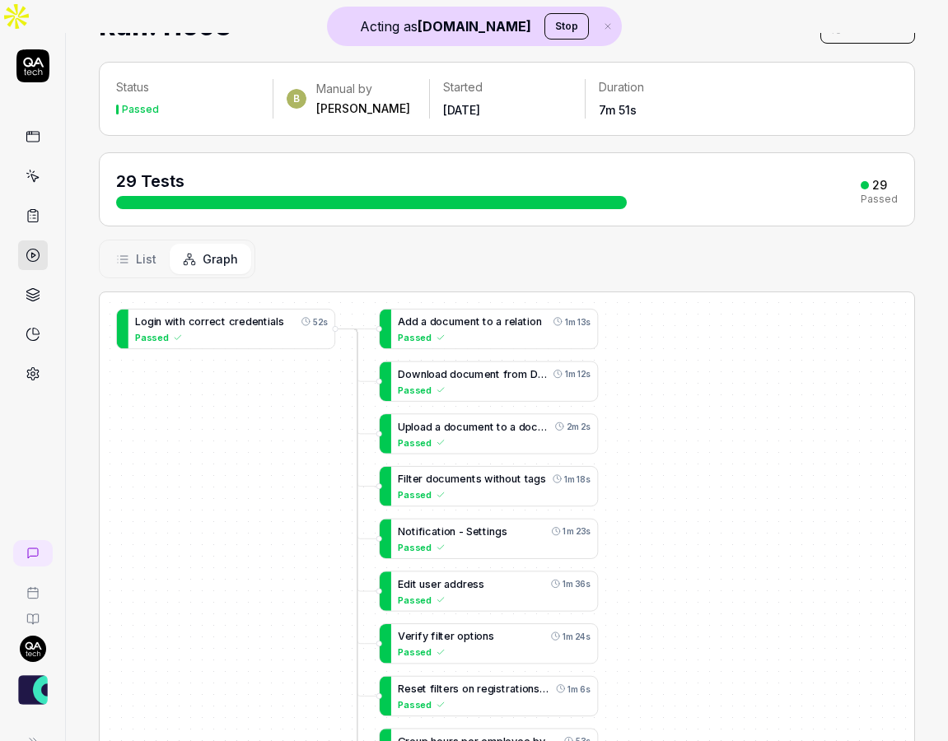
scroll to position [82, 0]
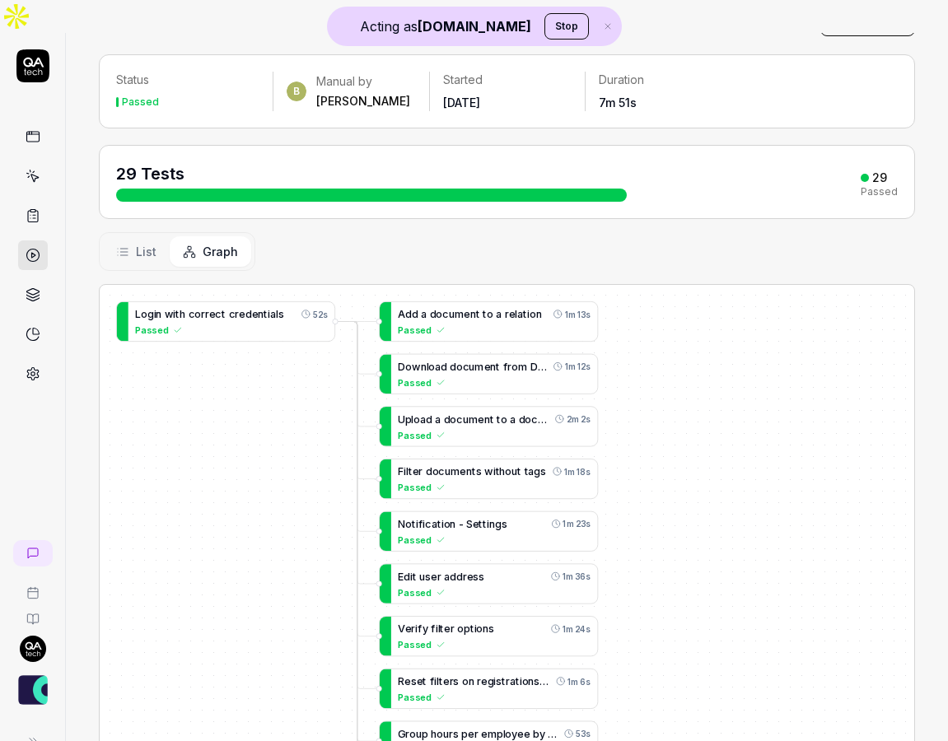
click at [151, 236] on button "List" at bounding box center [136, 251] width 67 height 30
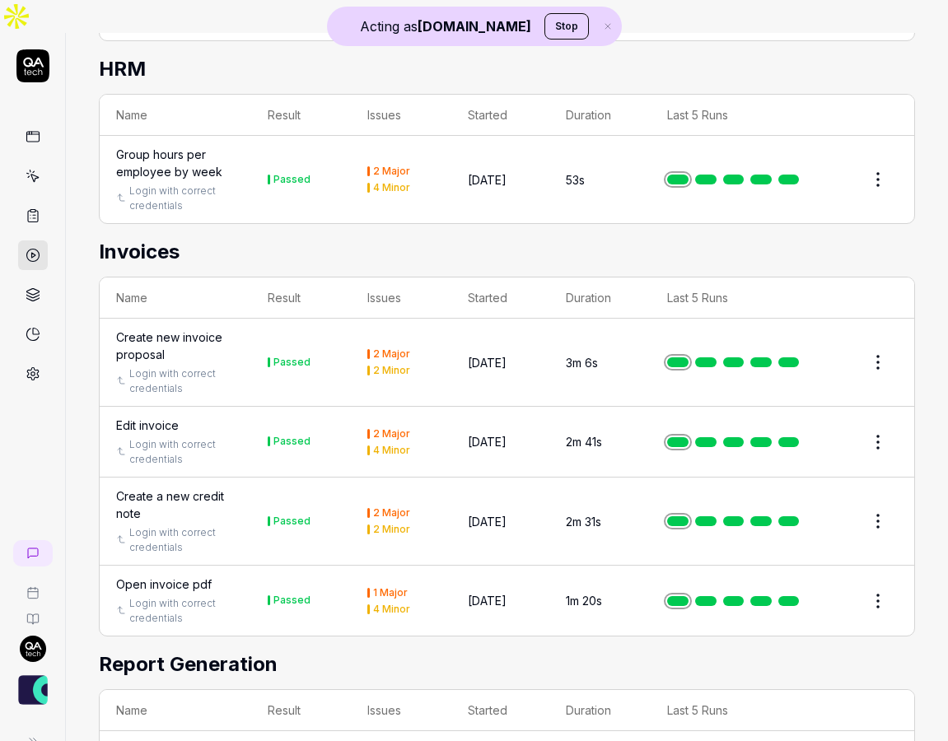
scroll to position [1855, 0]
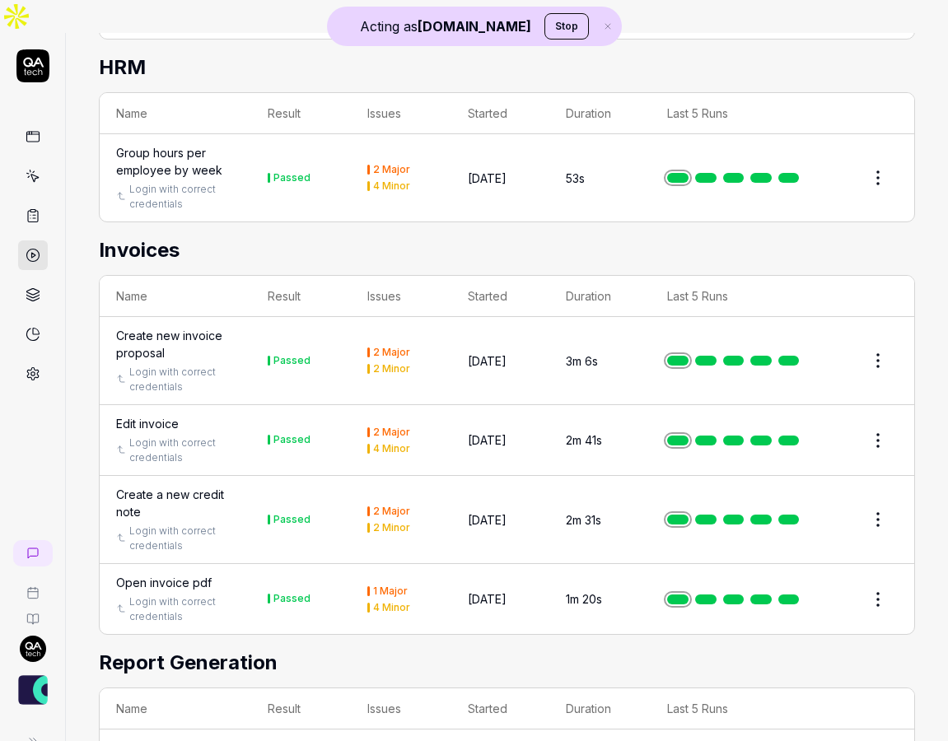
click at [160, 415] on div "Edit invoice" at bounding box center [147, 423] width 63 height 17
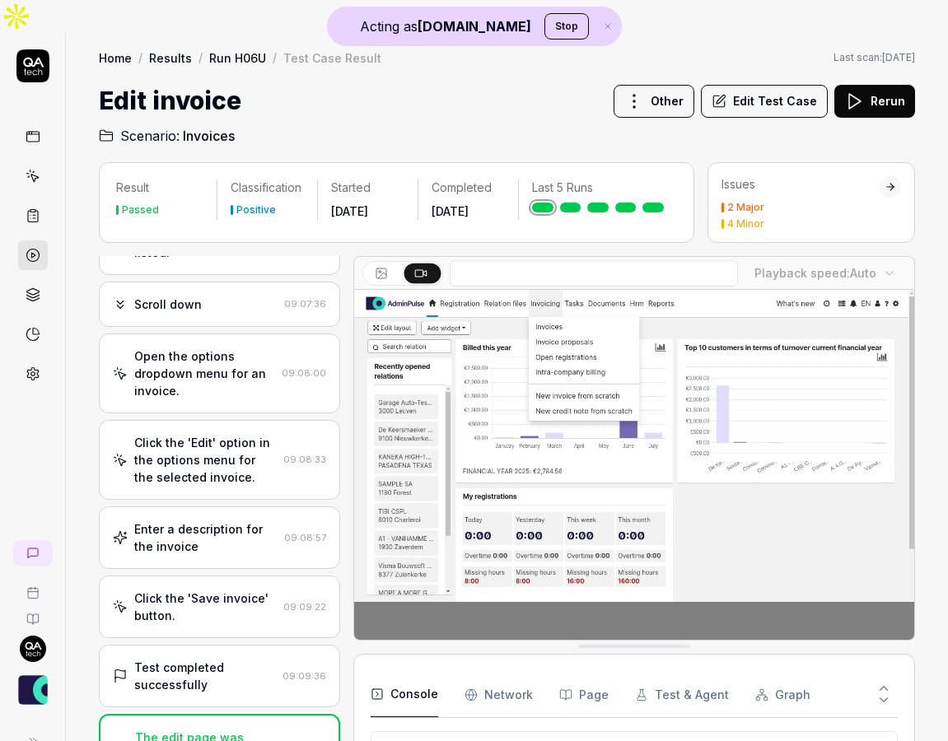
scroll to position [629, 0]
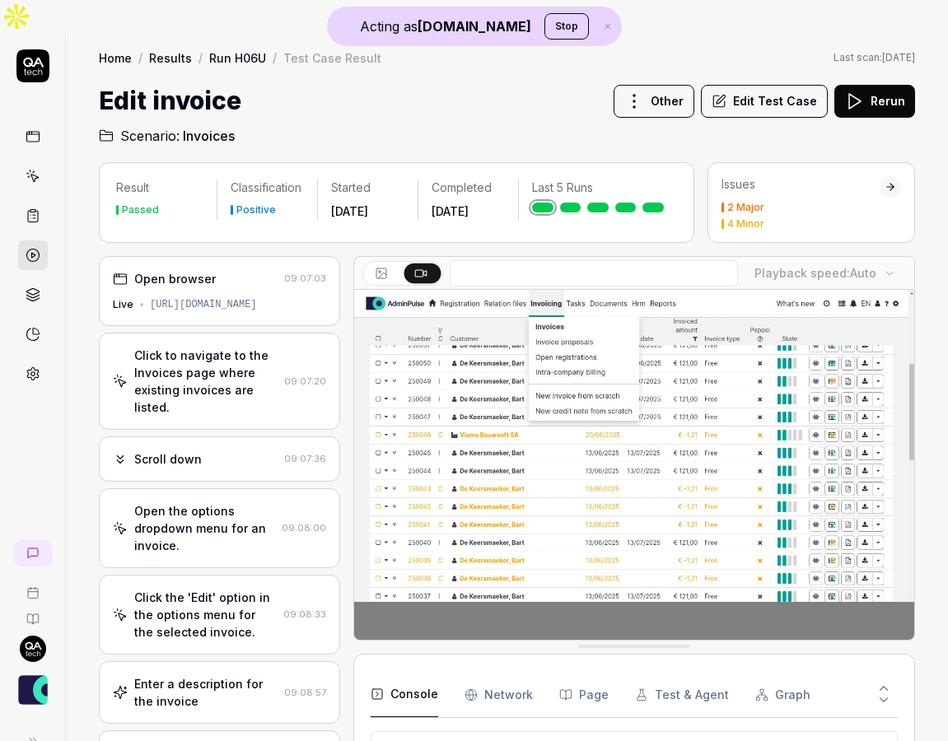
click at [222, 256] on div "Open browser 09:07:03 Live [URL][DOMAIN_NAME]" at bounding box center [219, 291] width 241 height 70
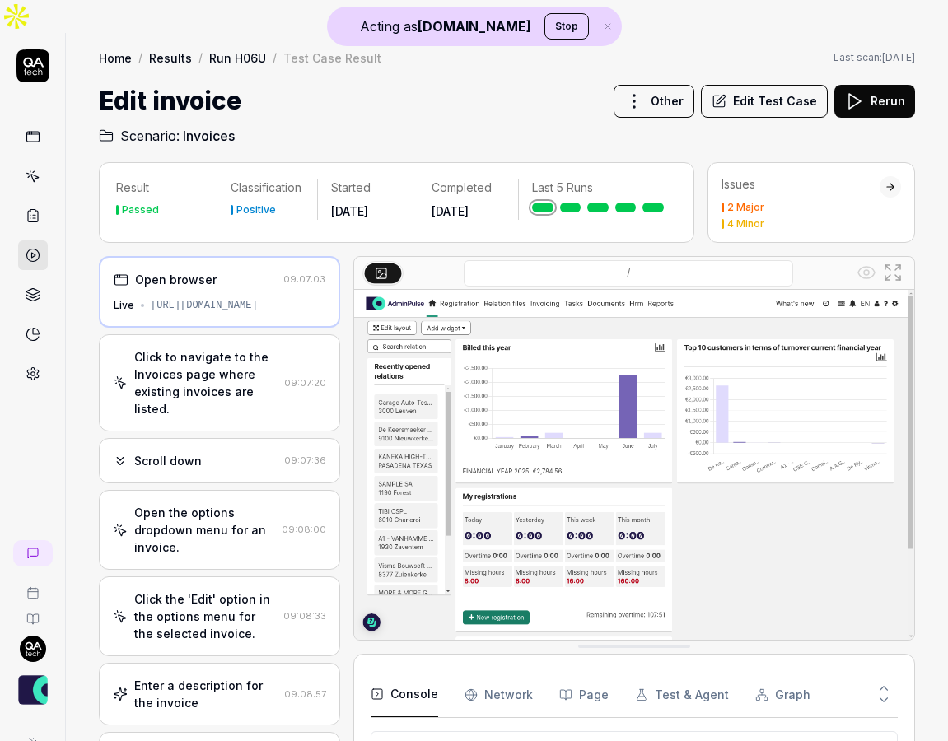
click at [197, 356] on div "Click to navigate to the Invoices page where existing invoices are listed." at bounding box center [205, 382] width 143 height 69
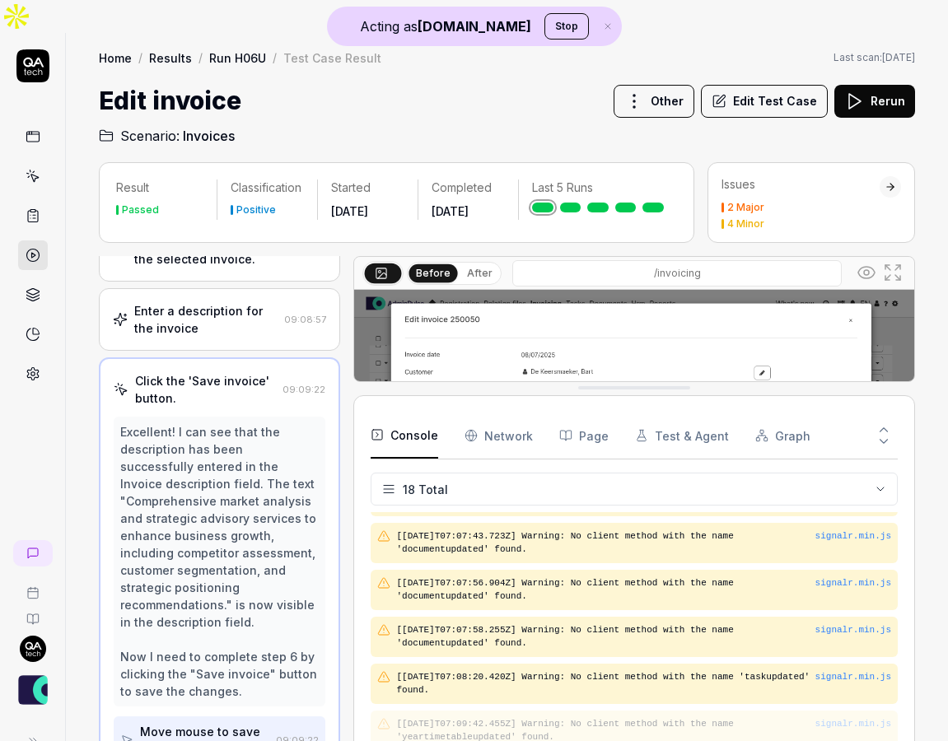
scroll to position [504, 0]
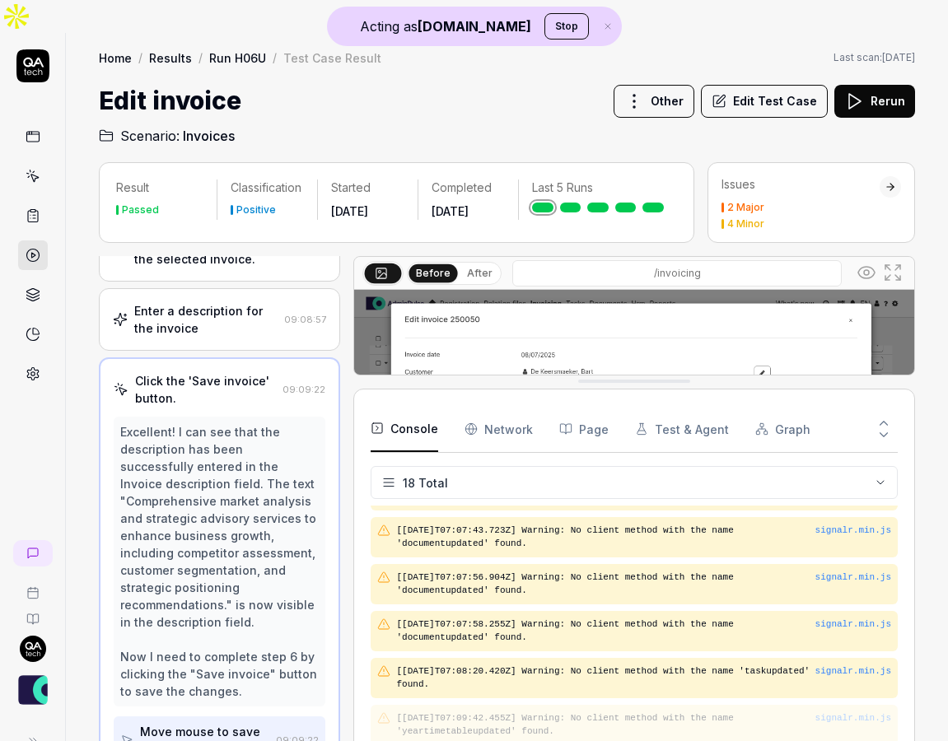
drag, startPoint x: 599, startPoint y: 615, endPoint x: 597, endPoint y: 350, distance: 265.2
click at [498, 406] on Requests "Network" at bounding box center [499, 429] width 68 height 46
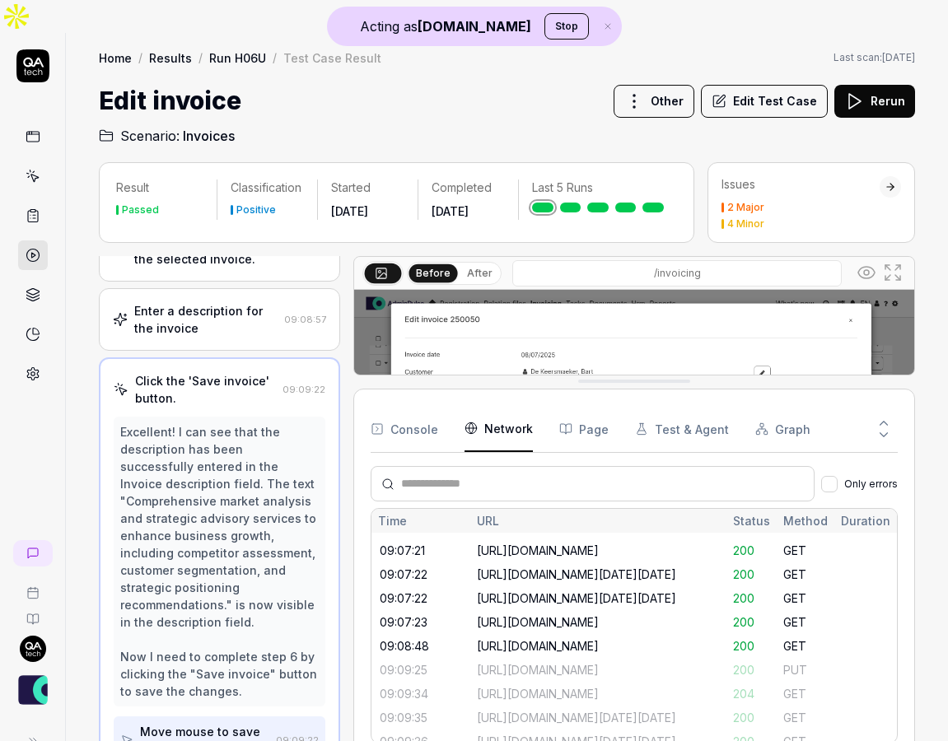
scroll to position [790, 0]
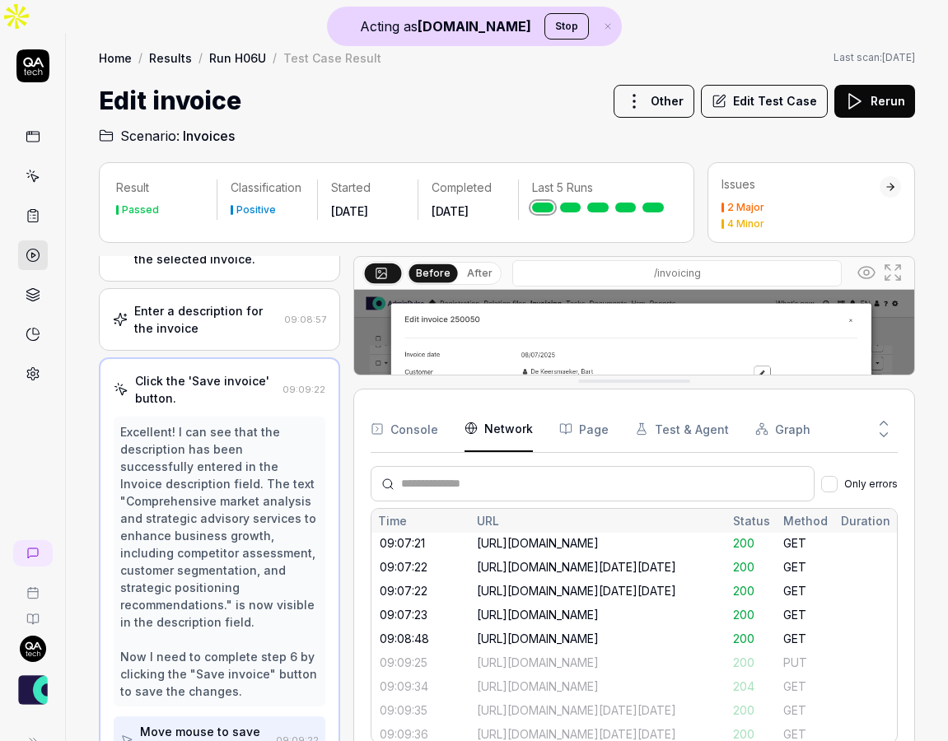
click at [574, 406] on button "Page" at bounding box center [583, 429] width 49 height 46
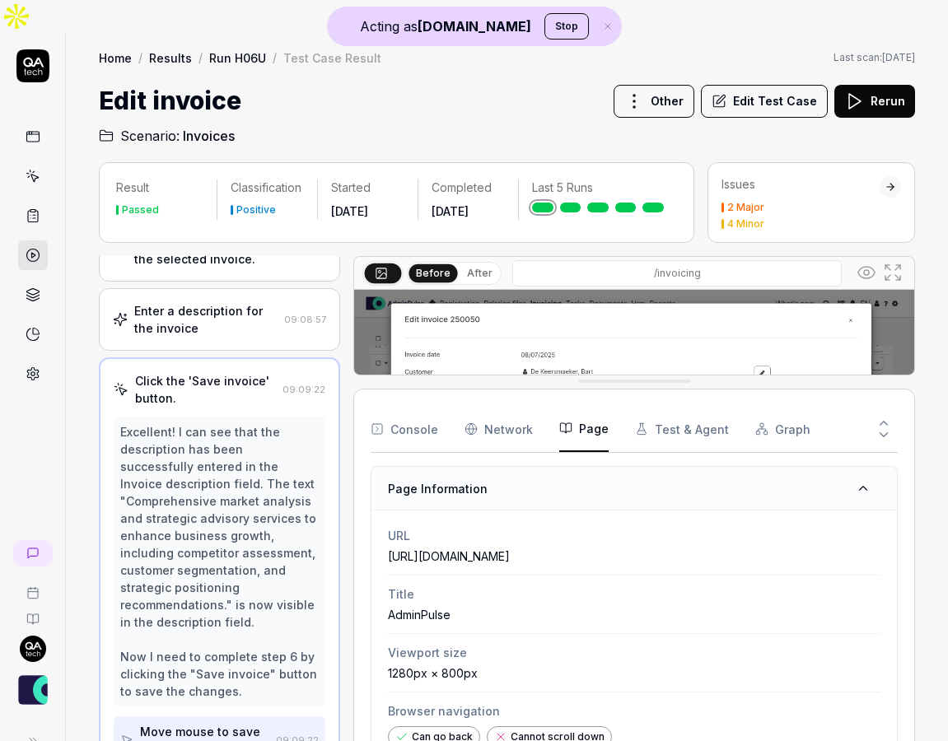
click at [656, 406] on button "Test & Agent" at bounding box center [682, 429] width 94 height 46
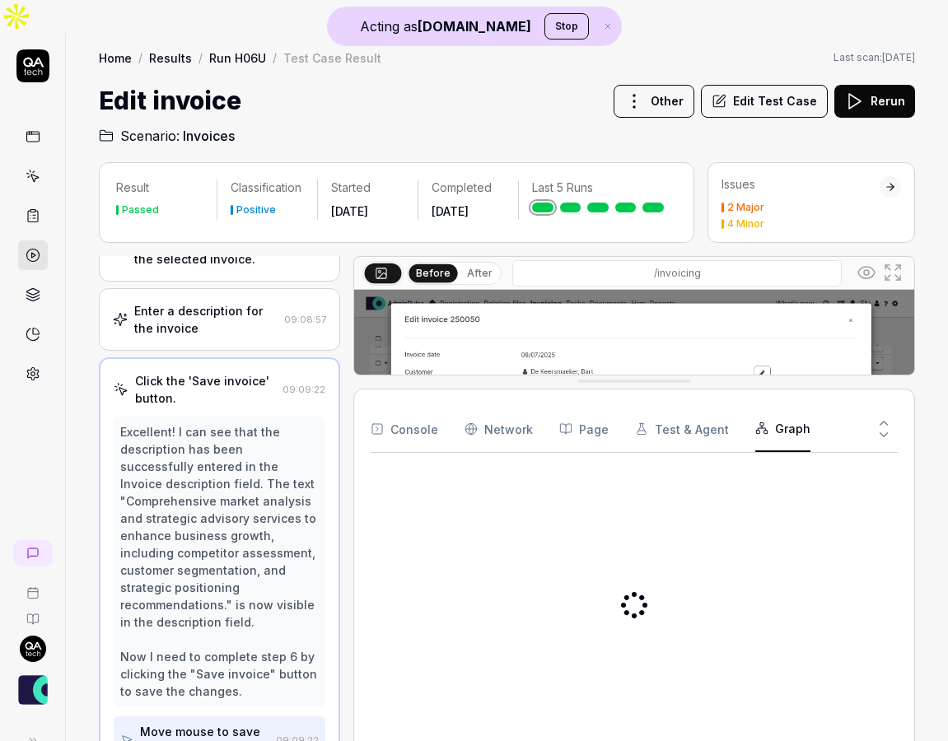
click at [755, 406] on button "Graph" at bounding box center [782, 429] width 55 height 46
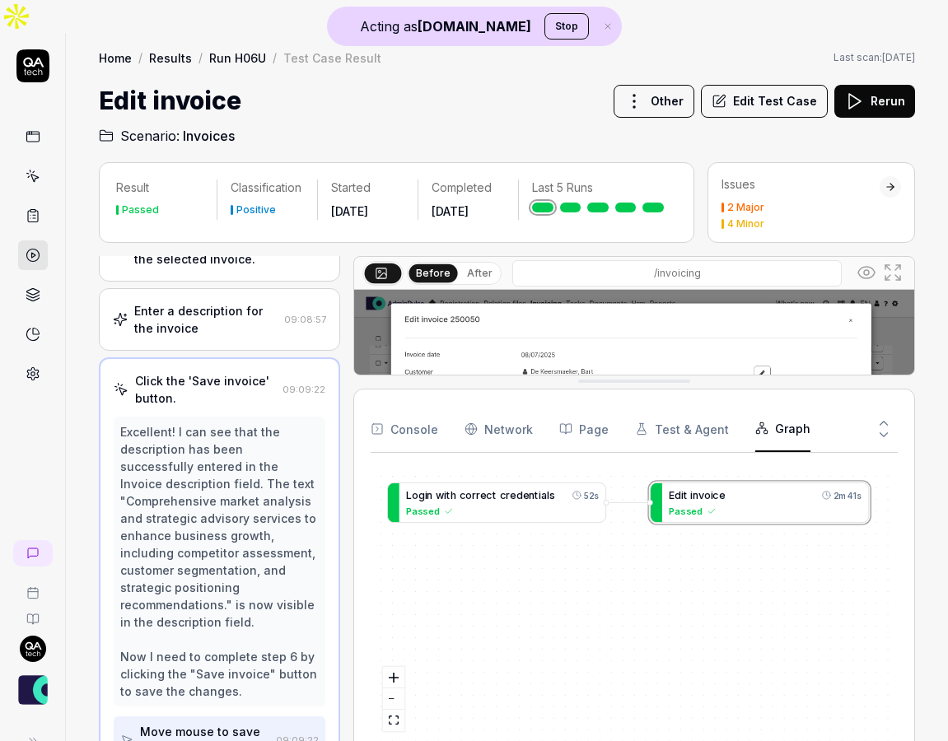
click at [681, 406] on button "Test & Agent" at bounding box center [682, 429] width 94 height 46
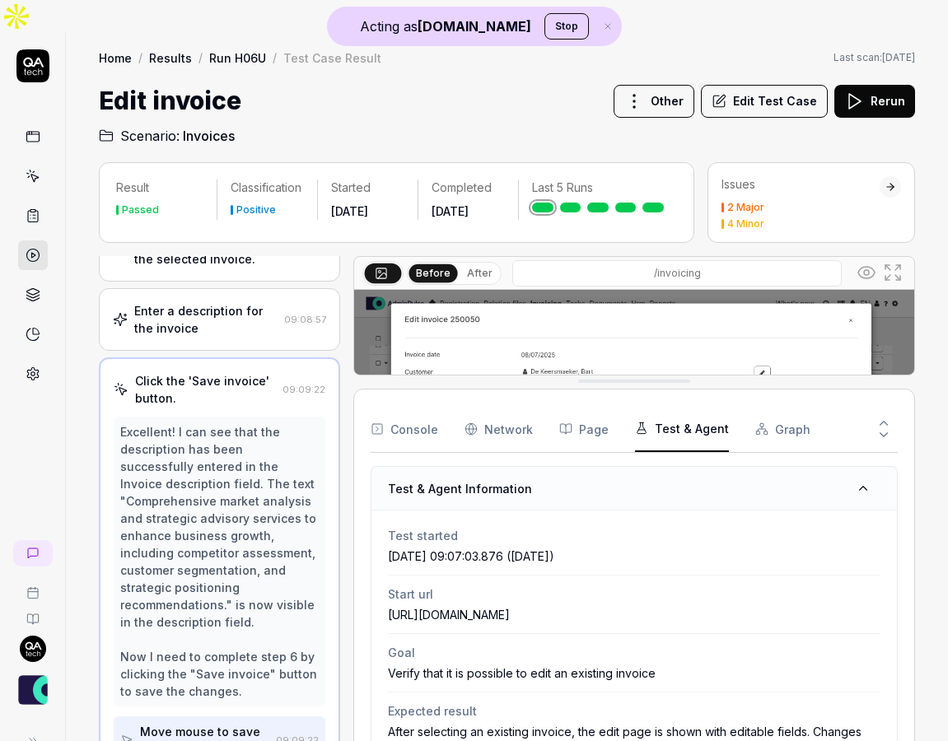
click at [410, 406] on button "Console" at bounding box center [405, 429] width 68 height 46
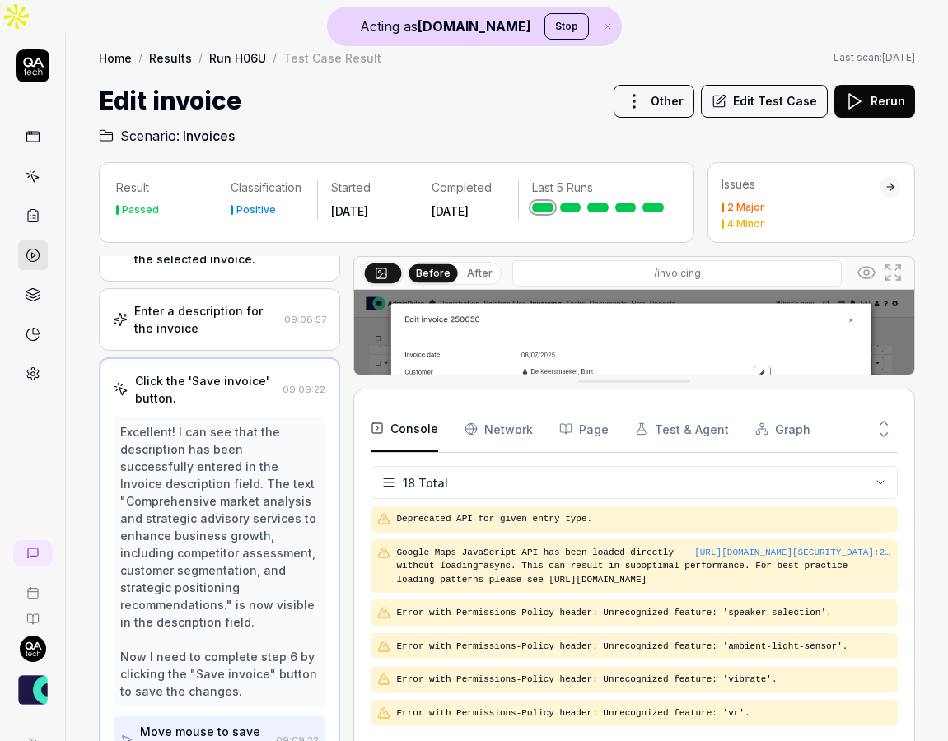
scroll to position [504, 0]
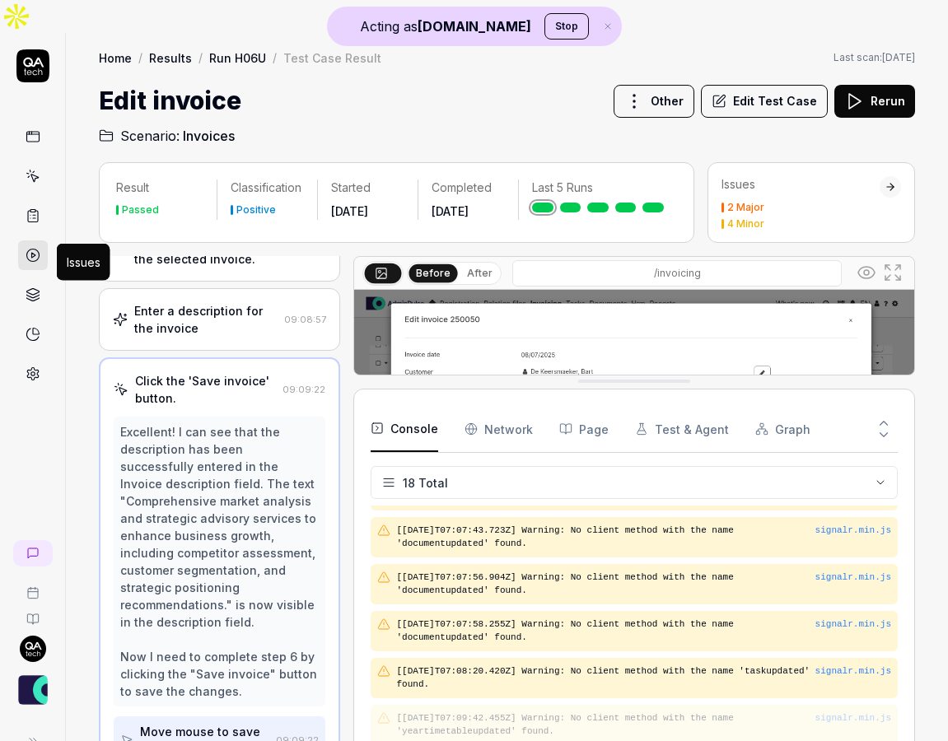
click at [37, 288] on icon at bounding box center [32, 291] width 12 height 7
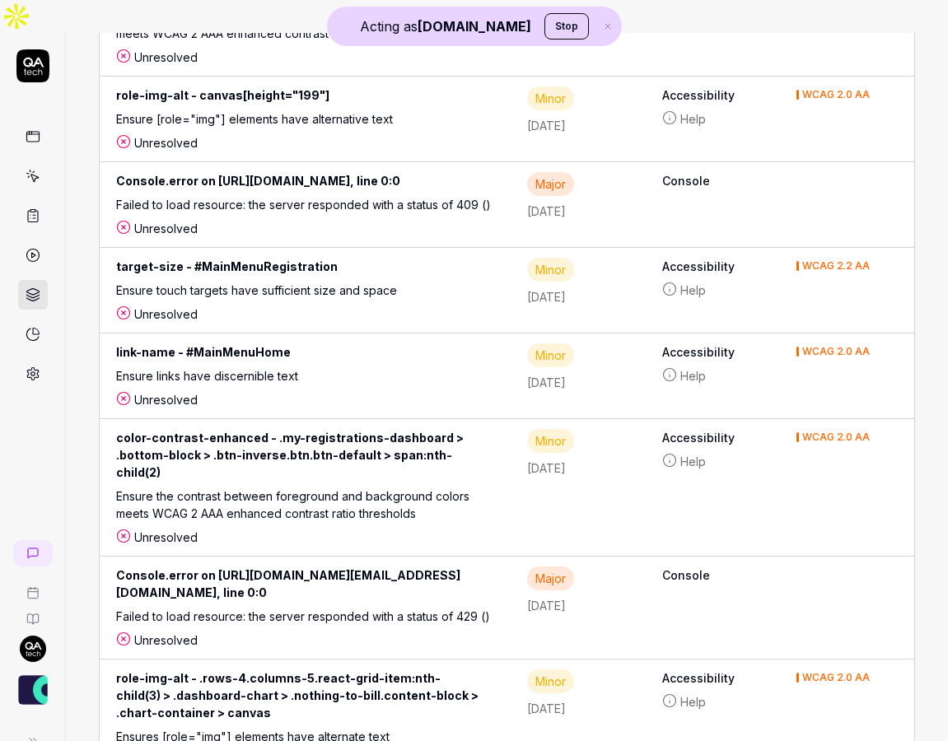
scroll to position [486, 0]
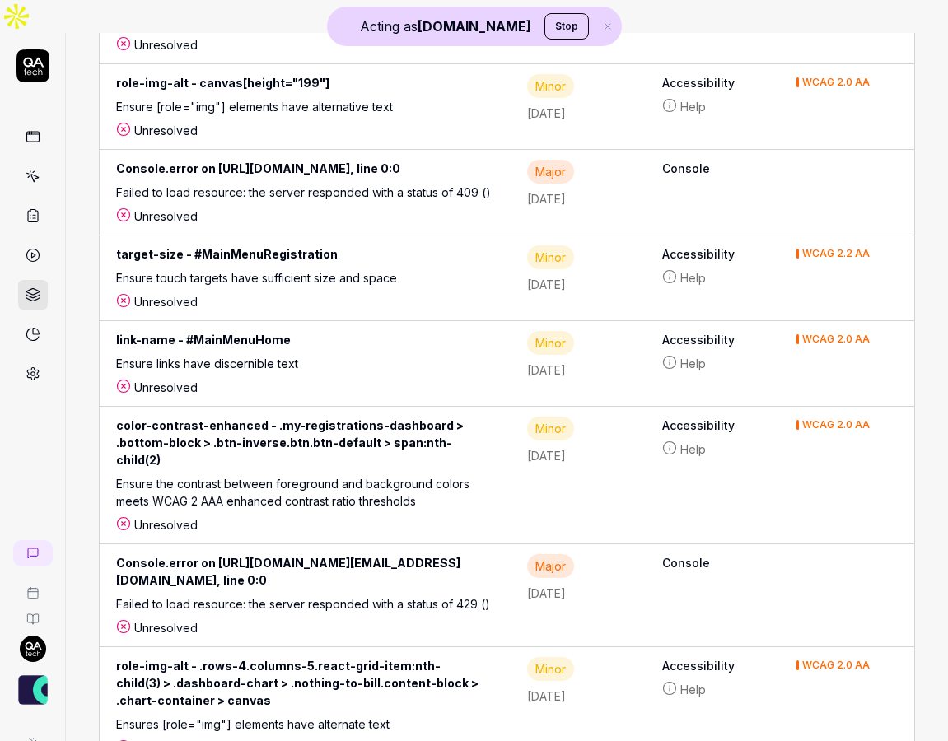
click at [26, 367] on icon at bounding box center [33, 374] width 15 height 15
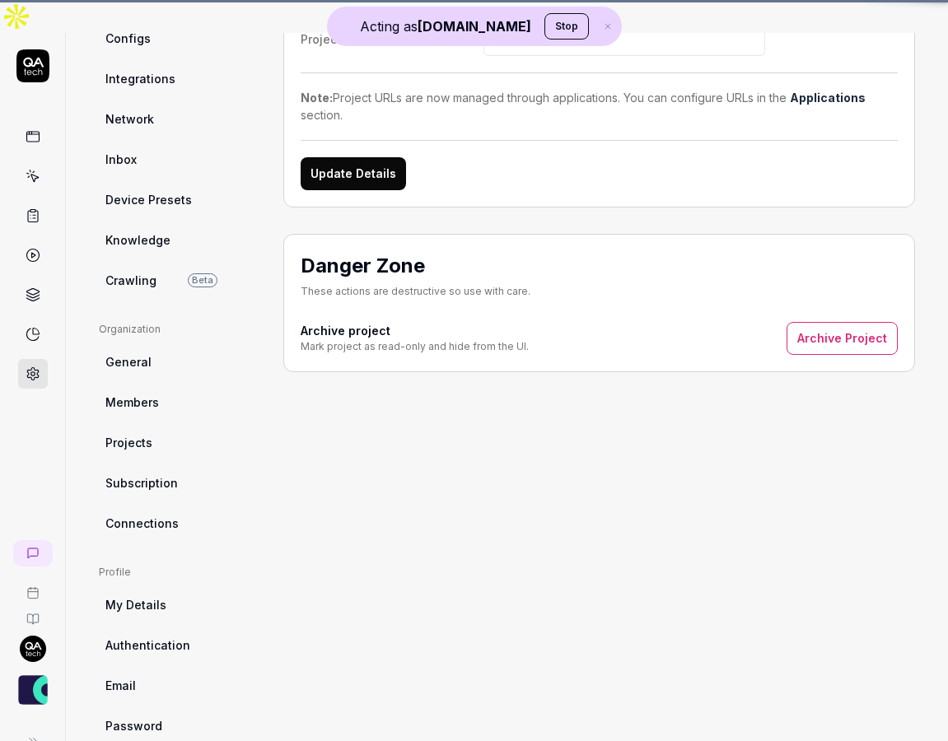
scroll to position [119, 0]
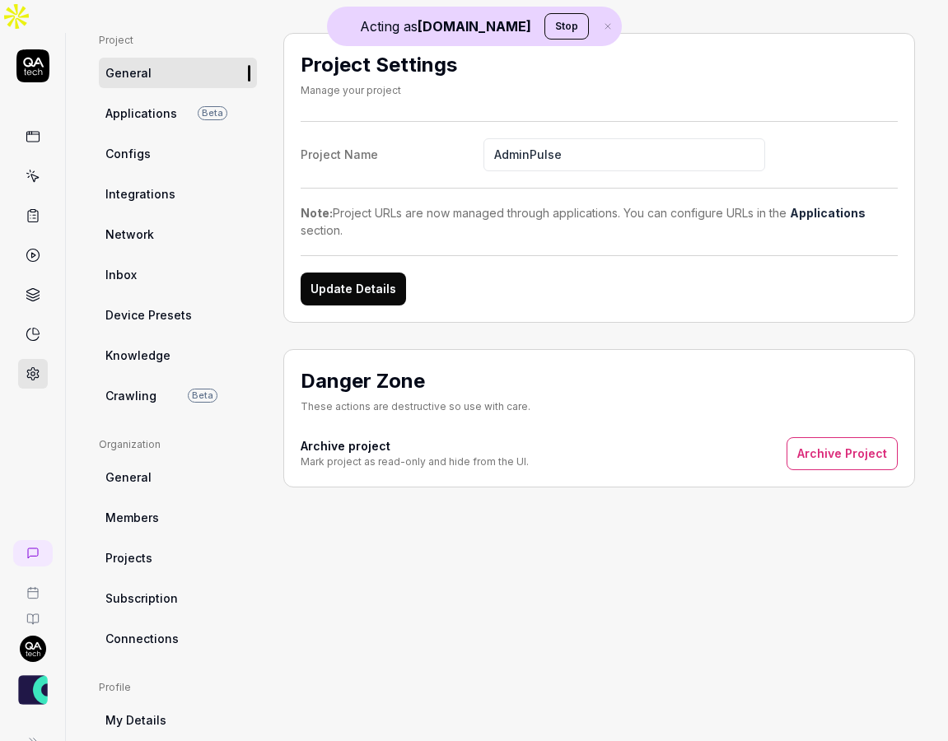
click at [221, 179] on link "Integrations" at bounding box center [178, 194] width 158 height 30
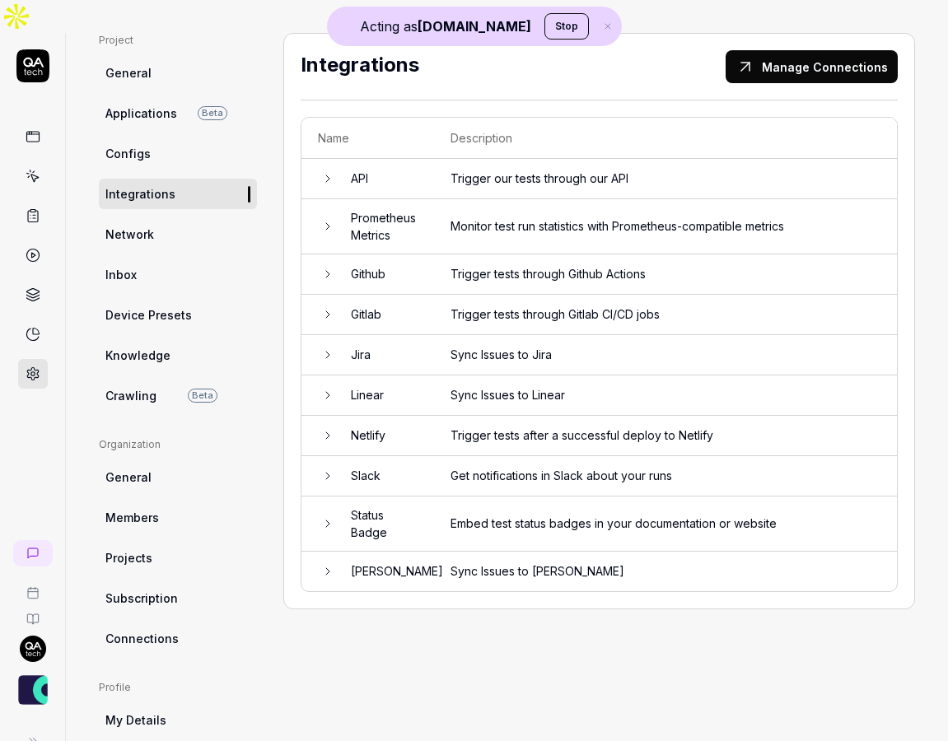
click at [40, 122] on link at bounding box center [33, 137] width 30 height 30
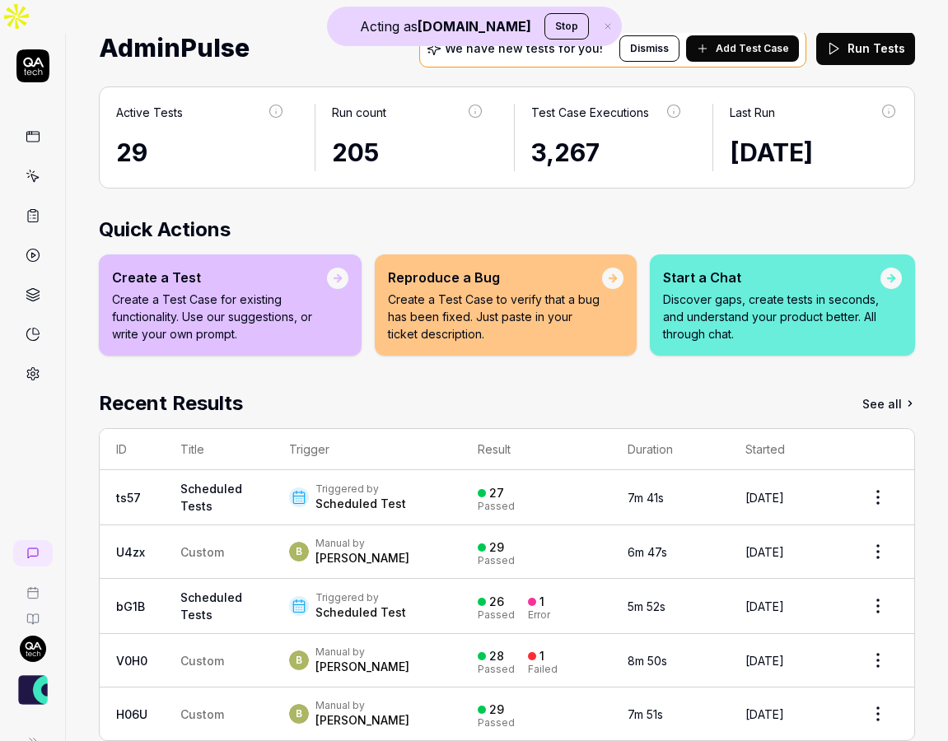
scroll to position [91, 0]
click at [743, 291] on p "Discover gaps, create tests in seconds, and understand your product better. All…" at bounding box center [771, 317] width 217 height 52
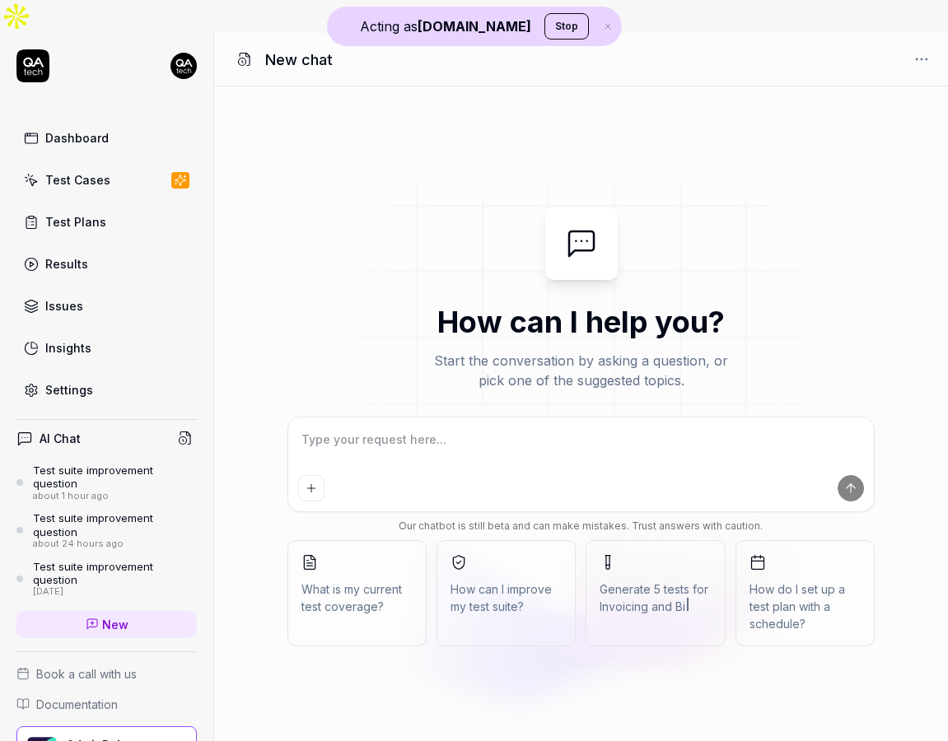
click at [511, 587] on button "How can I improve my test suite?" at bounding box center [506, 593] width 139 height 106
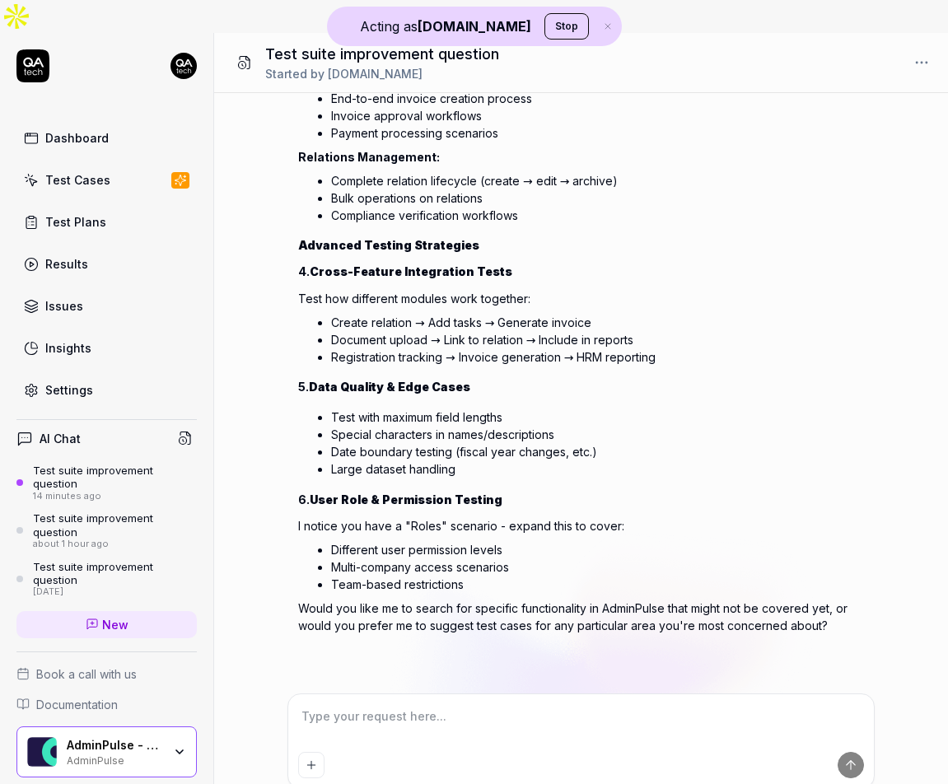
scroll to position [533, 0]
type textarea "*"
click at [187, 30] on html "Acting as [DOMAIN_NAME] Stop Dashboard Test Cases Test Plans Results Issues Ins…" at bounding box center [474, 408] width 948 height 817
click at [123, 108] on span "Profile" at bounding box center [108, 108] width 163 height 17
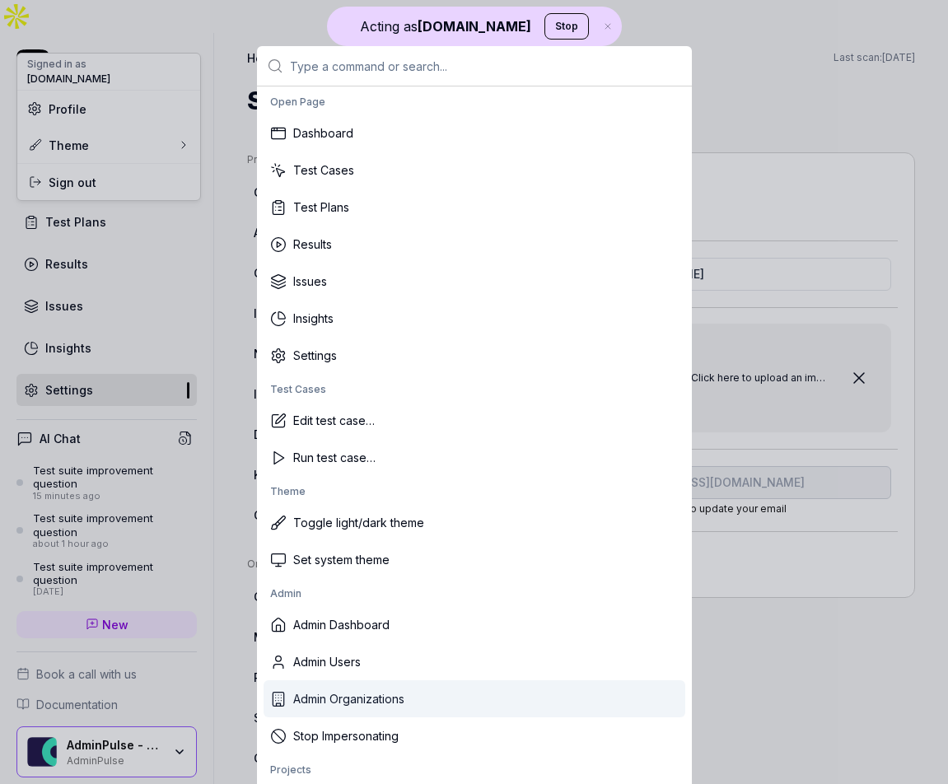
click at [352, 712] on div "Admin Organizations" at bounding box center [475, 698] width 422 height 37
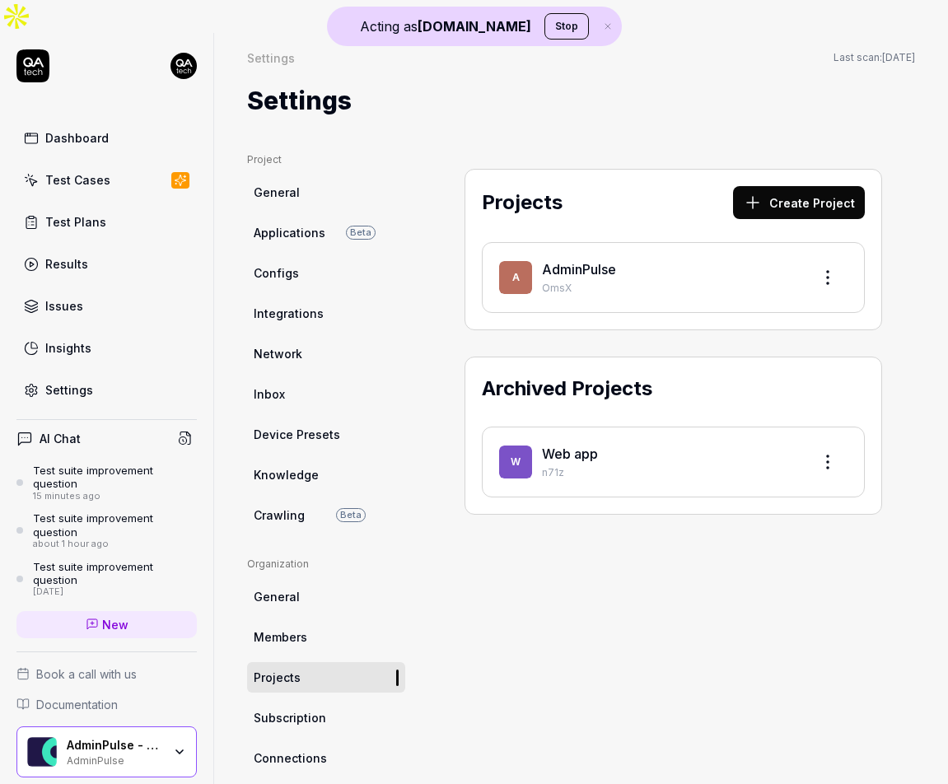
click at [185, 35] on html "Acting as [DOMAIN_NAME] Stop Dashboard Test Cases Test Plans Results Issues Ins…" at bounding box center [474, 408] width 948 height 817
click at [29, 32] on html "Acting as [DOMAIN_NAME] Stop Dashboard Test Cases Test Plans Results Issues Ins…" at bounding box center [474, 408] width 948 height 817
click at [29, 58] on icon at bounding box center [33, 63] width 21 height 10
click at [544, 25] on button "Stop" at bounding box center [566, 26] width 44 height 26
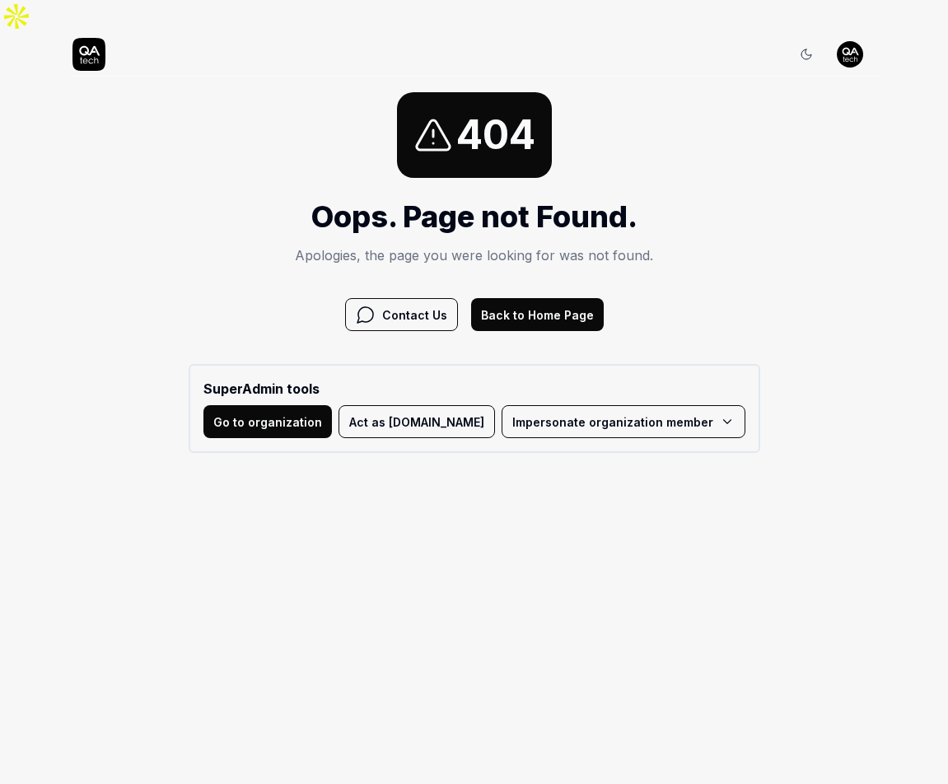
click at [332, 405] on button "Go to organization" at bounding box center [267, 421] width 128 height 33
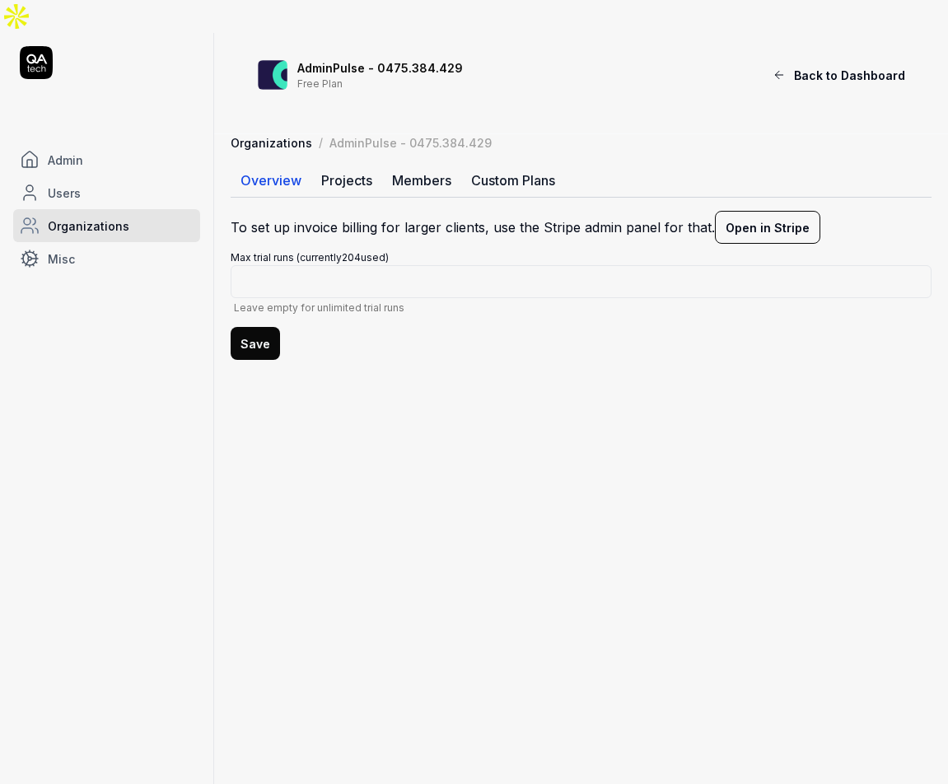
click at [97, 176] on link "Users" at bounding box center [106, 192] width 187 height 33
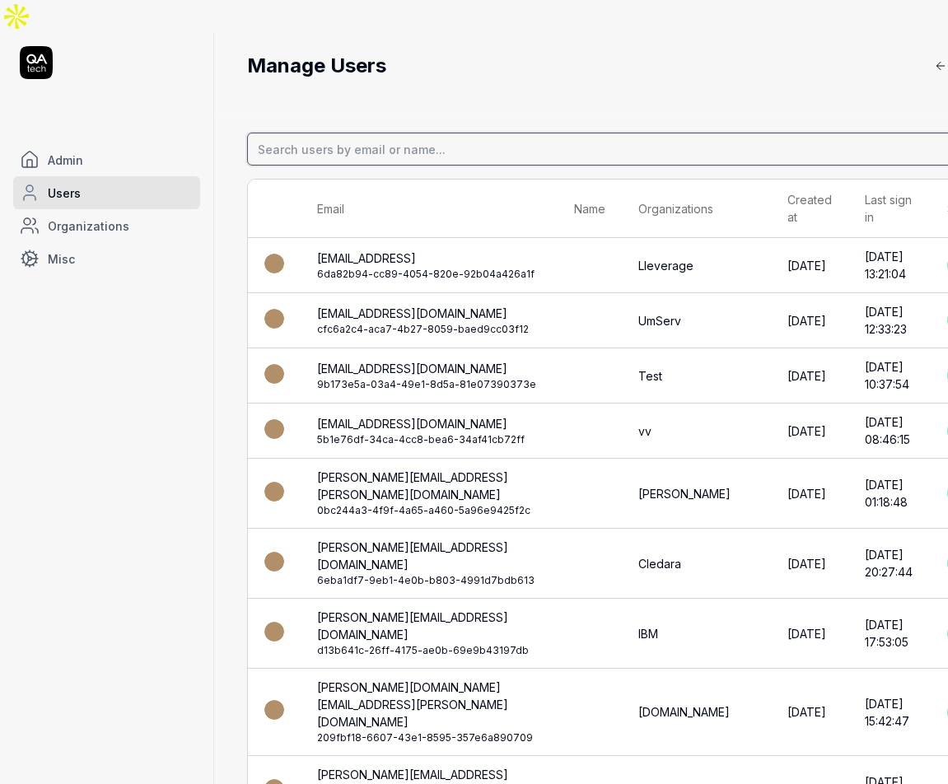
click at [359, 133] on input at bounding box center [661, 149] width 829 height 33
type input "[PERSON_NAME]"
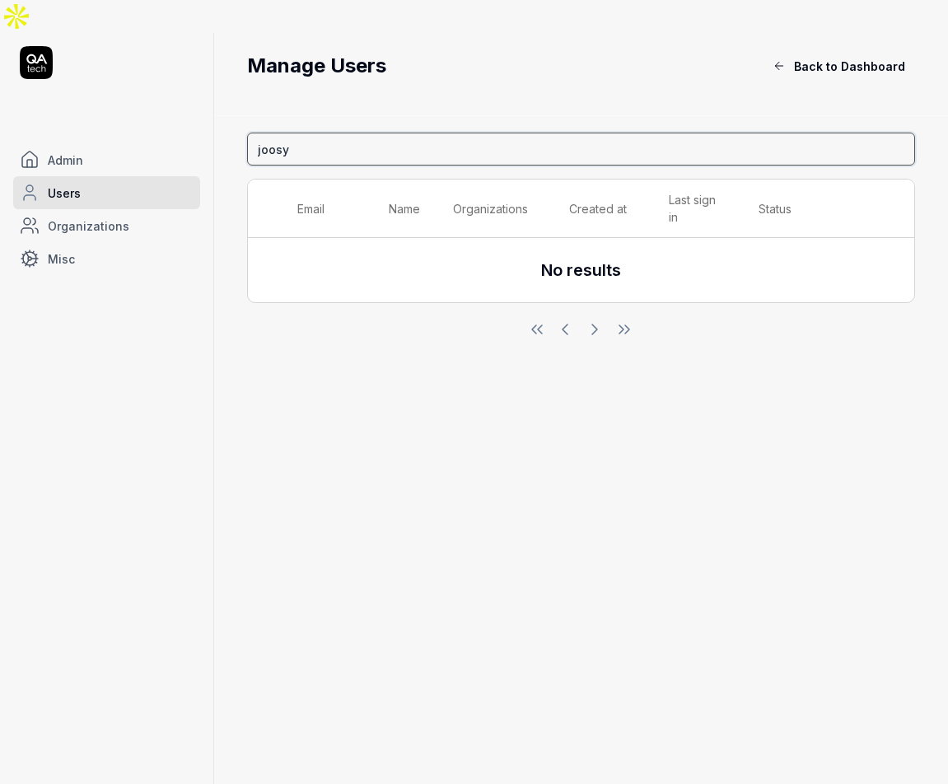
click at [444, 133] on input "joosy" at bounding box center [581, 149] width 668 height 33
type input "joost"
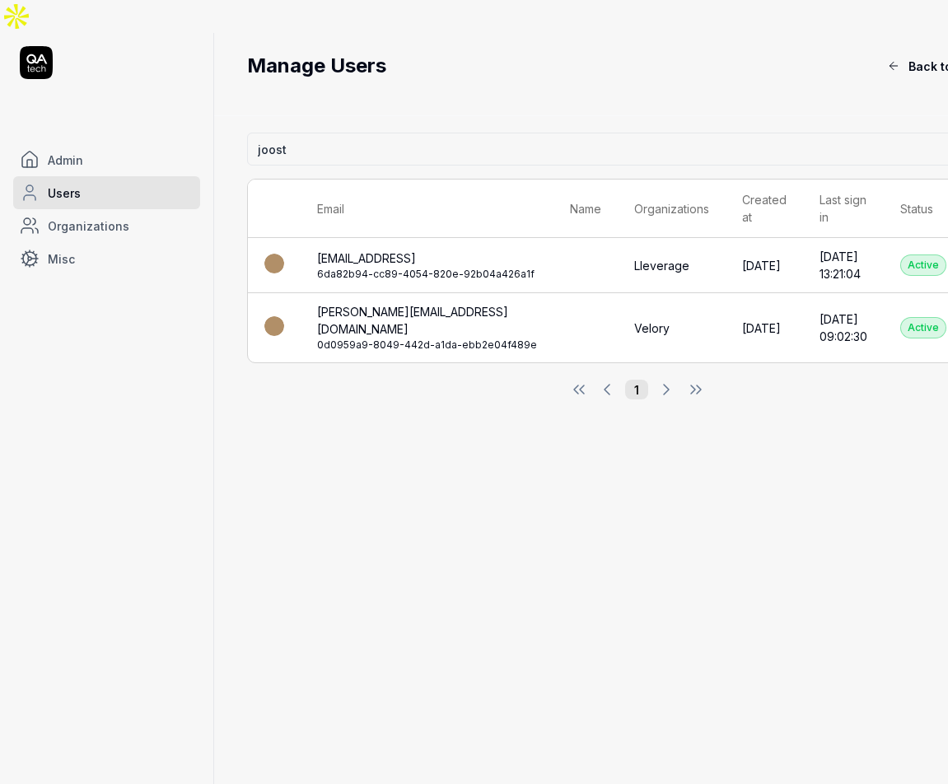
click at [394, 238] on td "[EMAIL_ADDRESS] 6da82b94-cc89-4054-820e-92b04a426a1f" at bounding box center [427, 265] width 253 height 55
click at [401, 251] on link "[EMAIL_ADDRESS]" at bounding box center [366, 258] width 99 height 14
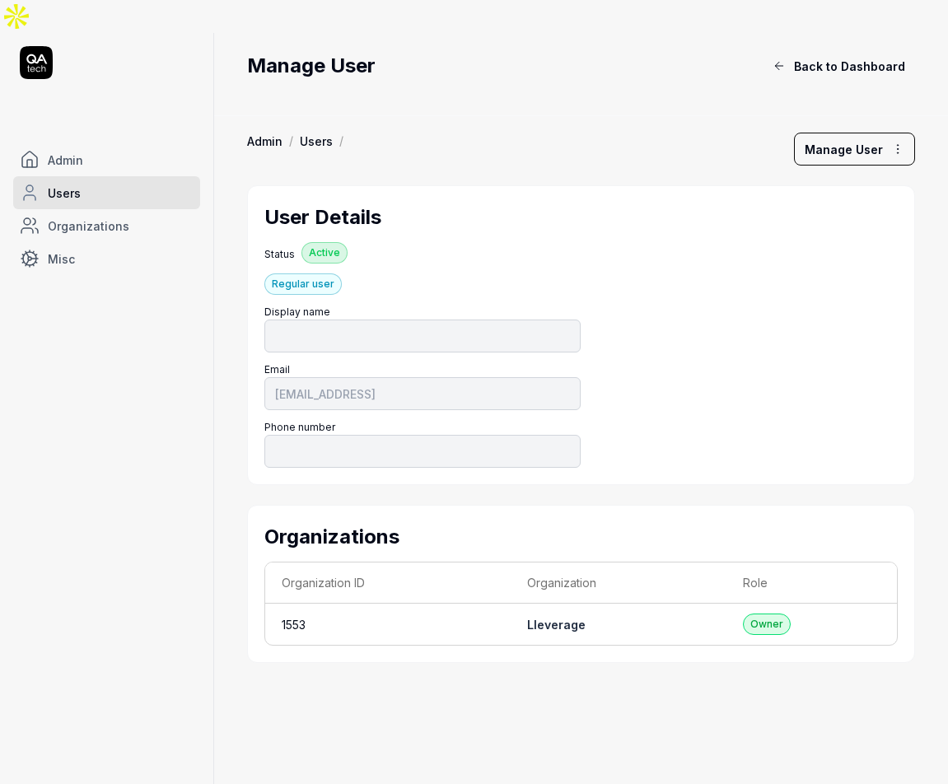
click at [474, 604] on td "1553" at bounding box center [387, 624] width 245 height 41
click at [292, 604] on td "1553" at bounding box center [387, 624] width 245 height 41
click at [758, 614] on div "Owner" at bounding box center [767, 624] width 48 height 21
click at [835, 127] on html "Admin Users Organizations Misc Manage User Back to Dashboard Admin / Users / Ma…" at bounding box center [474, 408] width 948 height 817
click at [634, 59] on html "Admin Users Organizations Misc Manage User Back to Dashboard Admin / Users / Ma…" at bounding box center [474, 408] width 948 height 817
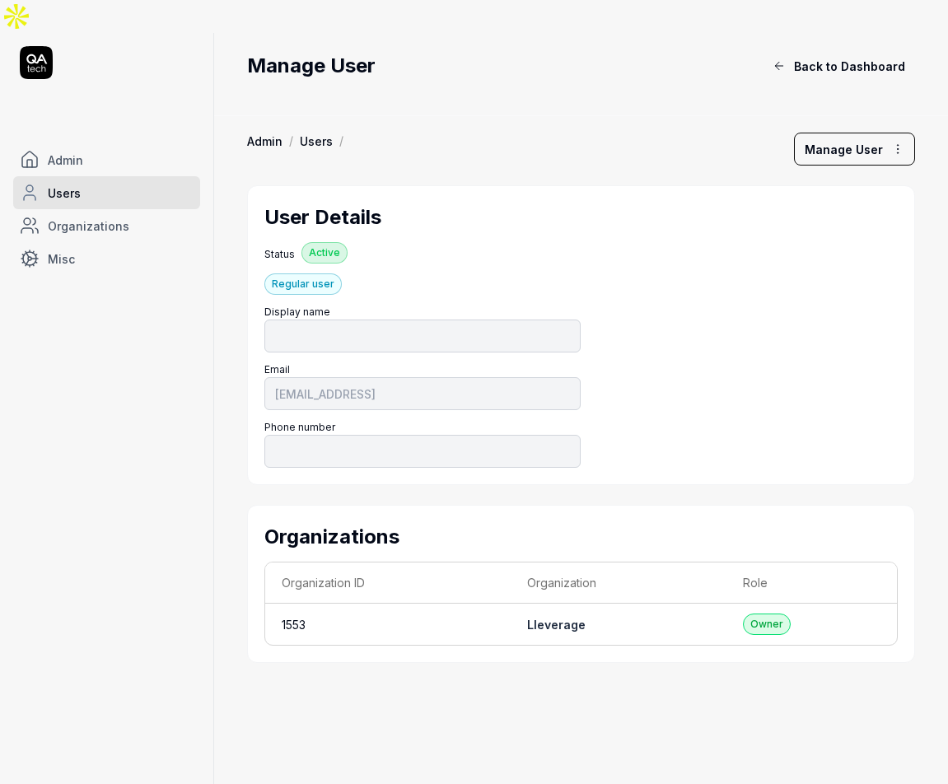
click at [312, 273] on div "Regular user" at bounding box center [302, 283] width 77 height 21
click at [140, 209] on link "Organizations" at bounding box center [106, 225] width 187 height 33
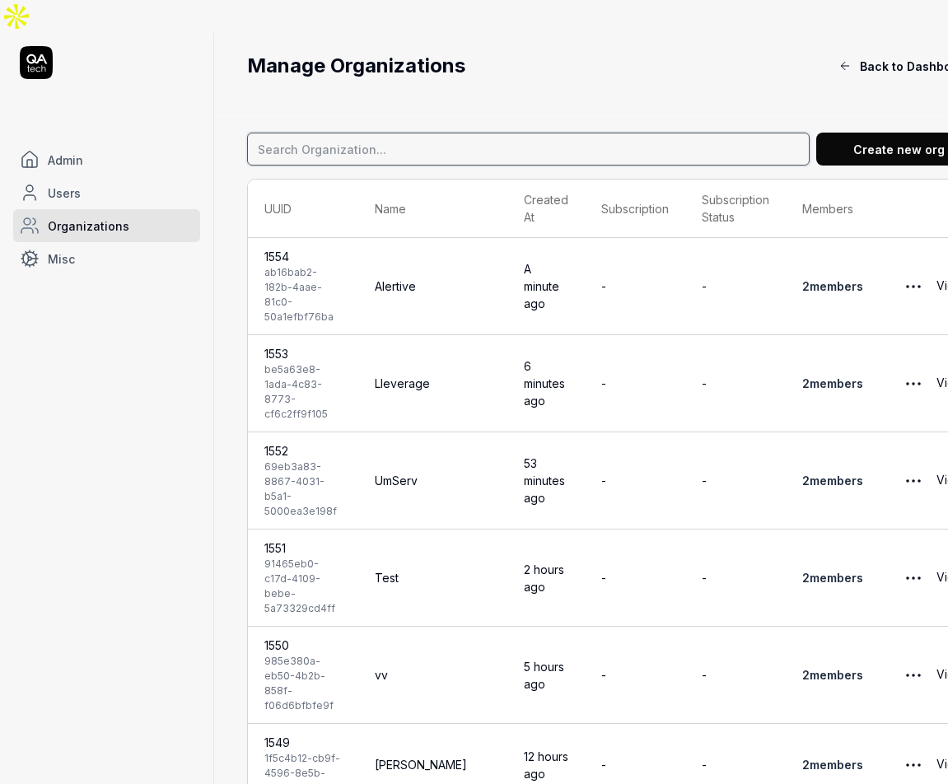
click at [346, 133] on input at bounding box center [528, 149] width 563 height 33
type input "lleverage"
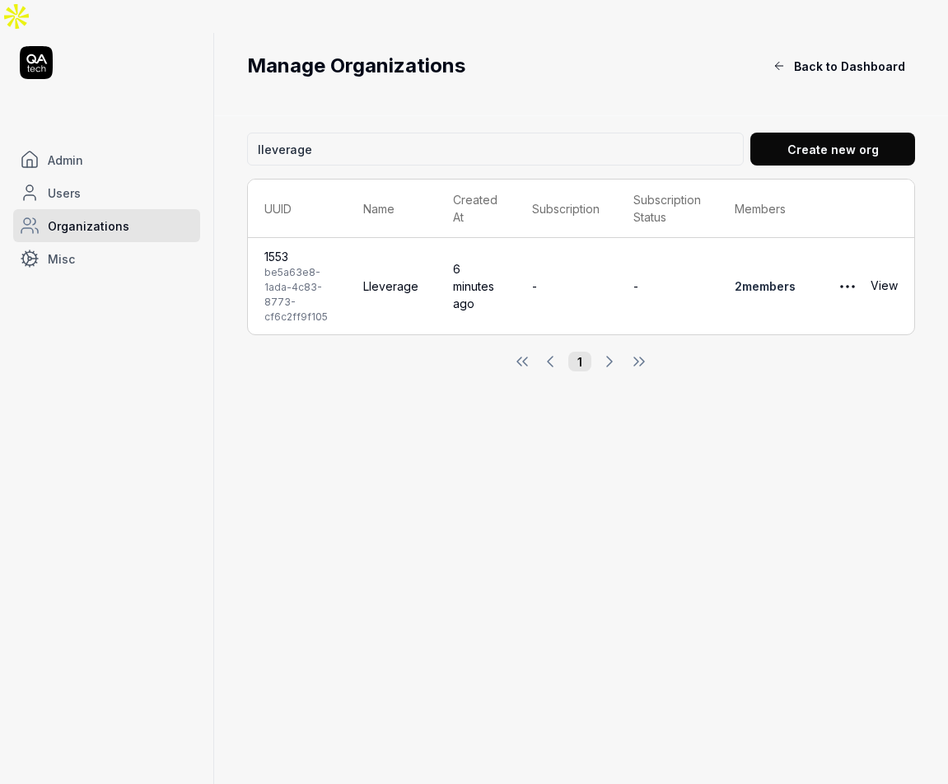
click at [393, 242] on td "Lleverage" at bounding box center [392, 286] width 90 height 96
click at [351, 238] on td "Lleverage" at bounding box center [392, 286] width 90 height 96
click at [880, 270] on link "View" at bounding box center [884, 286] width 27 height 33
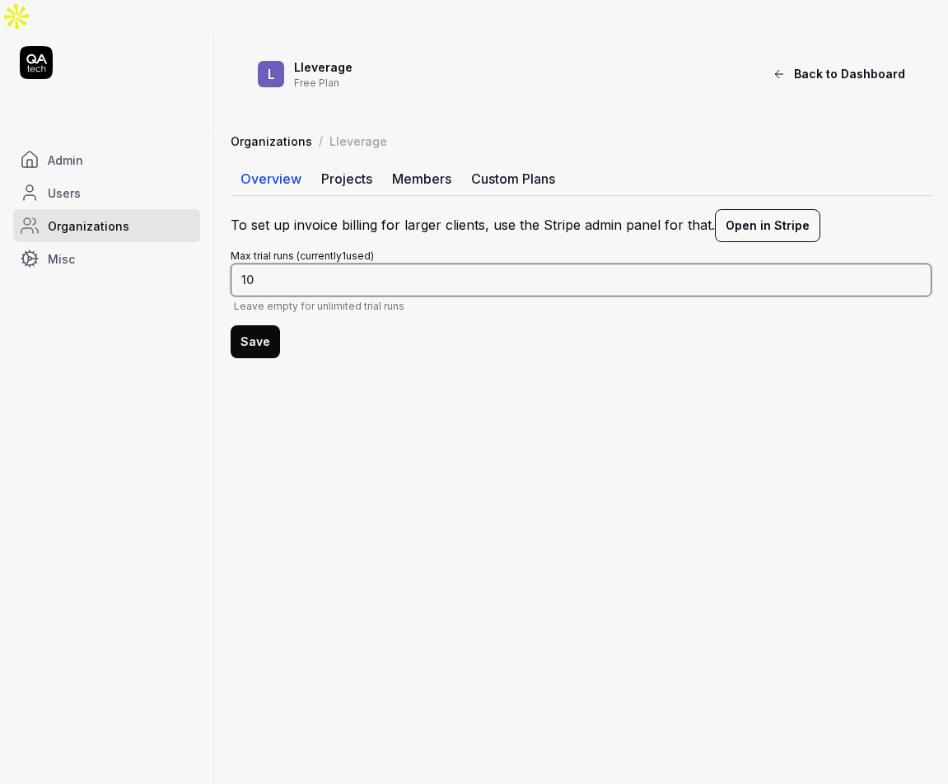
click at [456, 264] on input "10" at bounding box center [581, 280] width 701 height 33
type input "1"
type input "50"
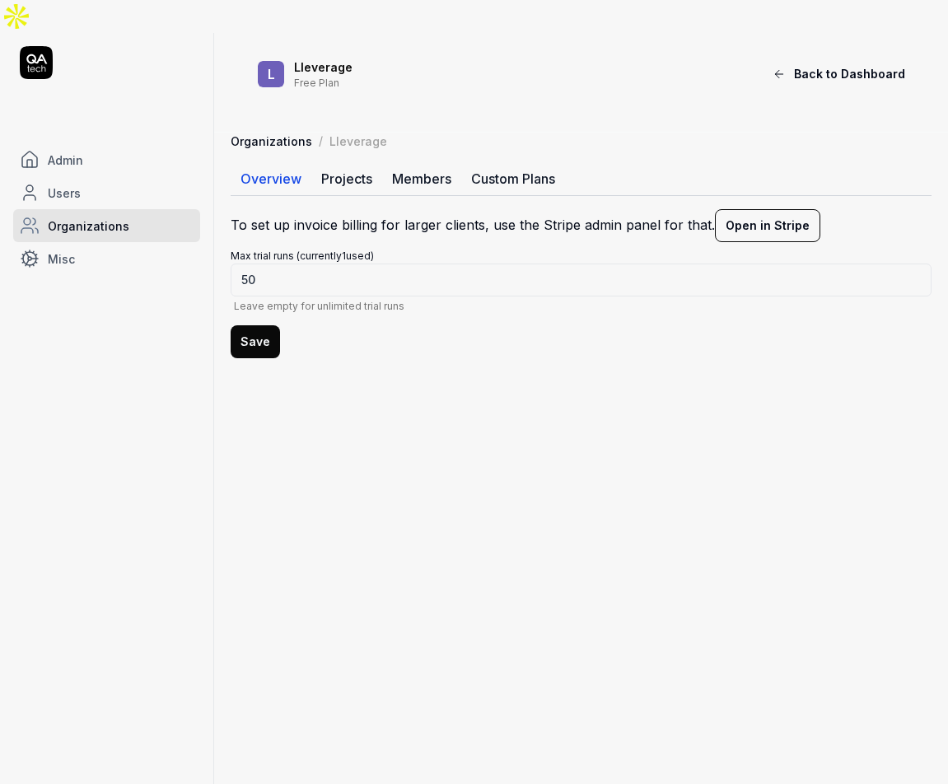
click at [256, 325] on button "Save" at bounding box center [255, 341] width 49 height 33
click at [255, 325] on button "Save" at bounding box center [255, 341] width 49 height 33
click at [44, 46] on icon at bounding box center [36, 62] width 33 height 33
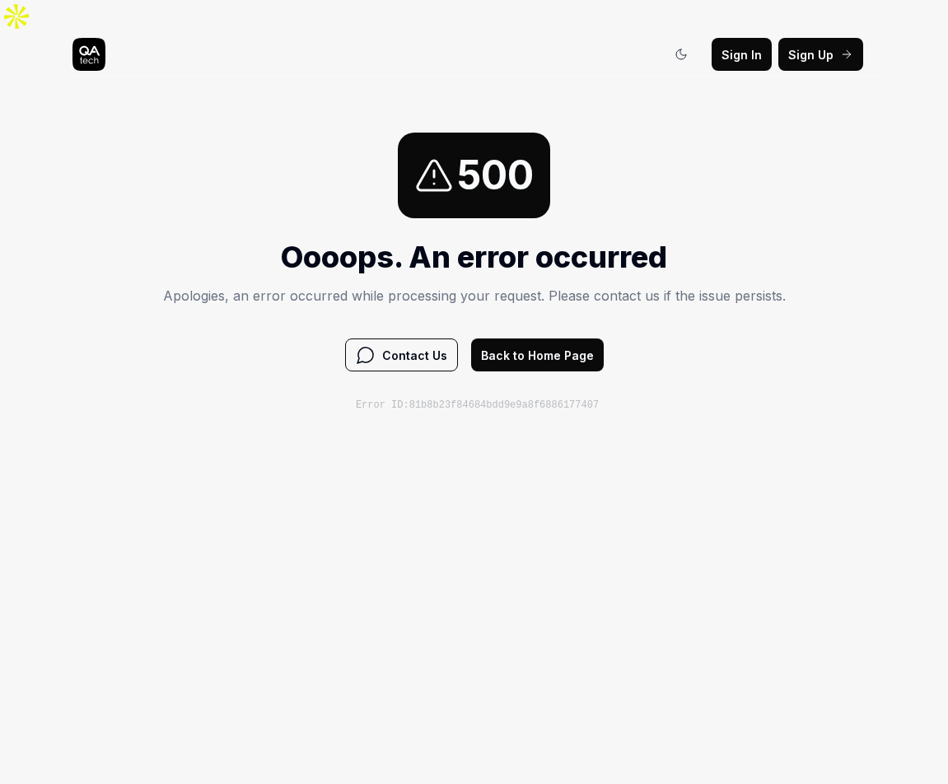
click at [90, 38] on icon at bounding box center [88, 54] width 33 height 33
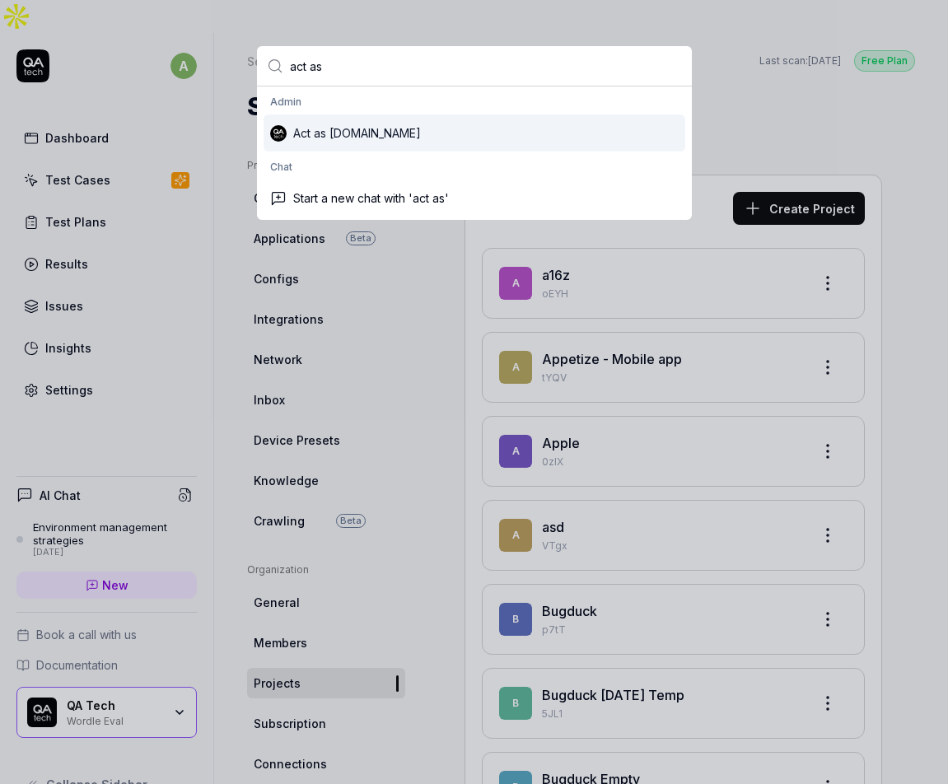
type input "act as"
click at [327, 134] on div "Act as [DOMAIN_NAME]" at bounding box center [475, 132] width 422 height 37
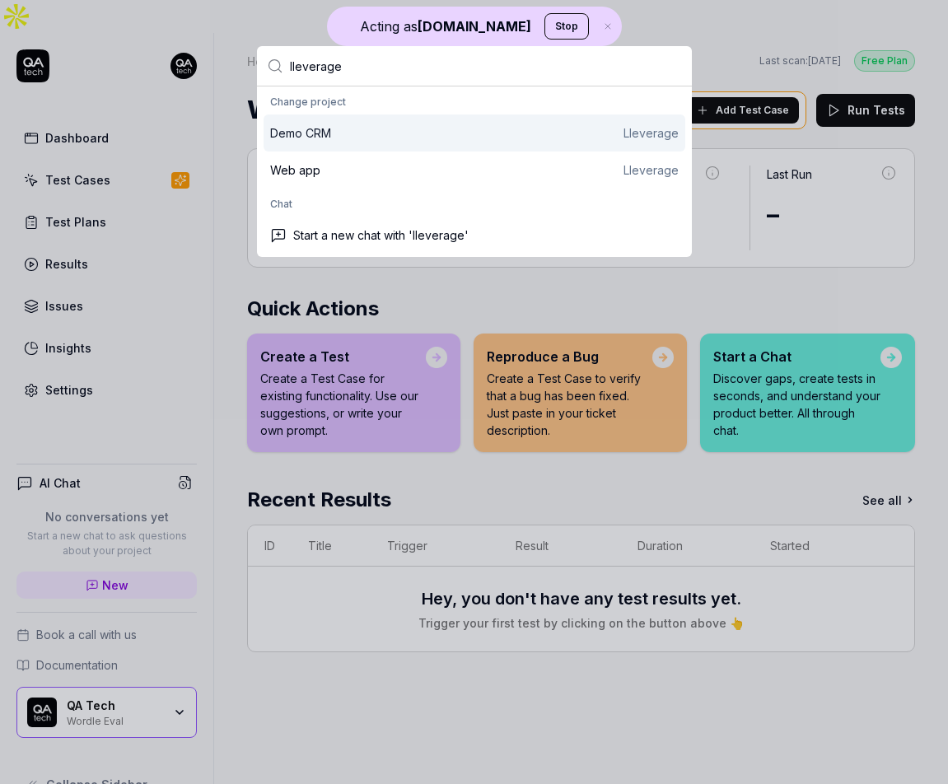
type input "lleverage"
click at [437, 142] on div "Demo CRM Lleverage" at bounding box center [475, 132] width 422 height 37
